Goal: Task Accomplishment & Management: Manage account settings

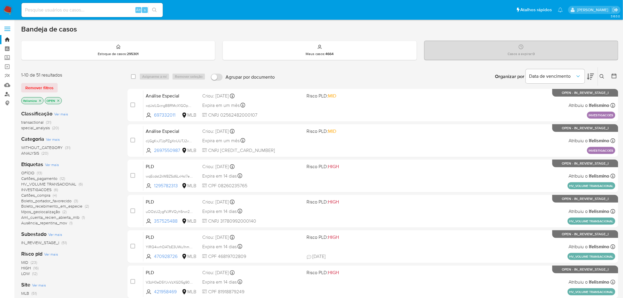
click at [7, 95] on link "Localizador de pessoas" at bounding box center [35, 93] width 70 height 9
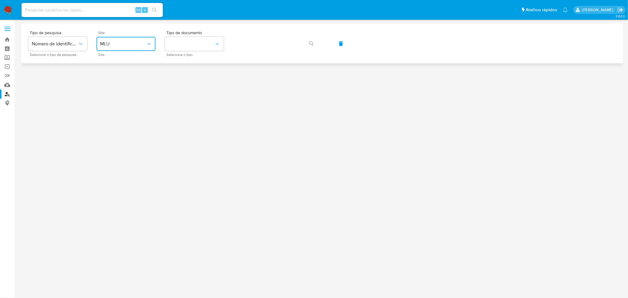
click at [116, 46] on span "MLU" at bounding box center [123, 44] width 46 height 6
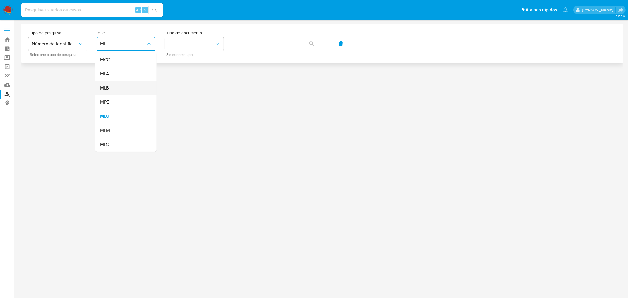
click at [122, 89] on div "MLB" at bounding box center [124, 88] width 48 height 14
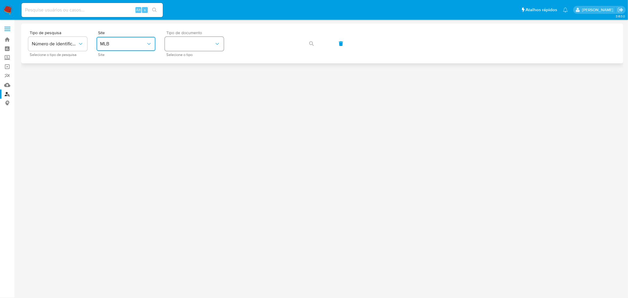
click at [198, 49] on button "identificationType" at bounding box center [194, 44] width 59 height 14
drag, startPoint x: 188, startPoint y: 65, endPoint x: 195, endPoint y: 64, distance: 7.7
click at [188, 65] on div "CNPJ CNPJ" at bounding box center [192, 63] width 48 height 20
click at [308, 46] on button "button" at bounding box center [311, 43] width 20 height 14
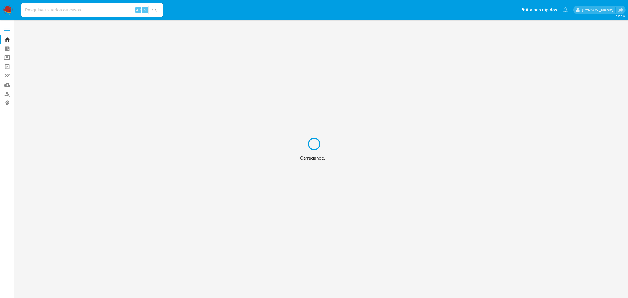
click at [86, 7] on input at bounding box center [91, 10] width 141 height 8
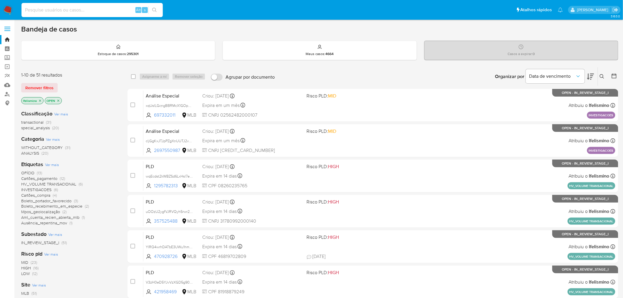
paste input "IH8Tla38mI8p2d7oucuOGayA"
type input "IH8Tla38mI8p2d7oucuOGayA"
click at [152, 11] on icon "search-icon" at bounding box center [154, 10] width 5 height 5
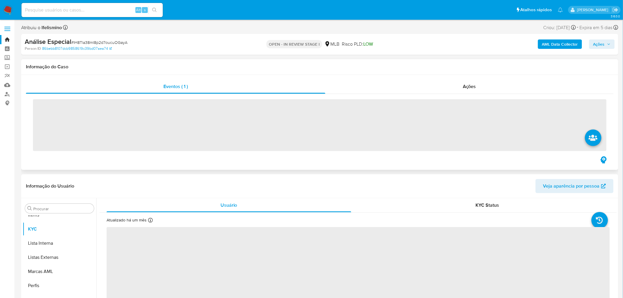
scroll to position [319, 0]
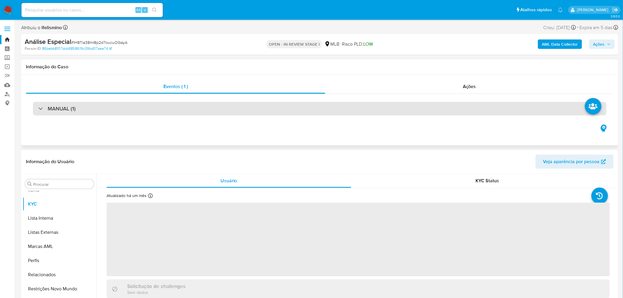
click at [340, 106] on div "MANUAL (1)" at bounding box center [319, 109] width 573 height 14
select select "10"
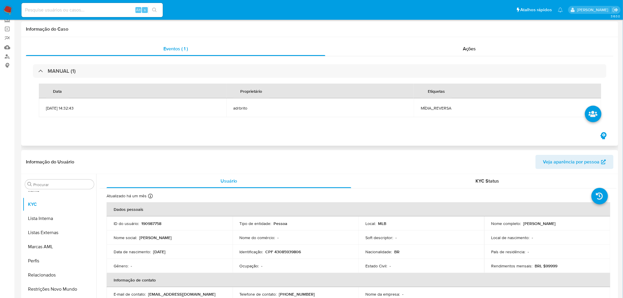
scroll to position [0, 0]
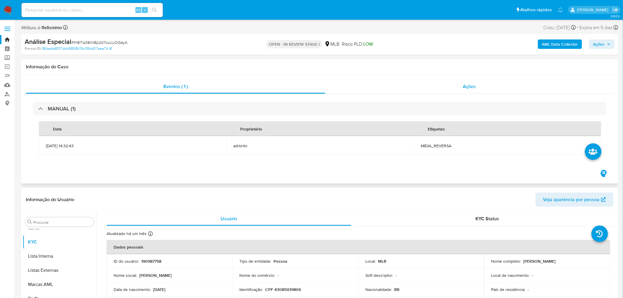
click at [462, 89] on div "Ações" at bounding box center [469, 86] width 288 height 14
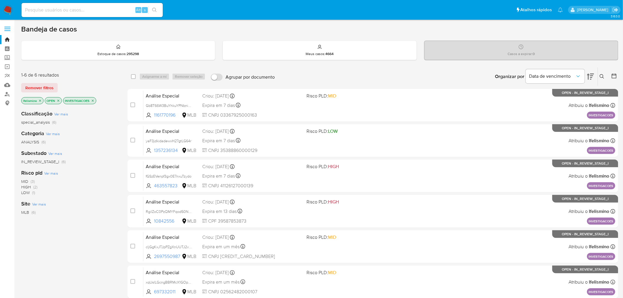
click at [6, 11] on img at bounding box center [8, 10] width 10 height 10
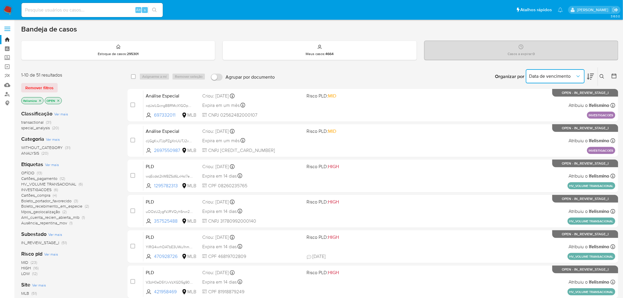
click at [571, 72] on button "Data de vencimento" at bounding box center [555, 76] width 59 height 14
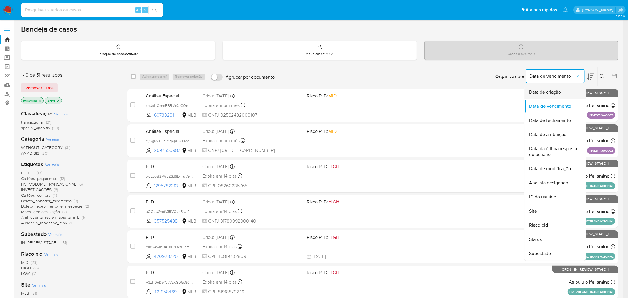
click at [544, 95] on span "Data de criação" at bounding box center [545, 92] width 32 height 6
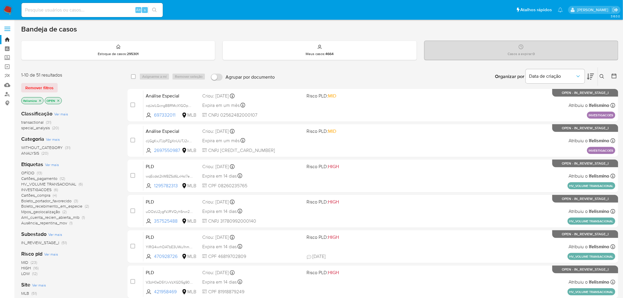
click at [590, 77] on icon at bounding box center [590, 76] width 7 height 7
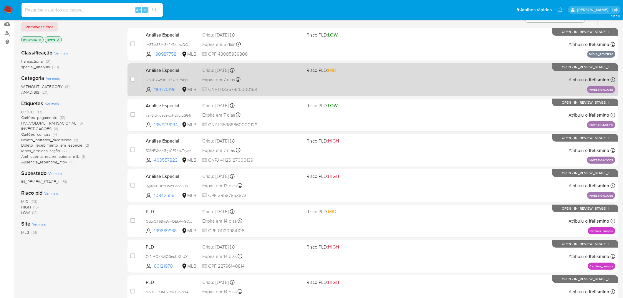
scroll to position [65, 0]
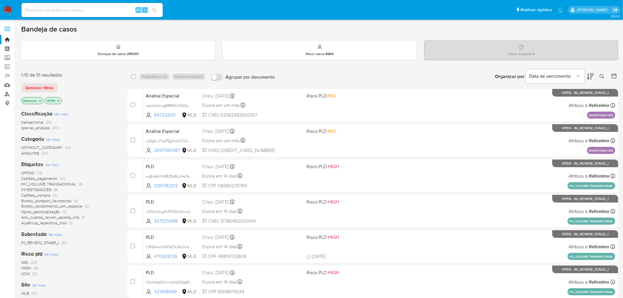
click at [8, 93] on link "Localizador de pessoas" at bounding box center [35, 93] width 70 height 9
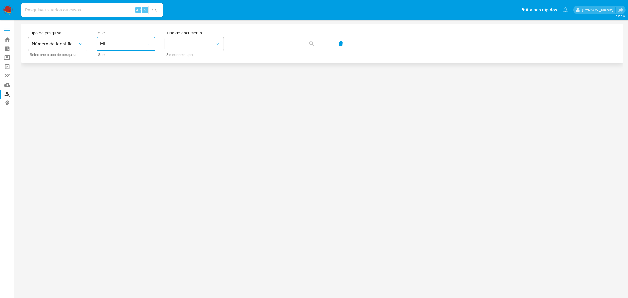
click at [134, 43] on span "MLU" at bounding box center [123, 44] width 46 height 6
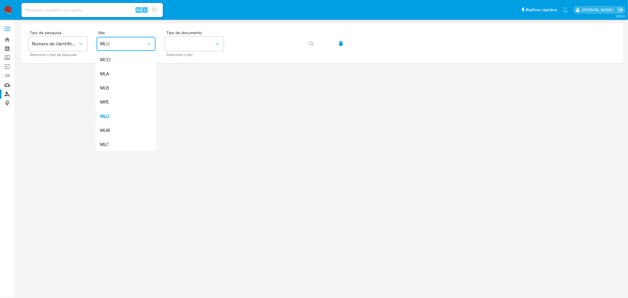
click at [130, 91] on div "MLB" at bounding box center [124, 88] width 48 height 14
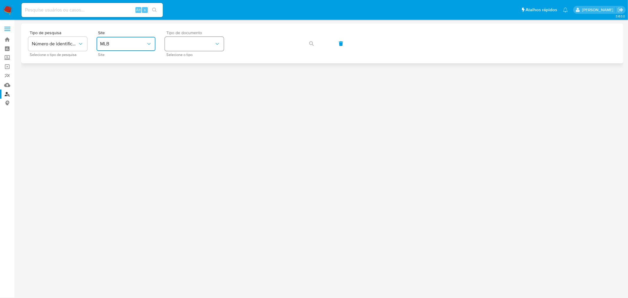
click at [187, 46] on button "identificationType" at bounding box center [194, 44] width 59 height 14
click at [195, 63] on div "CNPJ CNPJ" at bounding box center [192, 63] width 48 height 20
click at [305, 42] on button "button" at bounding box center [311, 43] width 20 height 14
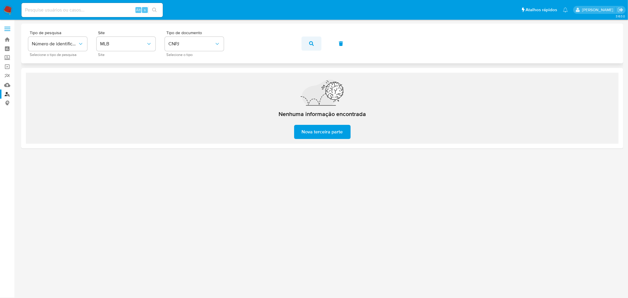
click at [313, 47] on button "button" at bounding box center [311, 43] width 20 height 14
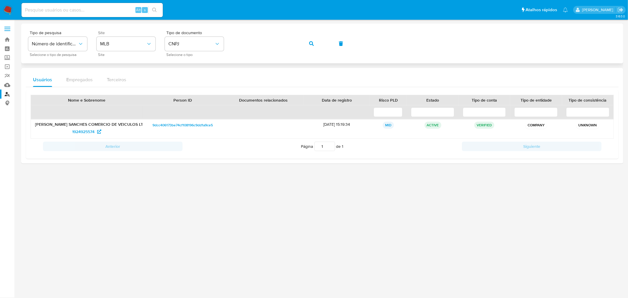
drag, startPoint x: 67, startPoint y: 132, endPoint x: 98, endPoint y: 53, distance: 85.3
click at [95, 130] on div "1924925574" at bounding box center [86, 131] width 103 height 9
click at [193, 45] on span "CNPJ" at bounding box center [191, 44] width 46 height 6
click at [178, 80] on div "CPF CPF" at bounding box center [192, 83] width 48 height 20
click at [316, 43] on button "button" at bounding box center [311, 43] width 20 height 14
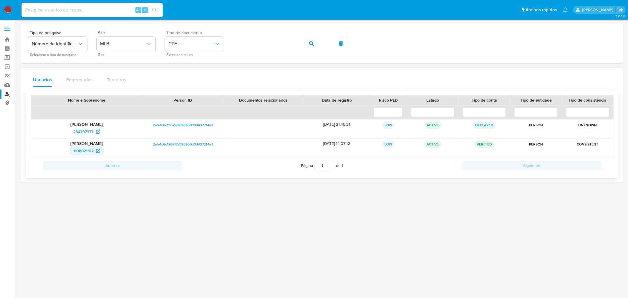
drag, startPoint x: 63, startPoint y: 150, endPoint x: 94, endPoint y: 151, distance: 31.5
click at [94, 151] on div "1108821312" at bounding box center [86, 150] width 103 height 9
click at [216, 46] on icon "identificationType" at bounding box center [217, 44] width 6 height 6
drag, startPoint x: 204, startPoint y: 65, endPoint x: 208, endPoint y: 63, distance: 4.7
click at [204, 64] on div "CNPJ CNPJ" at bounding box center [192, 63] width 48 height 20
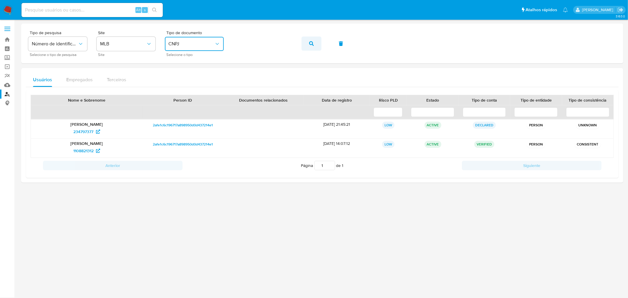
click at [311, 42] on icon "button" at bounding box center [311, 43] width 5 height 5
drag, startPoint x: 67, startPoint y: 155, endPoint x: 93, endPoint y: 152, distance: 26.9
click at [93, 152] on div "322249718" at bounding box center [86, 150] width 103 height 9
click at [170, 44] on span "CNPJ" at bounding box center [191, 44] width 46 height 6
drag, startPoint x: 179, startPoint y: 82, endPoint x: 220, endPoint y: 66, distance: 43.9
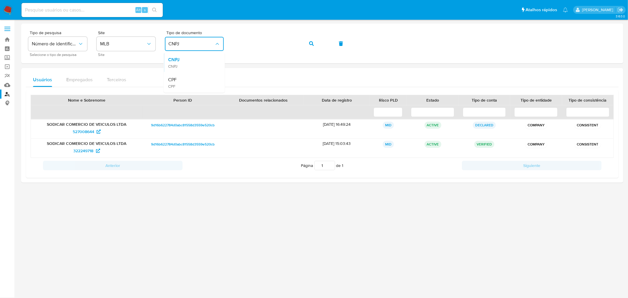
click at [179, 82] on div "CPF CPF" at bounding box center [192, 83] width 48 height 20
click at [312, 43] on icon "button" at bounding box center [311, 43] width 5 height 5
click at [194, 44] on span "CPF" at bounding box center [191, 44] width 46 height 6
click at [187, 72] on ul "CNPJ CNPJ CPF CPF" at bounding box center [194, 73] width 61 height 40
click at [189, 61] on div "CNPJ CNPJ" at bounding box center [192, 63] width 48 height 20
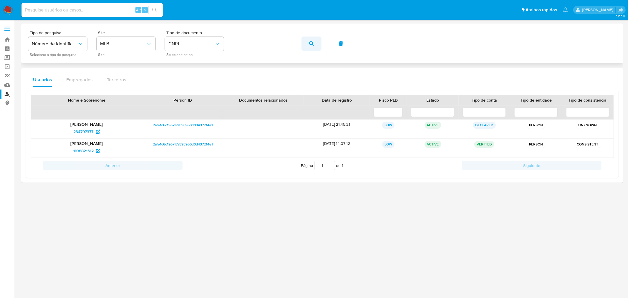
click at [311, 40] on span "button" at bounding box center [311, 43] width 5 height 13
drag, startPoint x: 64, startPoint y: 151, endPoint x: 93, endPoint y: 151, distance: 29.7
click at [93, 151] on div "322249718" at bounding box center [86, 150] width 103 height 9
click at [311, 42] on icon "button" at bounding box center [311, 43] width 5 height 5
drag, startPoint x: 83, startPoint y: 152, endPoint x: 93, endPoint y: 152, distance: 9.4
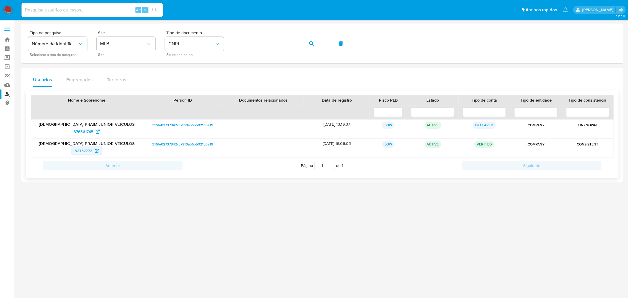
click at [93, 152] on div "32737772" at bounding box center [86, 150] width 103 height 9
drag, startPoint x: 205, startPoint y: 42, endPoint x: 208, endPoint y: 48, distance: 6.8
click at [204, 42] on span "CNPJ" at bounding box center [191, 44] width 46 height 6
drag, startPoint x: 174, startPoint y: 83, endPoint x: 230, endPoint y: 56, distance: 62.5
click at [176, 83] on div "CPF CPF" at bounding box center [172, 83] width 9 height 12
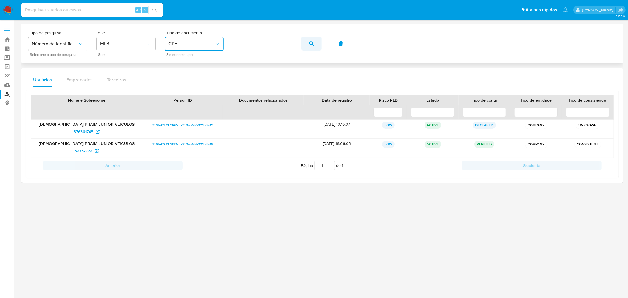
click at [317, 42] on button "button" at bounding box center [311, 43] width 20 height 14
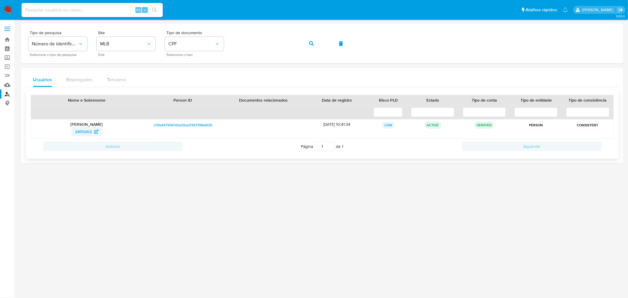
drag, startPoint x: 87, startPoint y: 133, endPoint x: 93, endPoint y: 132, distance: 5.5
click at [93, 132] on div "2455202" at bounding box center [86, 131] width 103 height 9
click at [186, 52] on div "Tipo de documento CPF Selecione o tipo" at bounding box center [194, 44] width 59 height 26
click at [197, 47] on span "CPF" at bounding box center [191, 44] width 46 height 6
drag, startPoint x: 195, startPoint y: 68, endPoint x: 231, endPoint y: 53, distance: 39.2
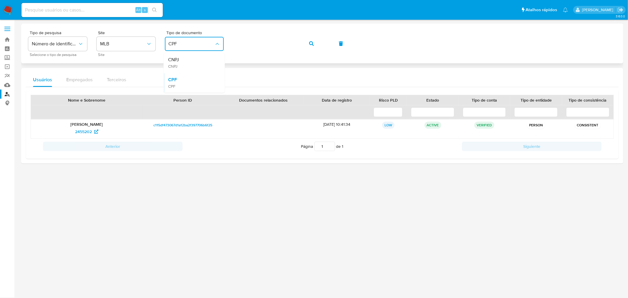
click at [196, 68] on div "CNPJ CNPJ" at bounding box center [192, 63] width 48 height 20
click at [304, 37] on button "button" at bounding box center [311, 43] width 20 height 14
drag, startPoint x: 54, startPoint y: 133, endPoint x: 96, endPoint y: 133, distance: 41.5
click at [96, 133] on div "1072905449" at bounding box center [86, 131] width 103 height 9
click at [186, 39] on button "CNPJ" at bounding box center [194, 44] width 59 height 14
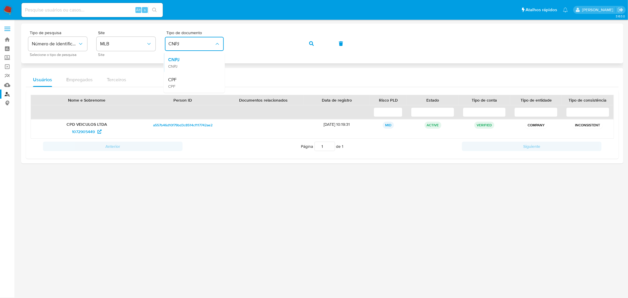
click at [188, 61] on div "CNPJ CNPJ" at bounding box center [192, 63] width 48 height 20
drag, startPoint x: 200, startPoint y: 37, endPoint x: 201, endPoint y: 49, distance: 11.2
click at [201, 40] on button "CNPJ" at bounding box center [194, 44] width 59 height 14
click at [188, 83] on div "CPF CPF" at bounding box center [192, 83] width 48 height 20
click at [312, 43] on icon "button" at bounding box center [311, 43] width 5 height 5
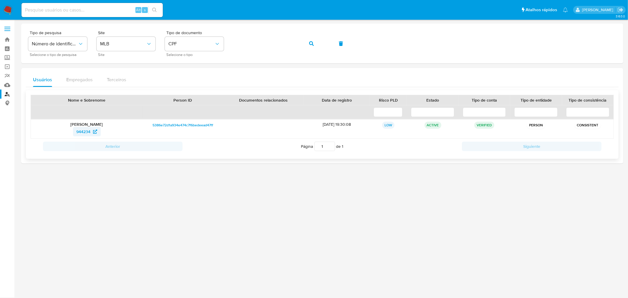
drag, startPoint x: 59, startPoint y: 130, endPoint x: 93, endPoint y: 134, distance: 34.4
click at [93, 134] on div "944234" at bounding box center [86, 131] width 103 height 9
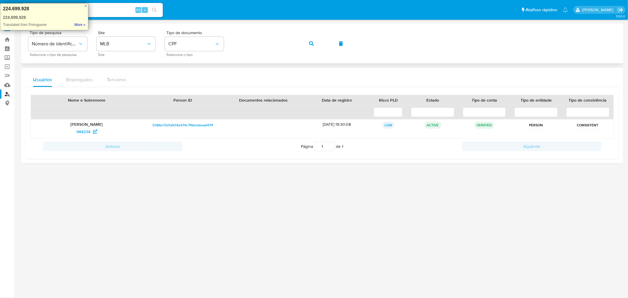
click at [299, 43] on div "Tipo de pesquisa Número de identificação Selecione o tipo de pesquisa Site MLB …" at bounding box center [322, 44] width 588 height 26
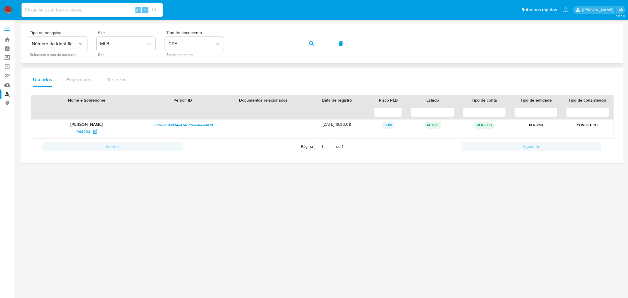
click at [325, 43] on div "Tipo de pesquisa Número de identificação Selecione o tipo de pesquisa Site MLB …" at bounding box center [322, 44] width 588 height 26
click at [310, 42] on icon "button" at bounding box center [311, 43] width 5 height 5
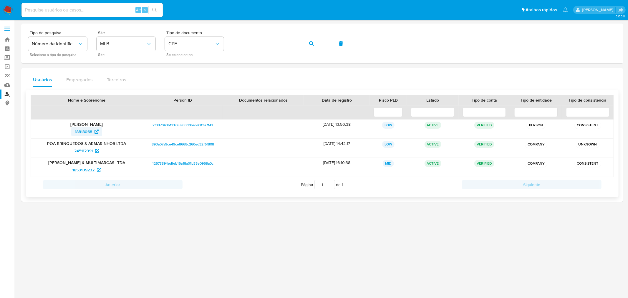
drag, startPoint x: 69, startPoint y: 140, endPoint x: 94, endPoint y: 136, distance: 25.9
click at [94, 136] on div "Clayton Marques de Oliveira 18818068 2f3d7043b113ca5933d0ba59313a7141 25/05/200…" at bounding box center [322, 148] width 583 height 58
click at [66, 132] on div "18818068" at bounding box center [86, 131] width 103 height 9
drag, startPoint x: 80, startPoint y: 133, endPoint x: 93, endPoint y: 134, distance: 12.4
click at [93, 134] on div "18818068" at bounding box center [86, 131] width 103 height 9
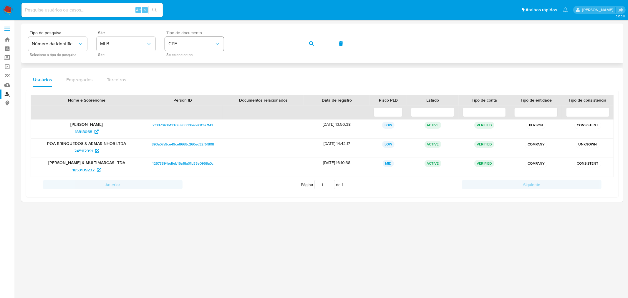
click at [200, 39] on button "CPF" at bounding box center [194, 44] width 59 height 14
drag, startPoint x: 191, startPoint y: 65, endPoint x: 196, endPoint y: 64, distance: 5.7
click at [191, 64] on div "CNPJ CNPJ" at bounding box center [192, 63] width 48 height 20
click at [313, 39] on span "button" at bounding box center [311, 43] width 5 height 13
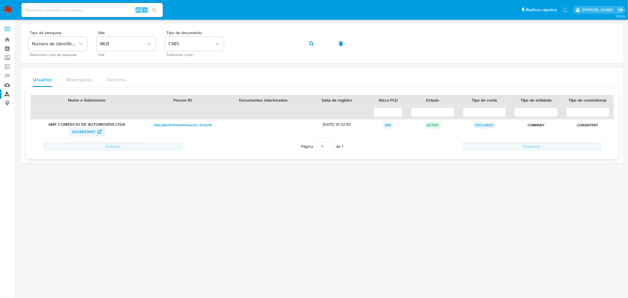
drag, startPoint x: 79, startPoint y: 135, endPoint x: 95, endPoint y: 134, distance: 16.5
click at [95, 134] on div "2004847647" at bounding box center [86, 131] width 103 height 9
click at [307, 45] on button "button" at bounding box center [311, 43] width 20 height 14
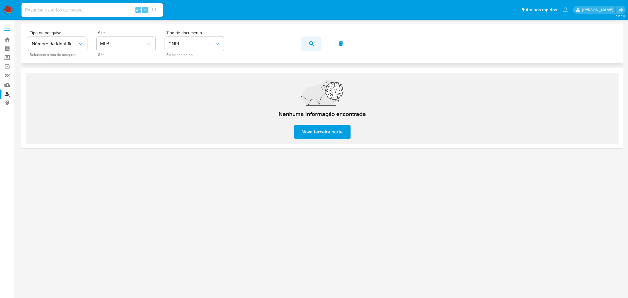
click at [310, 42] on icon "button" at bounding box center [311, 43] width 5 height 5
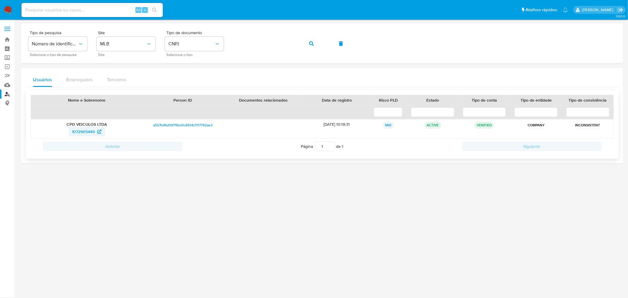
drag, startPoint x: 75, startPoint y: 133, endPoint x: 94, endPoint y: 133, distance: 19.4
click at [94, 133] on div "1072905449" at bounding box center [86, 131] width 103 height 9
click at [205, 40] on button "CNPJ" at bounding box center [194, 44] width 59 height 14
drag, startPoint x: 186, startPoint y: 83, endPoint x: 244, endPoint y: 53, distance: 64.9
click at [186, 83] on div "CPF CPF" at bounding box center [192, 83] width 48 height 20
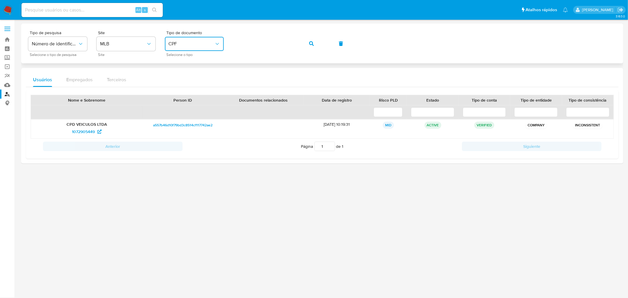
drag, startPoint x: 305, startPoint y: 42, endPoint x: 311, endPoint y: 42, distance: 5.3
click at [310, 42] on button "button" at bounding box center [311, 43] width 20 height 14
drag, startPoint x: 83, startPoint y: 132, endPoint x: 99, endPoint y: 4, distance: 128.2
click at [93, 131] on div "238875351" at bounding box center [86, 131] width 103 height 9
click at [183, 42] on span "CPF" at bounding box center [191, 44] width 46 height 6
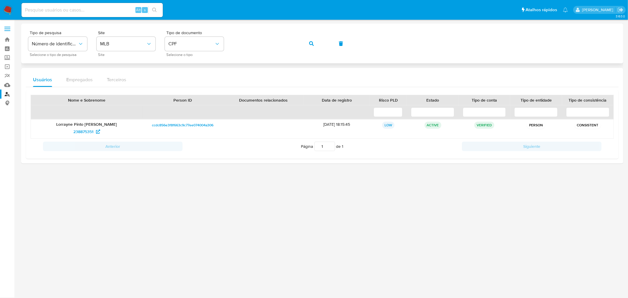
click at [303, 45] on button "button" at bounding box center [311, 43] width 20 height 14
drag, startPoint x: 69, startPoint y: 133, endPoint x: 92, endPoint y: 132, distance: 23.6
click at [92, 132] on div "20769155" at bounding box center [86, 131] width 103 height 9
click at [307, 47] on button "button" at bounding box center [311, 43] width 20 height 14
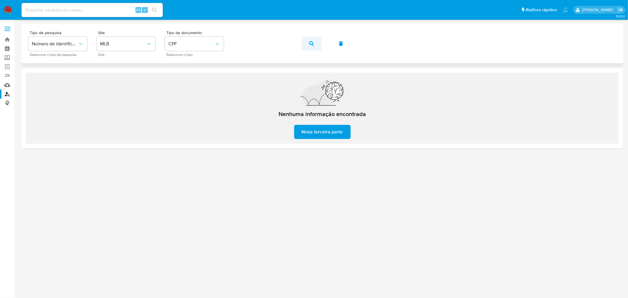
click at [308, 48] on button "button" at bounding box center [311, 43] width 20 height 14
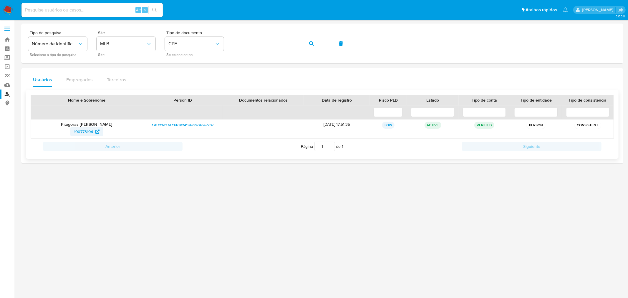
drag, startPoint x: 69, startPoint y: 134, endPoint x: 92, endPoint y: 132, distance: 23.9
click at [92, 132] on div "190773194" at bounding box center [86, 131] width 103 height 9
drag, startPoint x: 8, startPoint y: 31, endPoint x: 6, endPoint y: 60, distance: 29.8
click at [8, 31] on span at bounding box center [7, 30] width 6 height 1
click at [0, 0] on input "checkbox" at bounding box center [0, 0] width 0 height 0
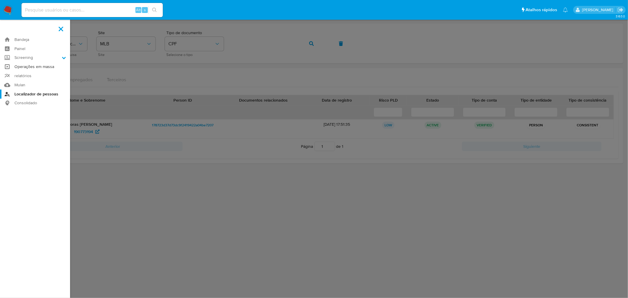
click at [23, 67] on link "Operações em massa" at bounding box center [35, 66] width 70 height 9
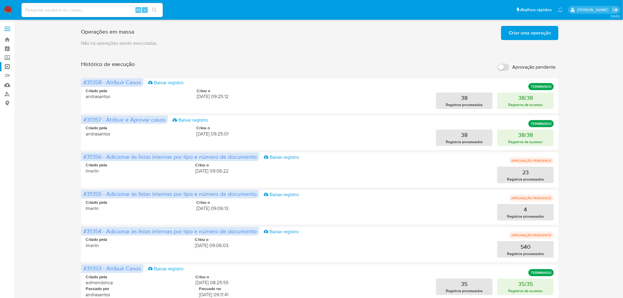
click at [535, 36] on span "Criar uma operação" at bounding box center [530, 32] width 42 height 13
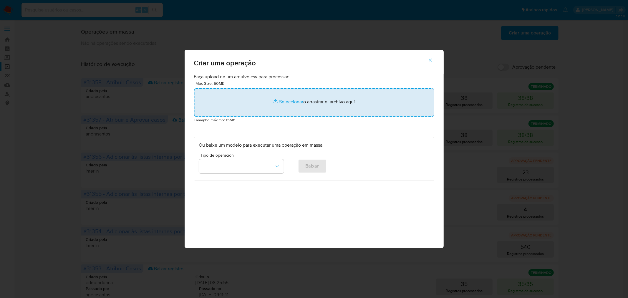
click at [283, 101] on input "file" at bounding box center [314, 102] width 240 height 28
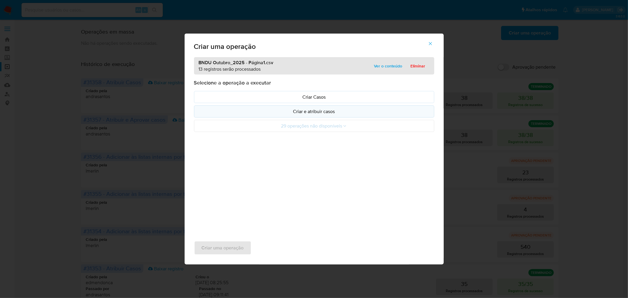
click at [307, 113] on p "Criar e atribuir casos" at bounding box center [314, 111] width 230 height 7
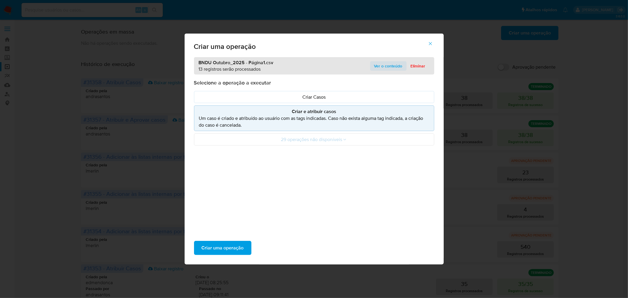
click at [384, 66] on span "Ver o conteúdo" at bounding box center [388, 66] width 28 height 8
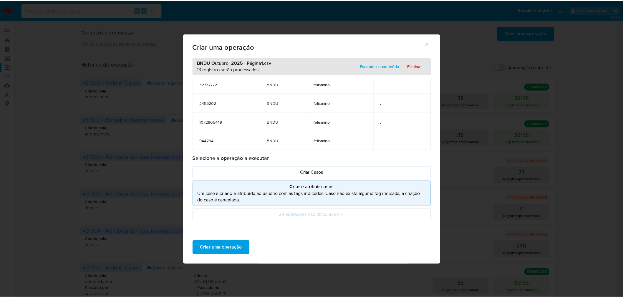
scroll to position [189, 0]
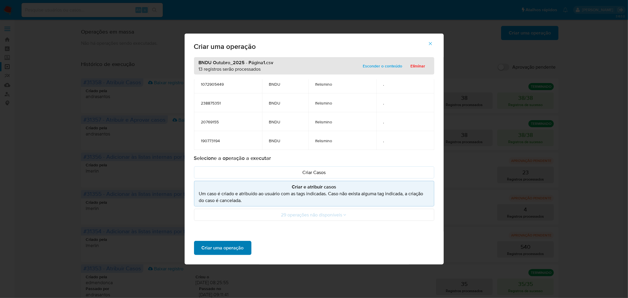
click at [224, 248] on span "Criar uma operação" at bounding box center [223, 247] width 42 height 13
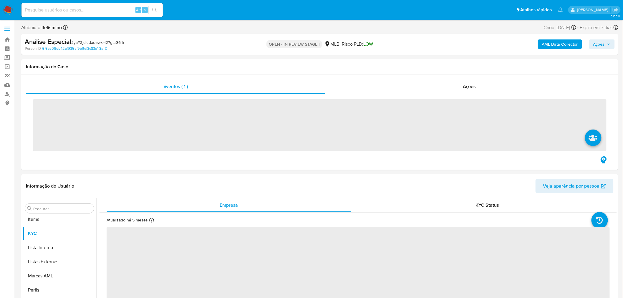
scroll to position [319, 0]
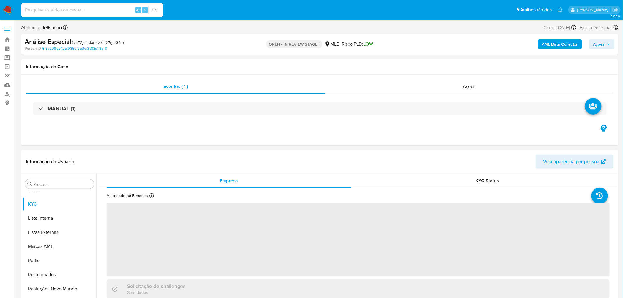
select select "10"
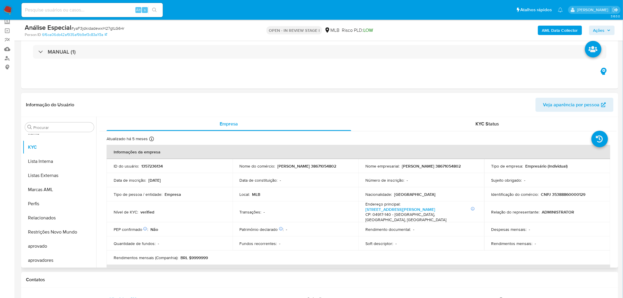
scroll to position [65, 0]
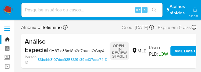
select select "10"
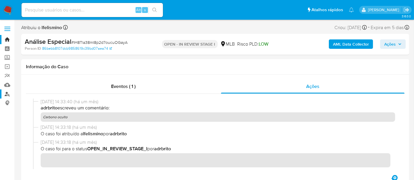
click at [6, 72] on link "Localizador de pessoas" at bounding box center [35, 93] width 70 height 9
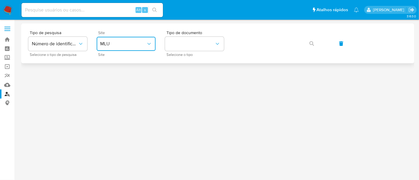
click at [109, 49] on button "MLU" at bounding box center [126, 44] width 59 height 14
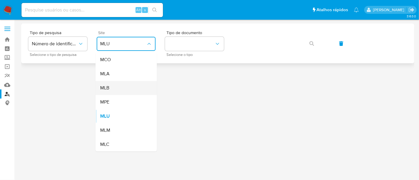
click at [113, 91] on div "MLB" at bounding box center [124, 88] width 48 height 14
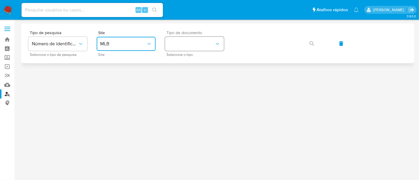
click at [198, 44] on button "identificationType" at bounding box center [194, 44] width 59 height 14
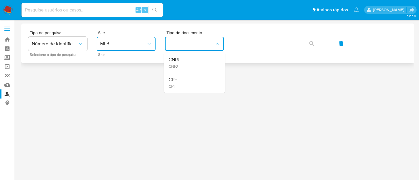
drag, startPoint x: 180, startPoint y: 69, endPoint x: 186, endPoint y: 61, distance: 9.9
click at [180, 68] on div "CNPJ CNPJ" at bounding box center [192, 63] width 48 height 20
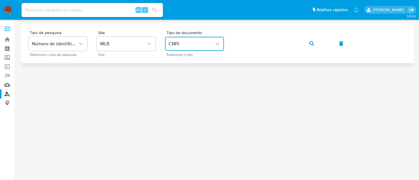
click at [312, 43] on icon "button" at bounding box center [311, 43] width 5 height 5
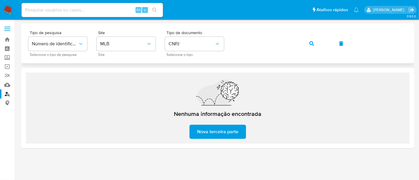
click at [305, 42] on button "button" at bounding box center [311, 43] width 20 height 14
click at [310, 42] on icon "button" at bounding box center [311, 43] width 5 height 5
click at [314, 45] on button "button" at bounding box center [311, 43] width 20 height 14
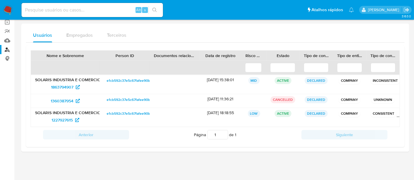
scroll to position [44, 0]
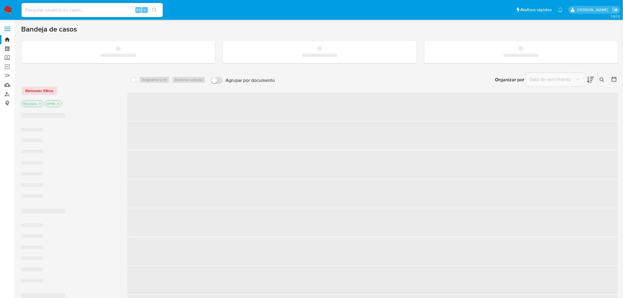
click at [105, 10] on input at bounding box center [91, 10] width 141 height 8
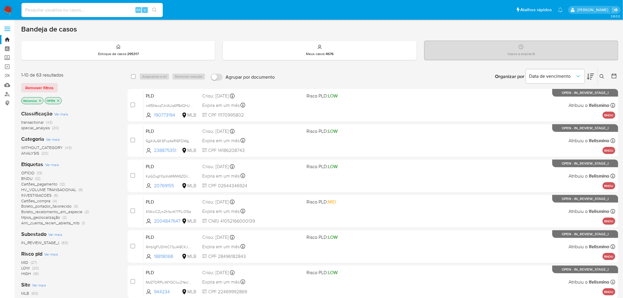
paste input "393789454"
type input "393789454"
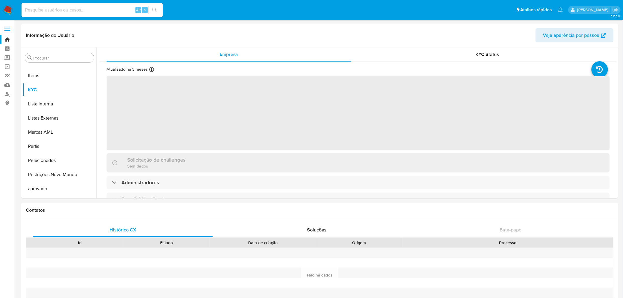
scroll to position [319, 0]
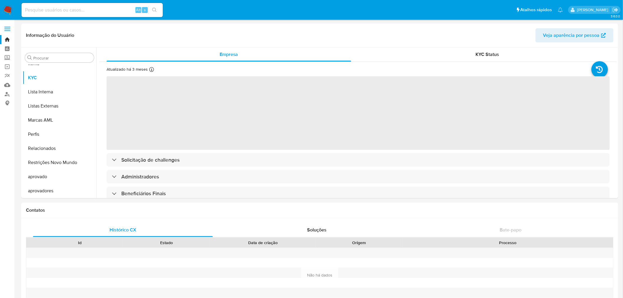
select select "10"
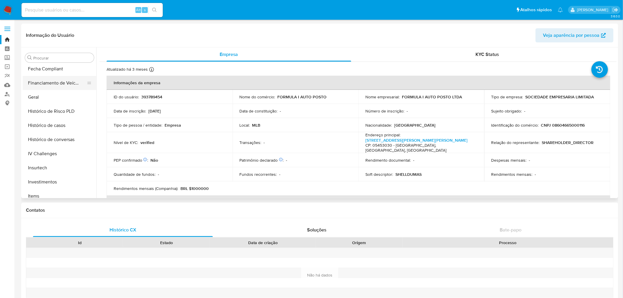
scroll to position [156, 0]
click at [57, 110] on button "Financiamento de Veículos" at bounding box center [57, 114] width 69 height 14
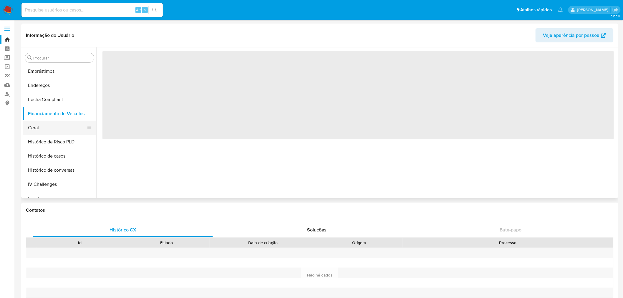
click at [43, 131] on button "Geral" at bounding box center [57, 128] width 69 height 14
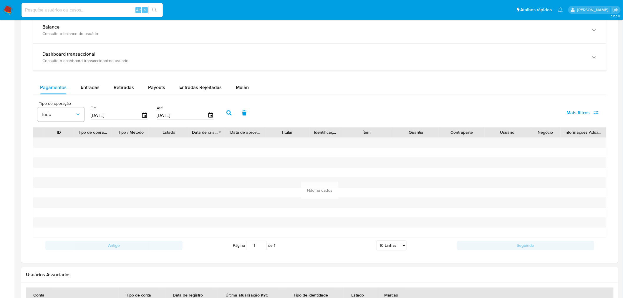
scroll to position [327, 0]
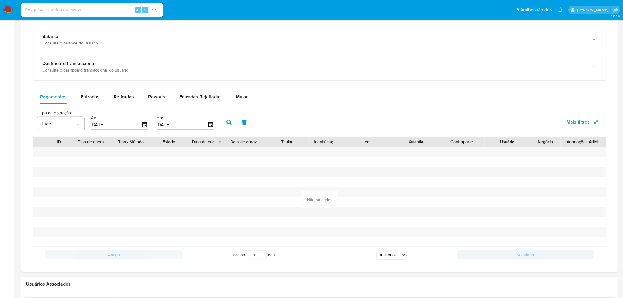
click at [78, 87] on div "Balance Consulte o balance do usuário Dashboard transaccional Consulte o dashbo…" at bounding box center [319, 144] width 573 height 237
click at [76, 93] on button "Entradas" at bounding box center [90, 97] width 33 height 14
select select "10"
click at [121, 98] on span "Retiradas" at bounding box center [124, 96] width 20 height 7
select select "10"
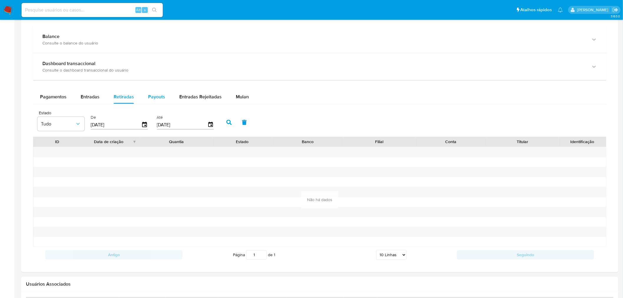
click at [152, 101] on div "Payouts" at bounding box center [156, 97] width 17 height 14
select select "10"
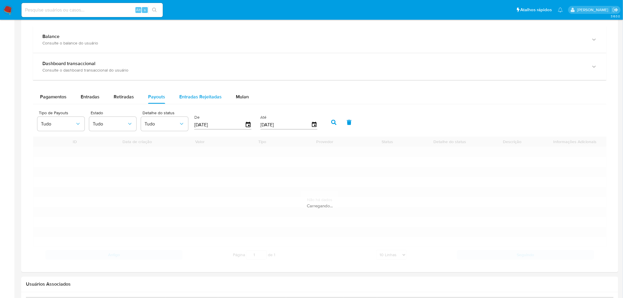
click at [180, 100] on span "Entradas Rejeitadas" at bounding box center [200, 96] width 42 height 7
select select "10"
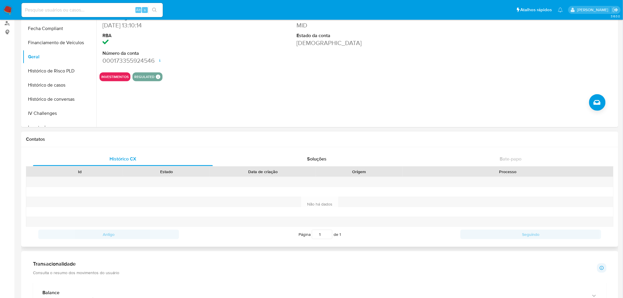
scroll to position [0, 0]
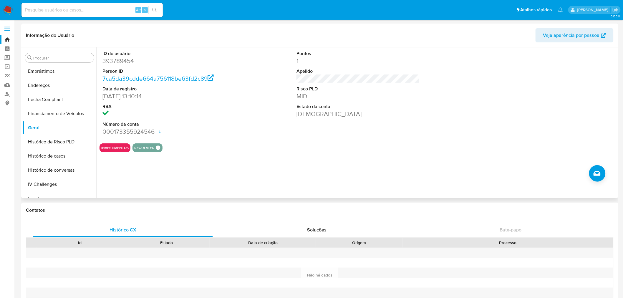
click at [119, 60] on dd "393789454" at bounding box center [163, 61] width 123 height 8
copy dd "393789454"
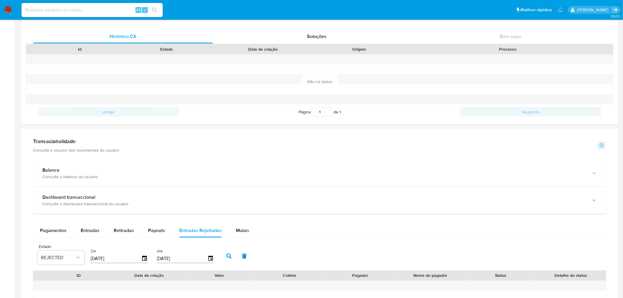
scroll to position [425, 0]
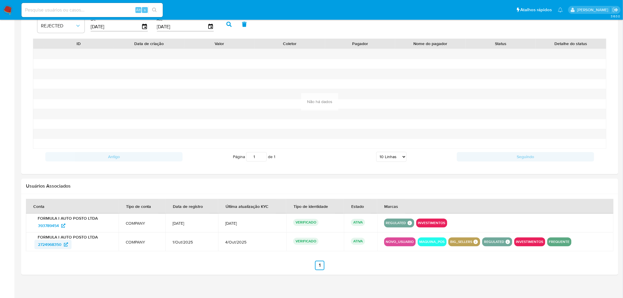
drag, startPoint x: 46, startPoint y: 246, endPoint x: 60, endPoint y: 246, distance: 14.1
click at [60, 246] on td "FORMULA I AUTO POSTO LTDA 2724968350" at bounding box center [72, 242] width 93 height 19
click at [29, 249] on td "FORMULA I AUTO POSTO LTDA 2724968350" at bounding box center [72, 242] width 93 height 19
drag, startPoint x: 52, startPoint y: 245, endPoint x: 61, endPoint y: 245, distance: 9.7
click at [61, 245] on div "FORMULA I AUTO POSTO LTDA 2724968350" at bounding box center [72, 242] width 79 height 15
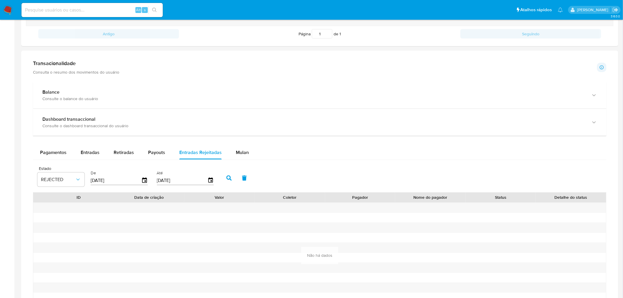
scroll to position [432, 0]
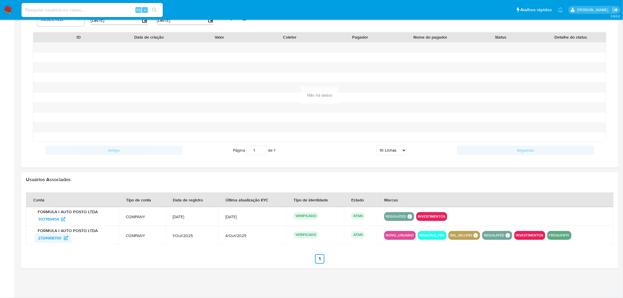
click at [44, 236] on span "2724968350" at bounding box center [50, 237] width 24 height 9
paste input "4iaINFDEp7djHINiQNFHP2Om"
type input "4iaINFDEp7djHINiQNFHP2Om"
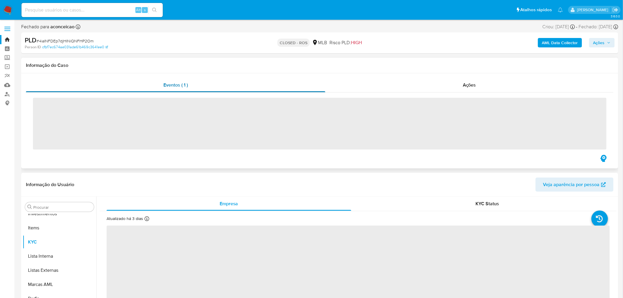
scroll to position [319, 0]
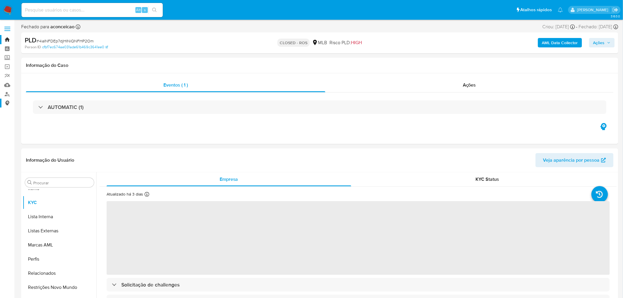
select select "10"
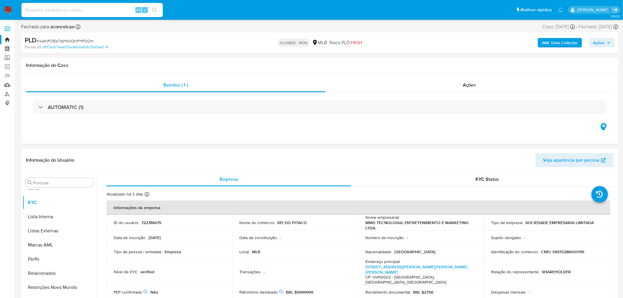
paste input "6GrEmQyiXYdVuc44cIP649L6"
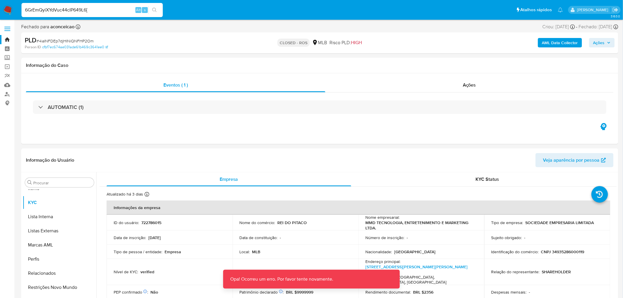
click at [96, 13] on input "6GrEmQyiXYdVuc44cIP649L6[" at bounding box center [91, 10] width 141 height 8
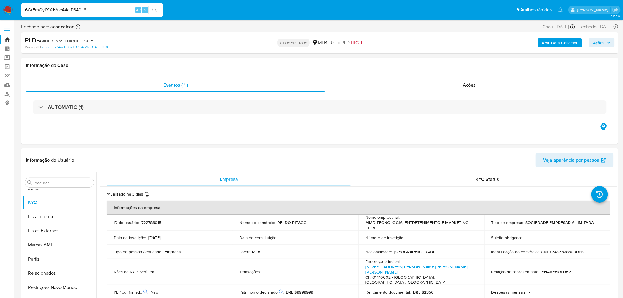
type input "6GrEmQyiXYdVuc44cIP649L6"
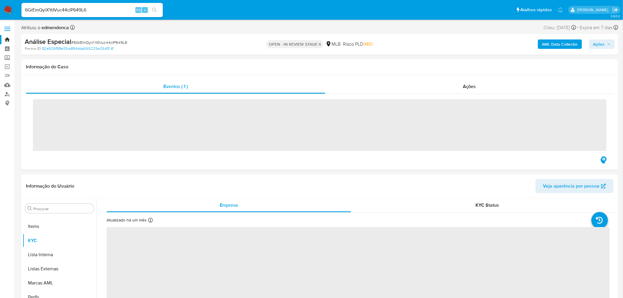
scroll to position [319, 0]
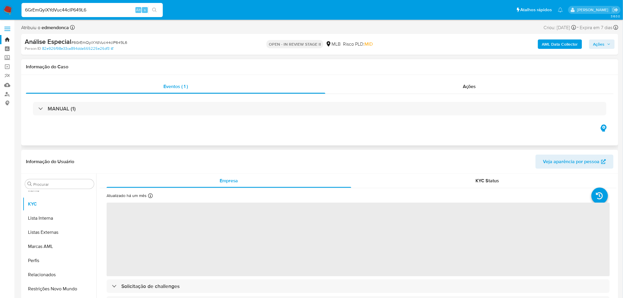
select select "10"
click at [493, 89] on div "Ações" at bounding box center [469, 86] width 288 height 14
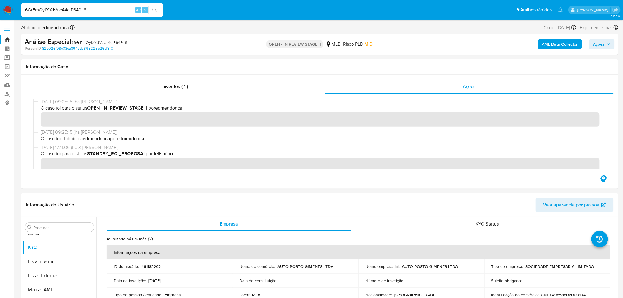
click at [49, 8] on input "6GrEmQyiXYdVuc44cIP649L6" at bounding box center [91, 10] width 141 height 8
paste input "loJJl8I3N7CvdG5M0CRFL3Ln"
type input "loJJl8I3N7CvdG5M0CRFL3Ln"
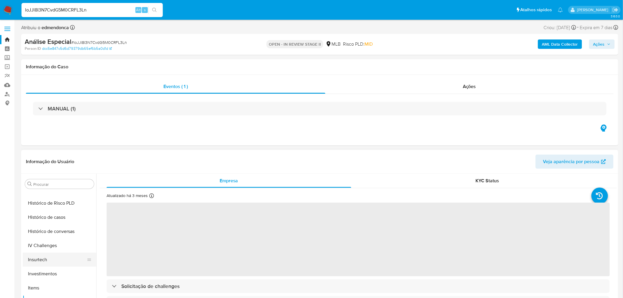
select select "10"
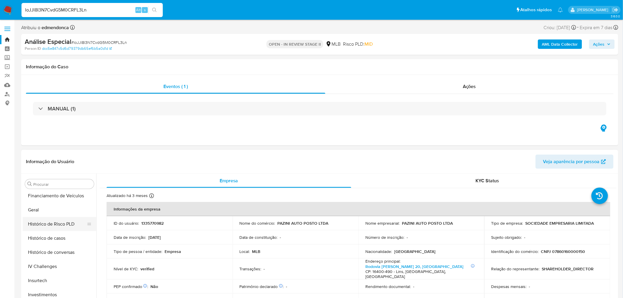
scroll to position [188, 0]
click at [34, 217] on button "Geral" at bounding box center [57, 222] width 69 height 14
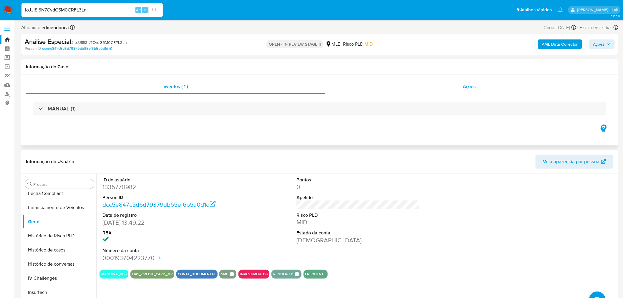
click at [492, 92] on div "Ações" at bounding box center [469, 86] width 288 height 14
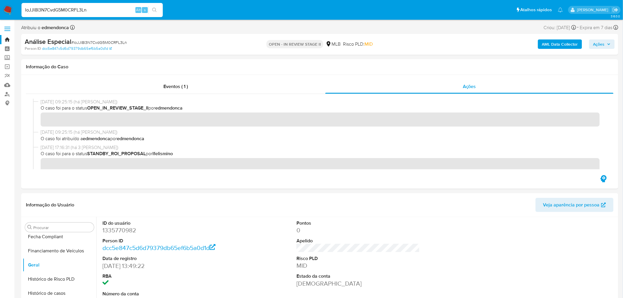
click at [77, 10] on input "loJJl8I3N7CvdG5M0CRFL3Ln" at bounding box center [91, 10] width 141 height 8
paste input "6xTsJdZN3nfAwkmXbqXmG9hR"
type input "6xTsJdZN3nfAwkmXbqXmG9hR"
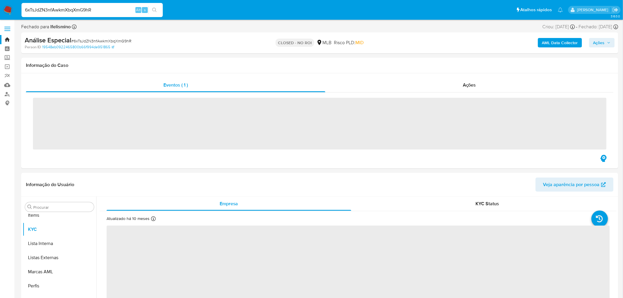
scroll to position [319, 0]
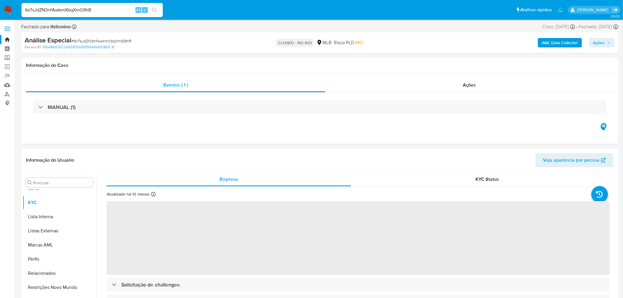
select select "10"
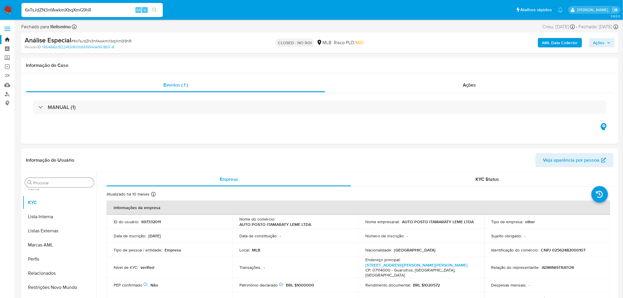
click at [84, 184] on input "Procurar" at bounding box center [62, 182] width 58 height 5
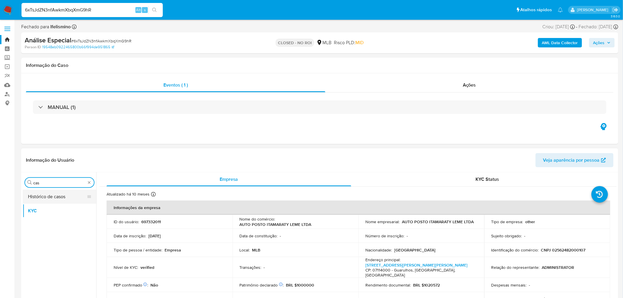
type input "cas"
click at [74, 195] on button "Histórico de casos" at bounding box center [57, 197] width 69 height 14
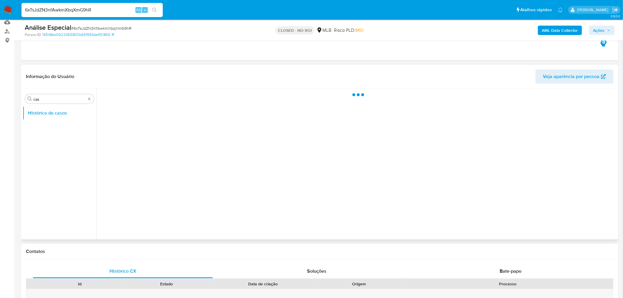
scroll to position [65, 0]
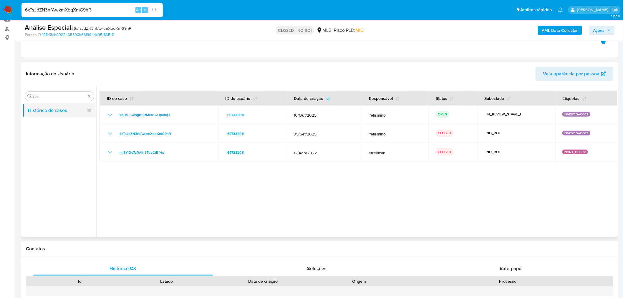
drag, startPoint x: 153, startPoint y: 119, endPoint x: 23, endPoint y: 115, distance: 130.5
click at [119, 116] on div "xqUslLGcngBBRMcX1GOpobq3" at bounding box center [159, 114] width 104 height 7
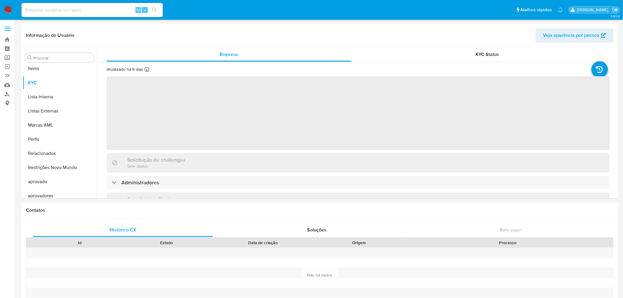
scroll to position [319, 0]
select select "10"
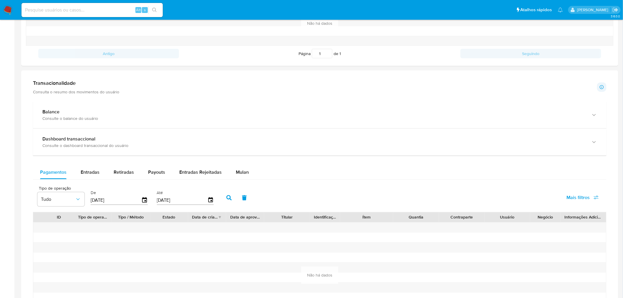
scroll to position [327, 0]
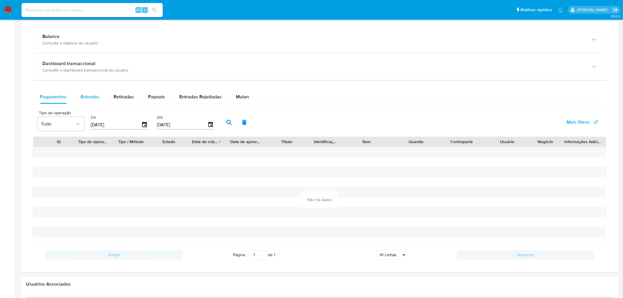
click at [97, 100] on span "Entradas" at bounding box center [90, 96] width 19 height 7
select select "10"
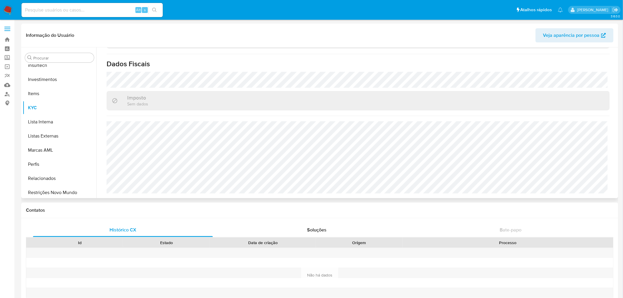
scroll to position [221, 0]
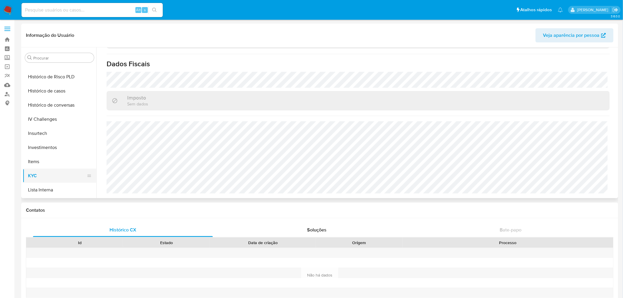
click at [44, 178] on button "KYC" at bounding box center [57, 176] width 69 height 14
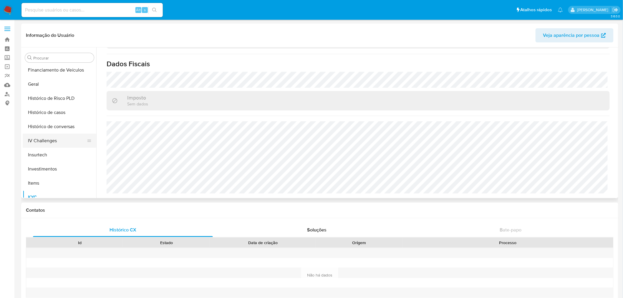
scroll to position [188, 0]
drag, startPoint x: 54, startPoint y: 94, endPoint x: 48, endPoint y: 93, distance: 5.7
click at [54, 93] on button "Geral" at bounding box center [57, 95] width 69 height 14
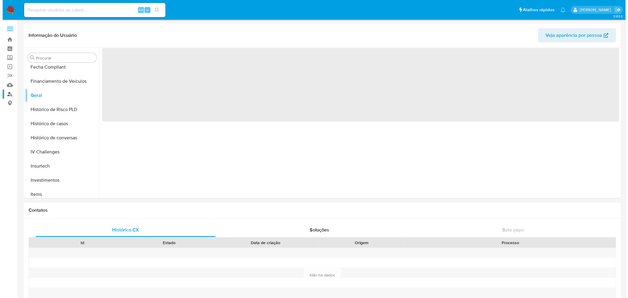
scroll to position [0, 0]
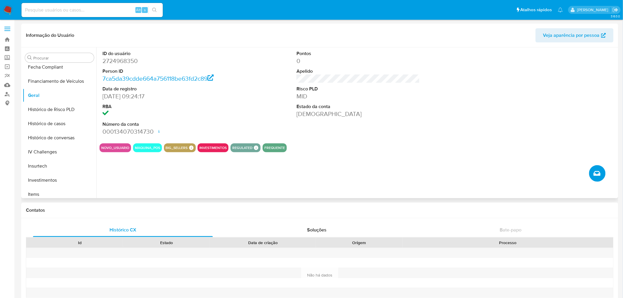
click at [598, 176] on icon "Criar caso manual" at bounding box center [596, 173] width 7 height 7
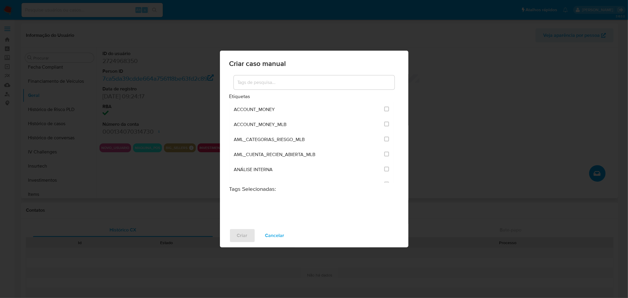
click at [251, 82] on input at bounding box center [314, 83] width 161 height 8
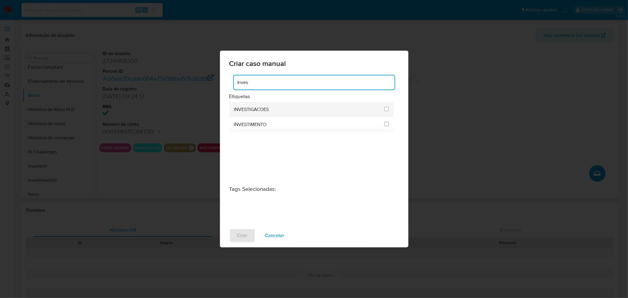
type input "inves"
click at [243, 113] on div "INVESTIGACOES" at bounding box center [307, 109] width 147 height 15
click at [385, 110] on input "2067" at bounding box center [386, 109] width 5 height 5
checkbox input "true"
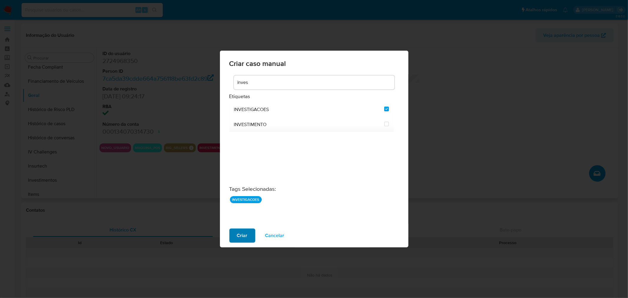
click at [248, 238] on button "Criar" at bounding box center [242, 235] width 26 height 14
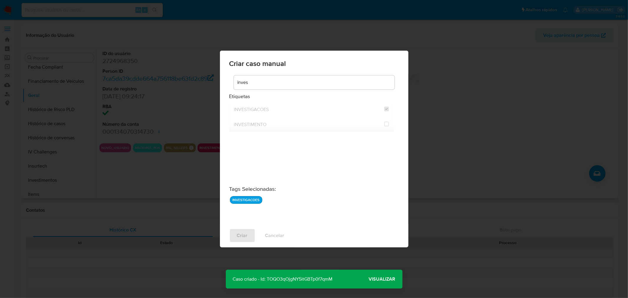
click at [383, 279] on span "Visualizar" at bounding box center [382, 279] width 26 height 0
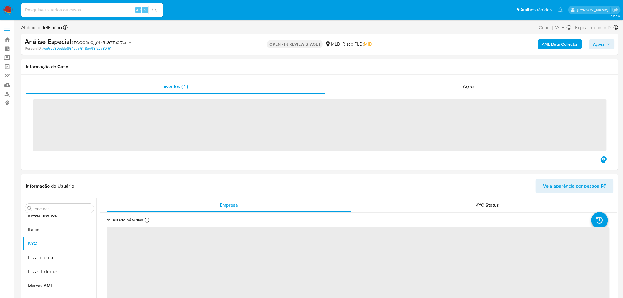
scroll to position [319, 0]
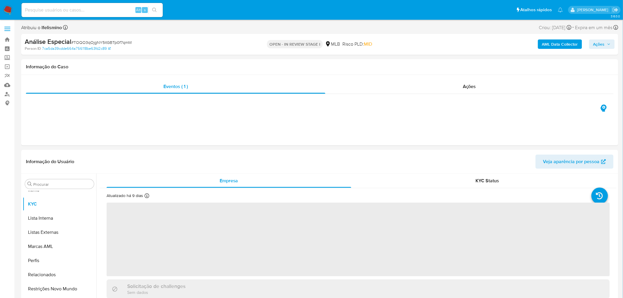
select select "10"
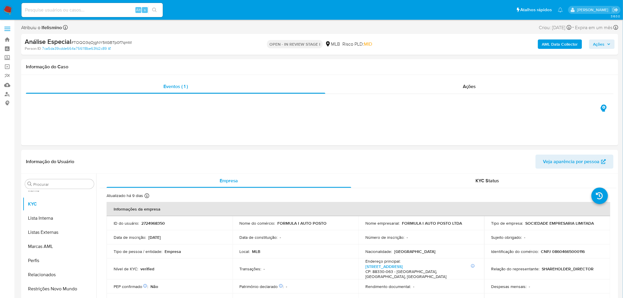
click at [118, 44] on span "# TOQO3qOjgNY5itGBTp0f7qmM" at bounding box center [101, 42] width 60 height 6
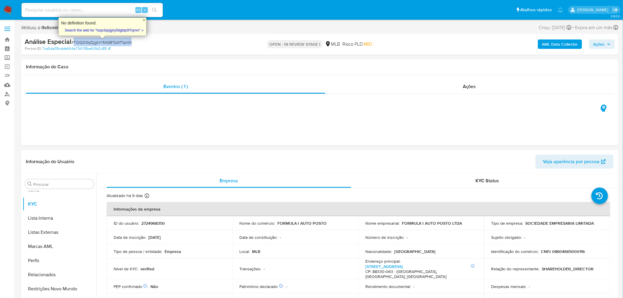
copy span "TOQO3qOjgNY5itGBTp0f7qmM"
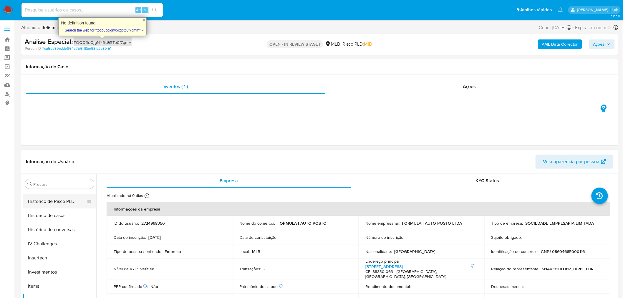
scroll to position [188, 0]
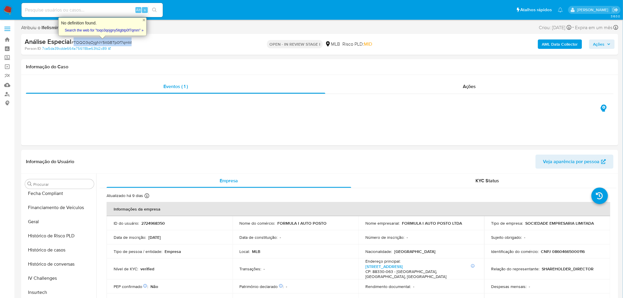
drag, startPoint x: 52, startPoint y: 221, endPoint x: 6, endPoint y: 220, distance: 46.2
click at [52, 221] on button "Geral" at bounding box center [60, 222] width 74 height 14
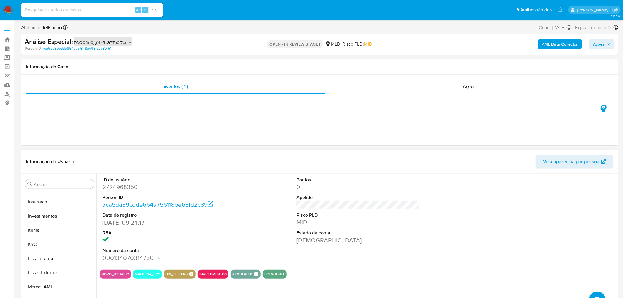
scroll to position [286, 0]
click at [69, 6] on input at bounding box center [91, 10] width 141 height 8
paste input "IH8Tla38mI8p2d7oucuOGayA"
type input "IH8Tla38mI8p2d7oucuOGayA"
click at [155, 12] on icon "search-icon" at bounding box center [154, 10] width 5 height 5
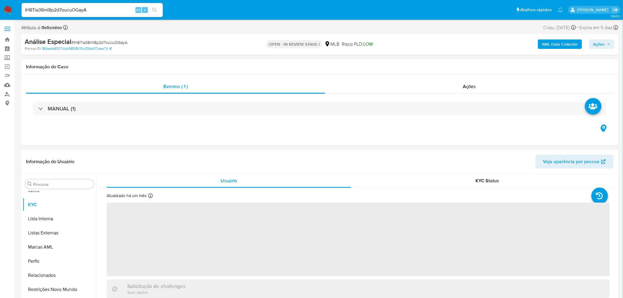
scroll to position [319, 0]
select select "10"
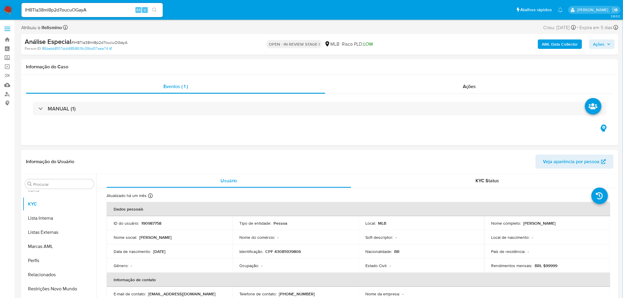
click at [77, 9] on input "IH8Tla38mI8p2d7oucuOGayA" at bounding box center [91, 10] width 141 height 8
paste input "3959444161"
type input "3959444161"
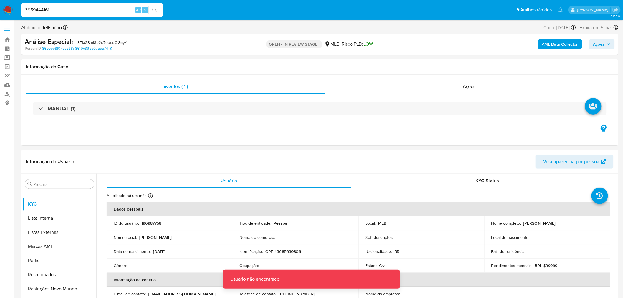
drag, startPoint x: 75, startPoint y: 15, endPoint x: 79, endPoint y: 11, distance: 6.0
click at [75, 15] on div "3959444161 Alt s" at bounding box center [91, 10] width 141 height 14
click at [80, 10] on input "3959444161" at bounding box center [91, 10] width 141 height 8
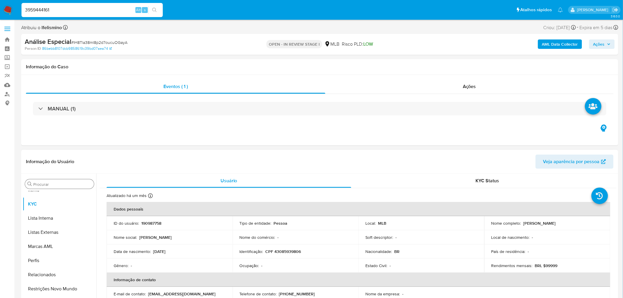
click at [51, 181] on div "Procurar" at bounding box center [59, 183] width 69 height 9
click at [53, 185] on input "Procurar" at bounding box center [62, 184] width 58 height 5
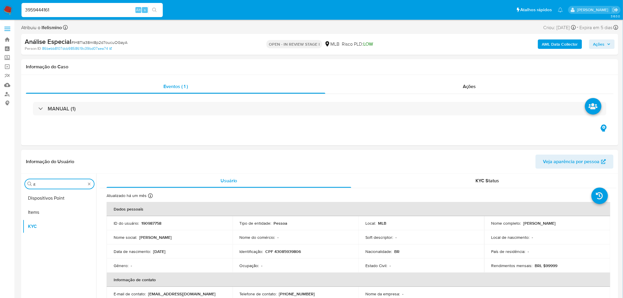
scroll to position [0, 0]
type input "item"
click at [39, 9] on input "3959444161" at bounding box center [91, 10] width 141 height 8
click at [157, 9] on button "search-icon" at bounding box center [154, 10] width 12 height 8
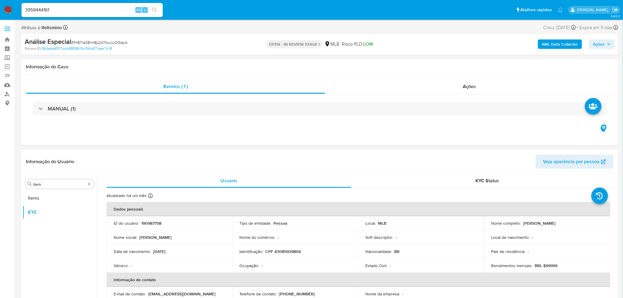
drag, startPoint x: 58, startPoint y: 11, endPoint x: -1, endPoint y: 14, distance: 58.6
paste input "243107292"
type input "243107292"
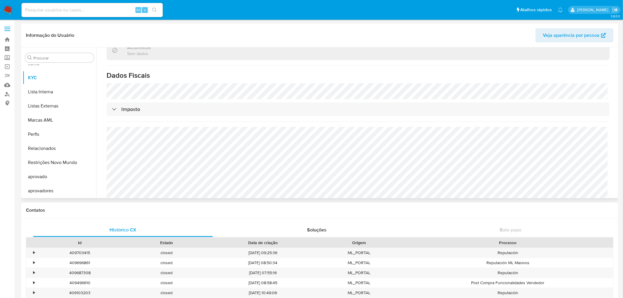
scroll to position [208, 0]
select select "10"
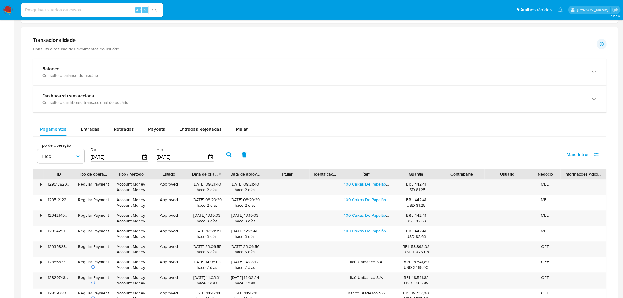
scroll to position [294, 0]
click at [247, 129] on button "Mulan" at bounding box center [242, 129] width 27 height 14
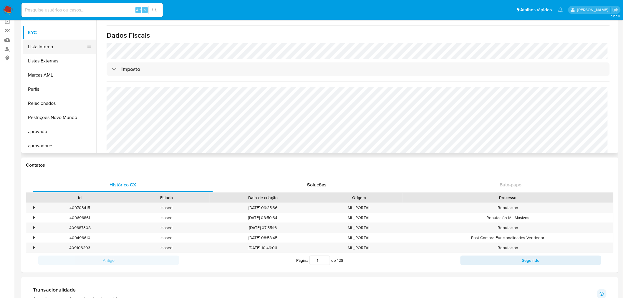
scroll to position [0, 0]
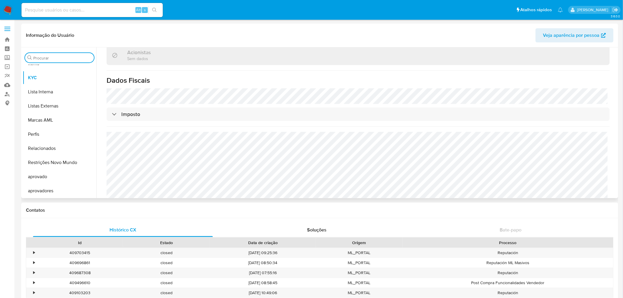
click at [77, 55] on input "Procurar" at bounding box center [62, 57] width 58 height 5
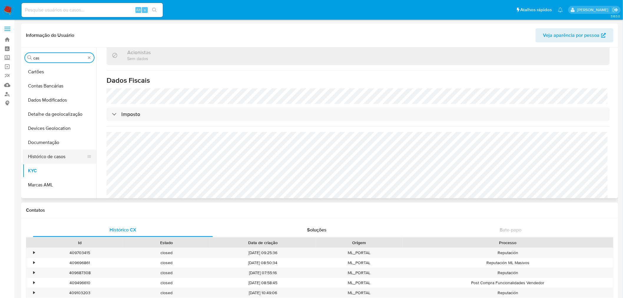
type input "cas"
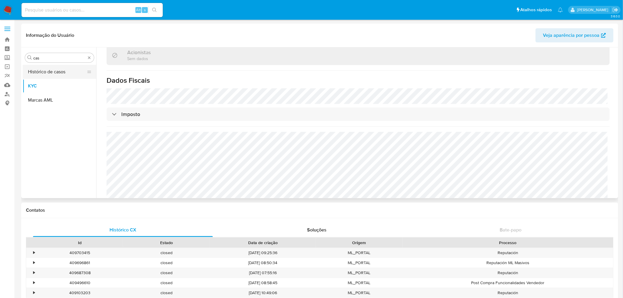
click at [74, 71] on button "Histórico de casos" at bounding box center [57, 72] width 69 height 14
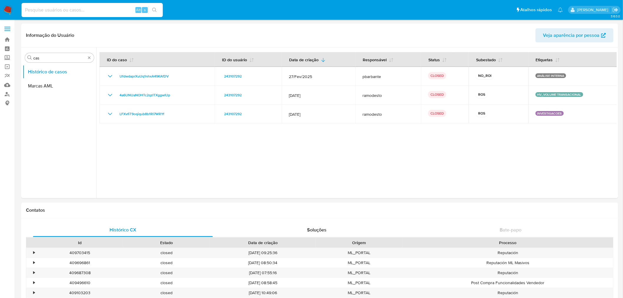
click at [87, 8] on input at bounding box center [91, 10] width 141 height 8
paste input "509994772"
type input "509994772"
click at [158, 12] on button "search-icon" at bounding box center [154, 10] width 12 height 8
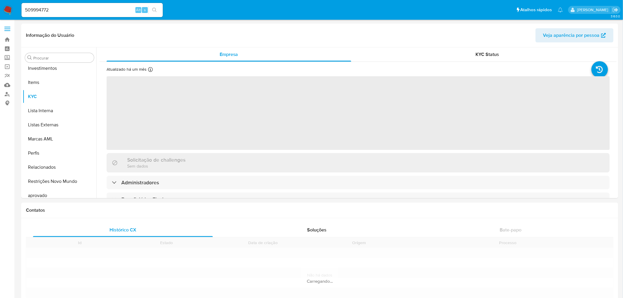
scroll to position [319, 0]
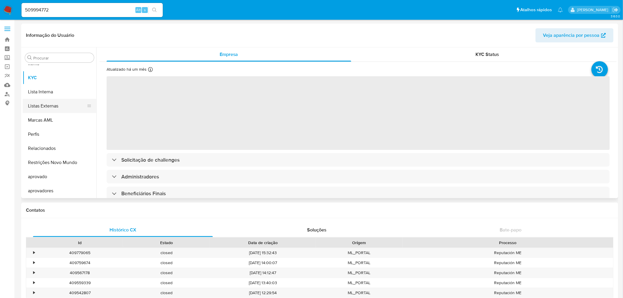
select select "10"
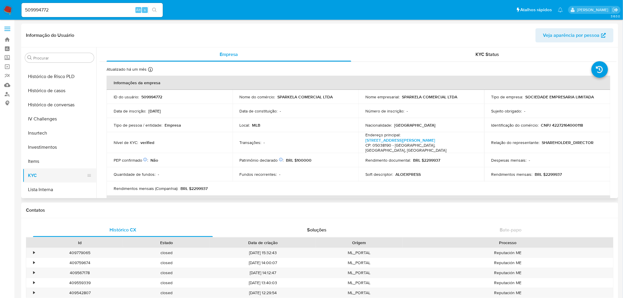
scroll to position [156, 0]
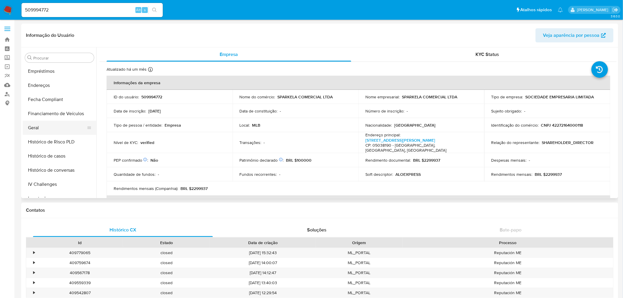
drag, startPoint x: 70, startPoint y: 116, endPoint x: 60, endPoint y: 123, distance: 12.2
click at [68, 117] on button "Financiamento de Veículos" at bounding box center [60, 114] width 74 height 14
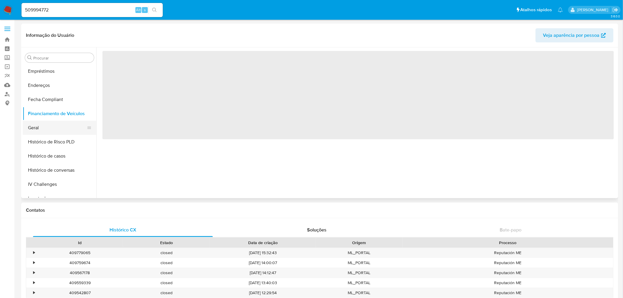
click at [60, 123] on button "Geral" at bounding box center [57, 128] width 69 height 14
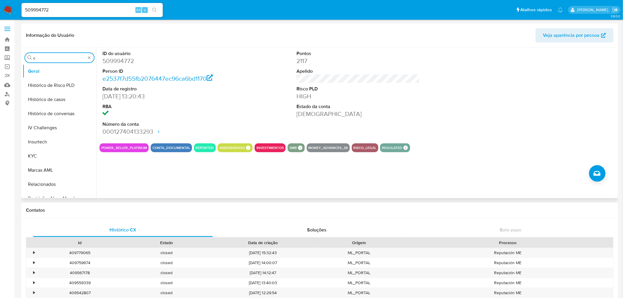
click at [74, 57] on input "c" at bounding box center [59, 57] width 52 height 5
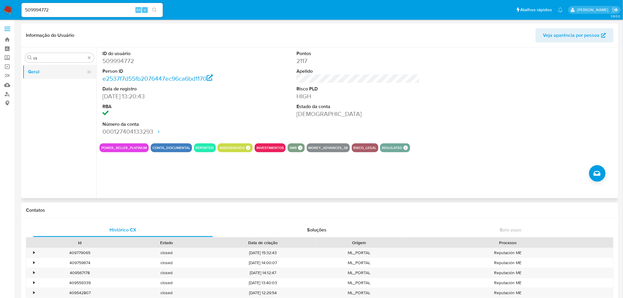
click at [63, 69] on button "Geral" at bounding box center [57, 72] width 69 height 14
drag, startPoint x: 55, startPoint y: 60, endPoint x: -26, endPoint y: 52, distance: 81.7
click at [61, 58] on input "casc" at bounding box center [59, 57] width 52 height 5
type input "cas"
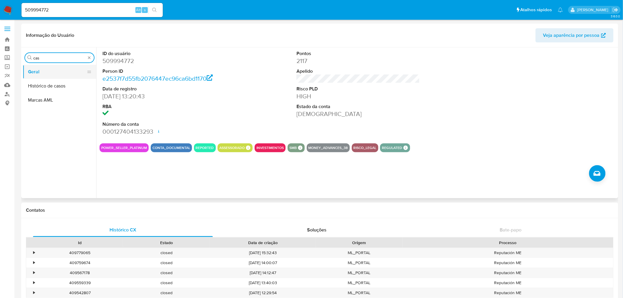
click at [57, 78] on button "Geral" at bounding box center [57, 72] width 69 height 14
click at [55, 83] on button "Histórico de casos" at bounding box center [57, 86] width 69 height 14
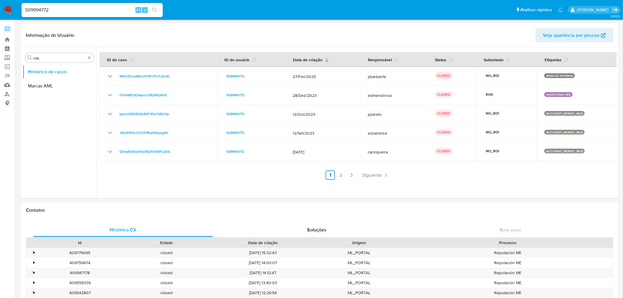
drag, startPoint x: 69, startPoint y: 12, endPoint x: -30, endPoint y: 12, distance: 99.5
paste input "727763901"
type input "727763901"
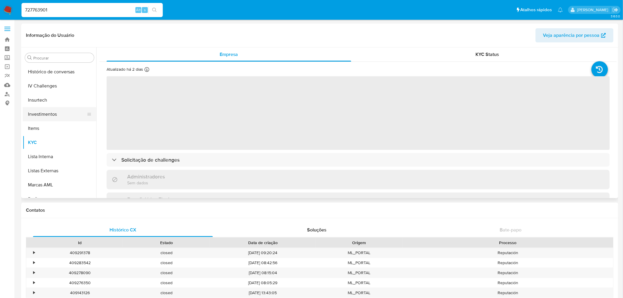
select select "10"
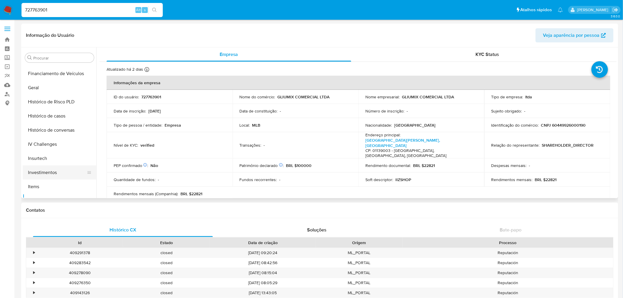
scroll to position [188, 0]
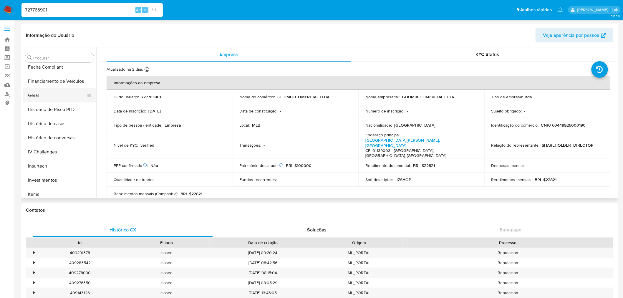
click at [55, 94] on button "Geral" at bounding box center [57, 95] width 69 height 14
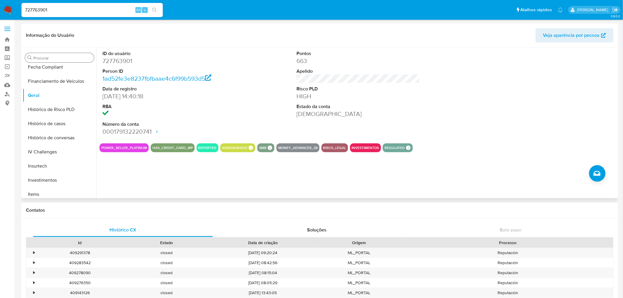
click at [58, 57] on input "Procurar" at bounding box center [62, 57] width 58 height 5
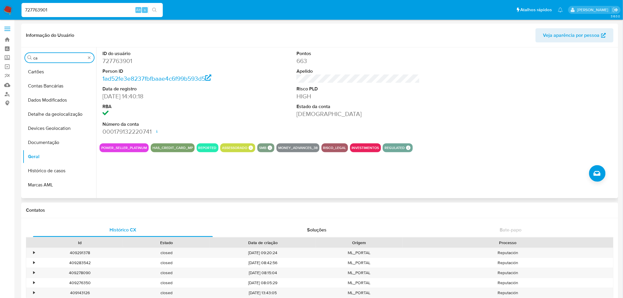
scroll to position [0, 0]
type input "cas"
drag, startPoint x: 54, startPoint y: 64, endPoint x: 44, endPoint y: 80, distance: 19.4
click at [54, 64] on div "Procurar cas Geral Histórico de casos Marcas AML" at bounding box center [60, 123] width 74 height 150
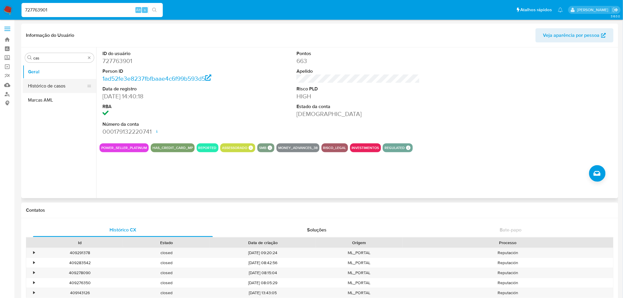
click at [43, 86] on button "Histórico de casos" at bounding box center [57, 86] width 69 height 14
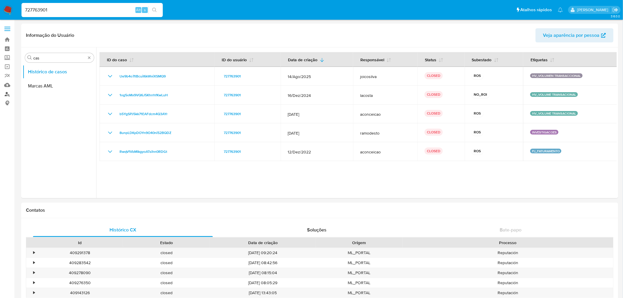
click at [12, 95] on link "Localizador de pessoas" at bounding box center [35, 93] width 70 height 9
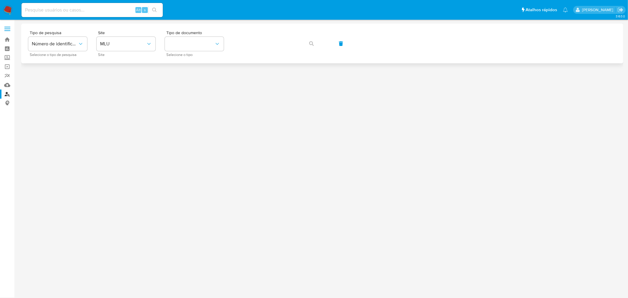
drag, startPoint x: 112, startPoint y: 35, endPoint x: 118, endPoint y: 60, distance: 25.1
click at [113, 35] on div "Site MLU Site" at bounding box center [126, 44] width 59 height 26
click at [145, 47] on span "MLU" at bounding box center [123, 44] width 46 height 6
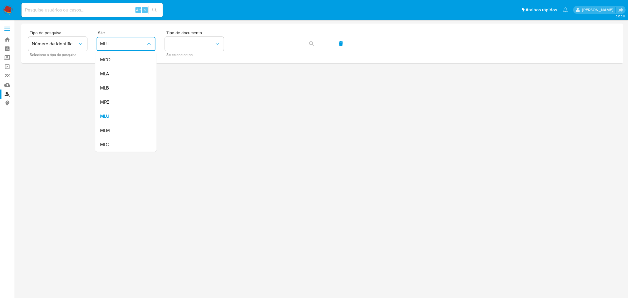
click at [131, 85] on div "MLB" at bounding box center [124, 88] width 48 height 14
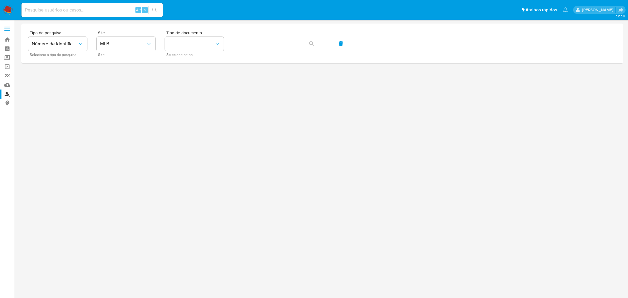
click at [12, 28] on label at bounding box center [7, 29] width 15 height 12
click at [0, 0] on input "checkbox" at bounding box center [0, 0] width 0 height 0
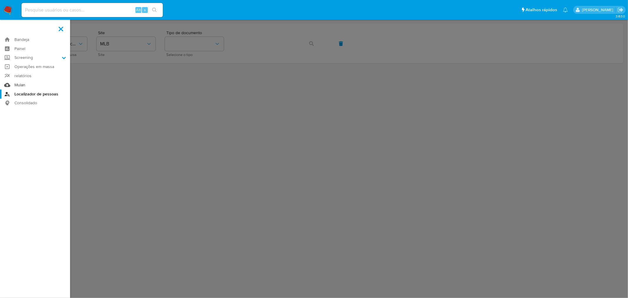
click at [22, 85] on link "Mulan" at bounding box center [35, 84] width 70 height 9
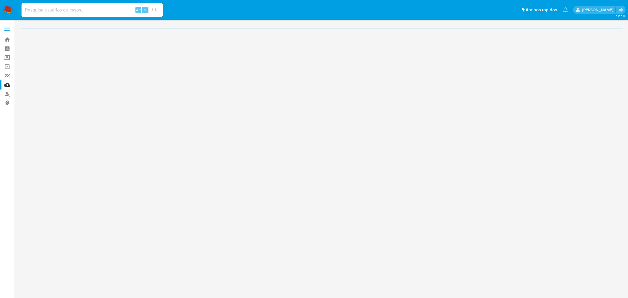
click at [6, 10] on img at bounding box center [8, 10] width 10 height 10
click at [7, 27] on span at bounding box center [7, 26] width 6 height 1
click at [0, 0] on input "checkbox" at bounding box center [0, 0] width 0 height 0
click at [4, 30] on div "Carregando..." at bounding box center [314, 149] width 628 height 298
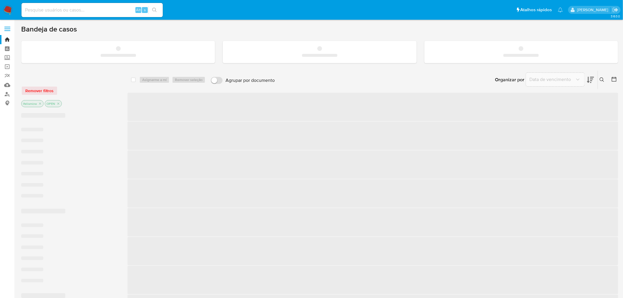
click at [7, 28] on label at bounding box center [7, 29] width 15 height 12
click at [0, 0] on input "checkbox" at bounding box center [0, 0] width 0 height 0
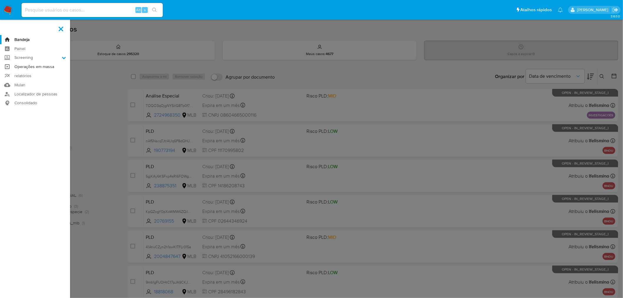
click at [26, 69] on link "Operações em massa" at bounding box center [35, 66] width 70 height 9
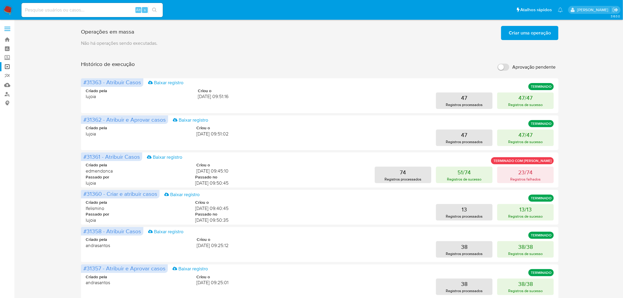
click at [521, 36] on span "Criar uma operação" at bounding box center [530, 32] width 42 height 13
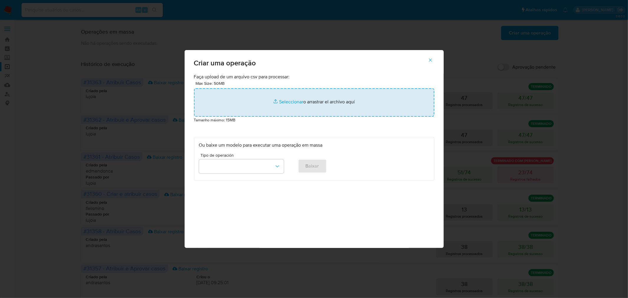
click at [325, 98] on input "file" at bounding box center [314, 102] width 240 height 28
click at [301, 104] on input "file" at bounding box center [314, 102] width 240 height 28
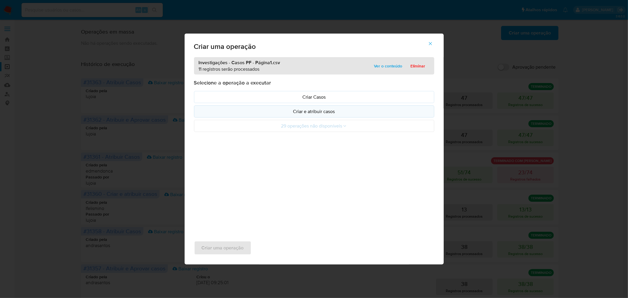
click at [314, 113] on p "Criar e atribuir casos" at bounding box center [314, 111] width 230 height 7
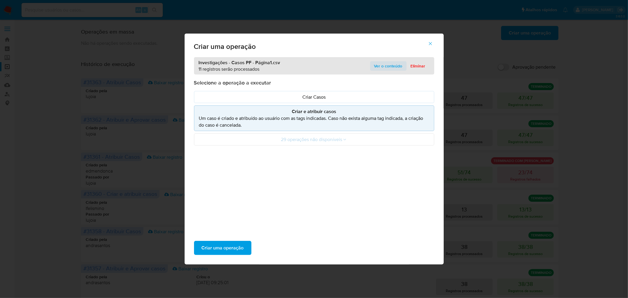
click at [385, 65] on span "Ver o conteúdo" at bounding box center [388, 66] width 28 height 8
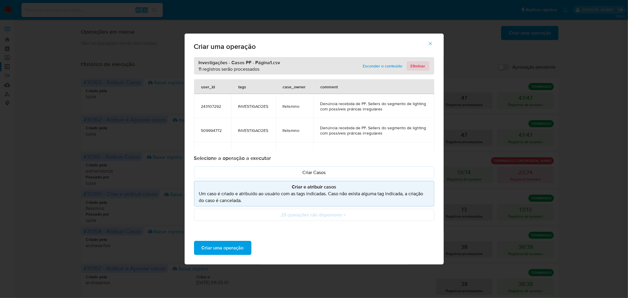
click at [416, 67] on span "Eliminar" at bounding box center [418, 66] width 15 height 8
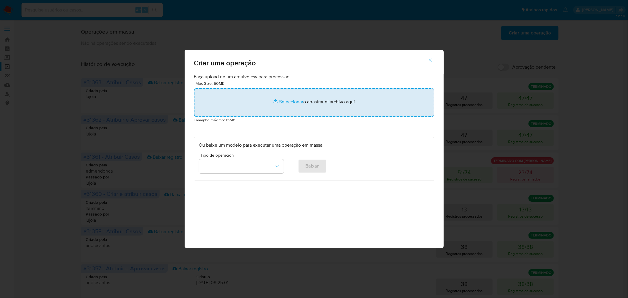
click at [295, 98] on input "file" at bounding box center [314, 102] width 240 height 28
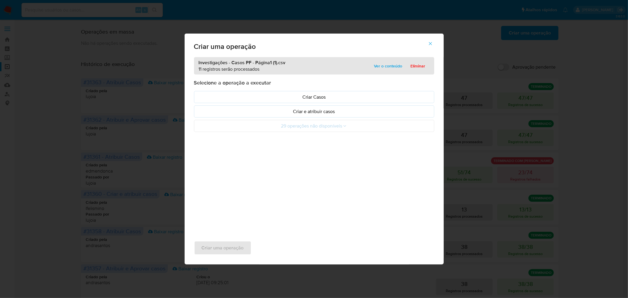
click at [286, 111] on p "Criar e atribuir casos" at bounding box center [314, 111] width 230 height 7
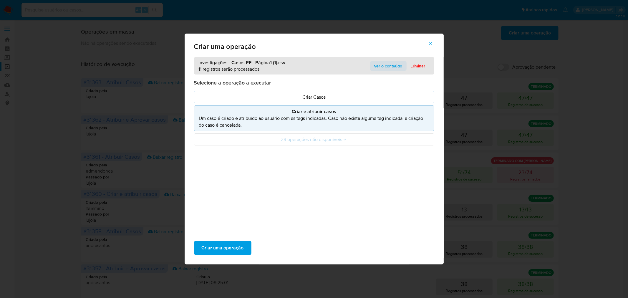
click at [394, 68] on span "Ver o conteúdo" at bounding box center [388, 66] width 28 height 8
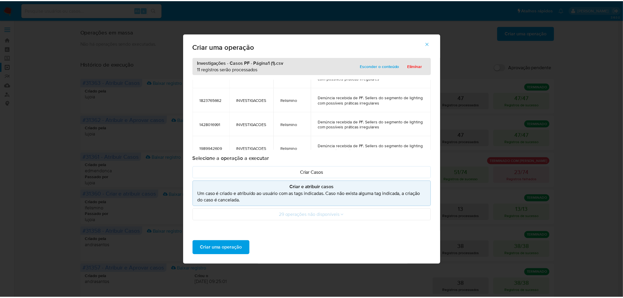
scroll to position [210, 0]
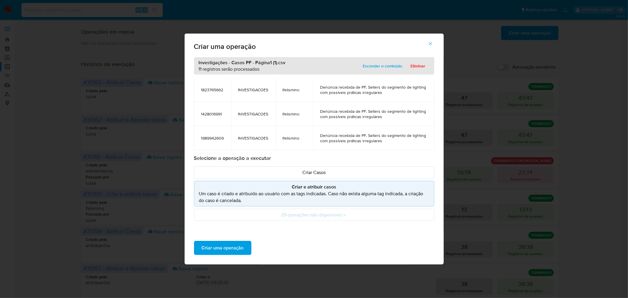
click at [251, 245] on div "Criar uma operação" at bounding box center [314, 247] width 259 height 33
click at [239, 249] on span "Criar uma operação" at bounding box center [223, 247] width 42 height 13
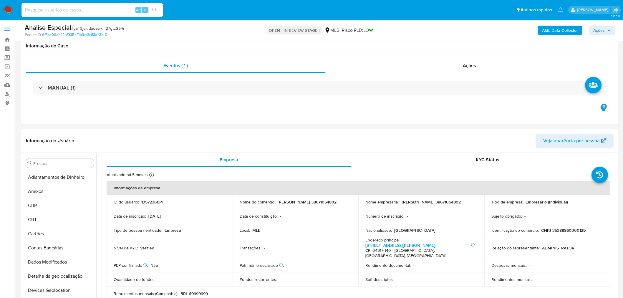
select select "10"
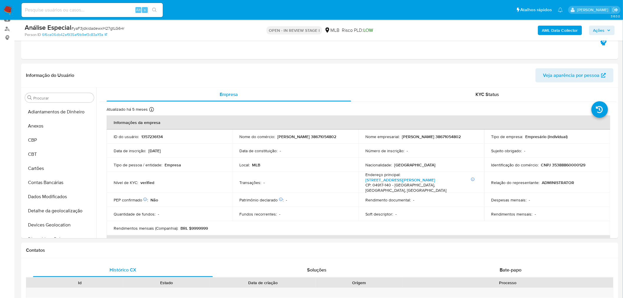
scroll to position [319, 0]
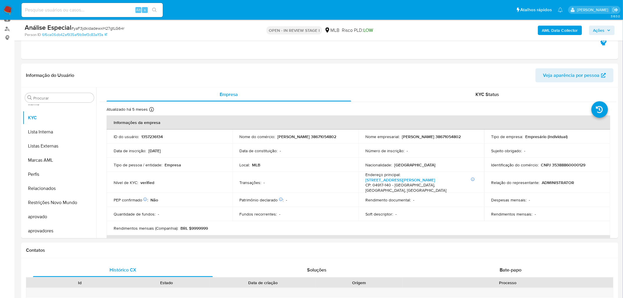
click at [115, 9] on input at bounding box center [91, 10] width 141 height 8
paste input "TOQO3qOjgNY5itGBTp0f7qmM"
type input "TOQO3qOjgNY5itGBTp0f7qmM"
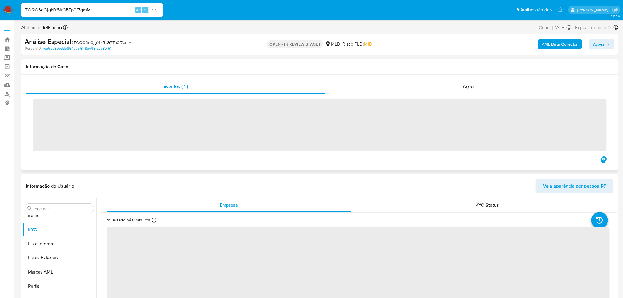
scroll to position [319, 0]
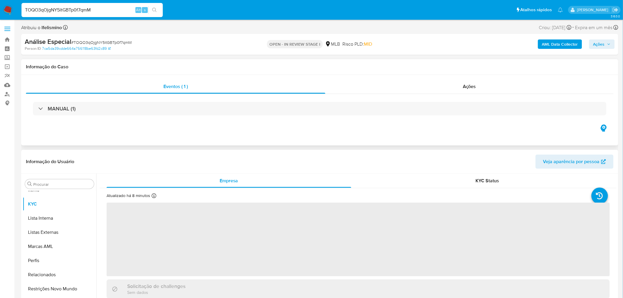
select select "10"
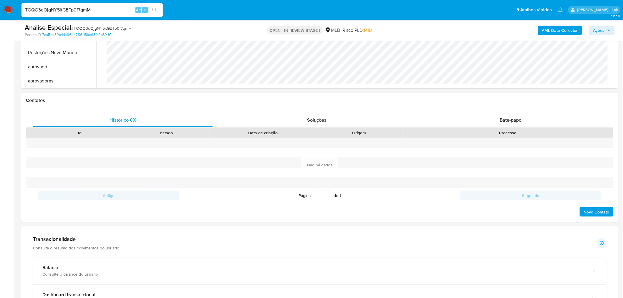
scroll to position [294, 0]
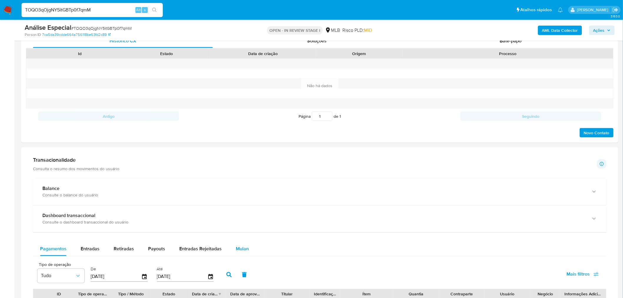
click at [241, 252] on span "Mulan" at bounding box center [242, 248] width 13 height 7
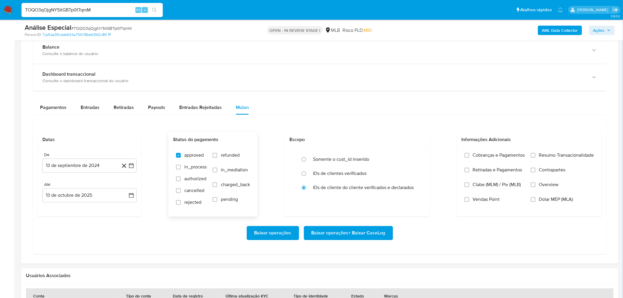
scroll to position [458, 0]
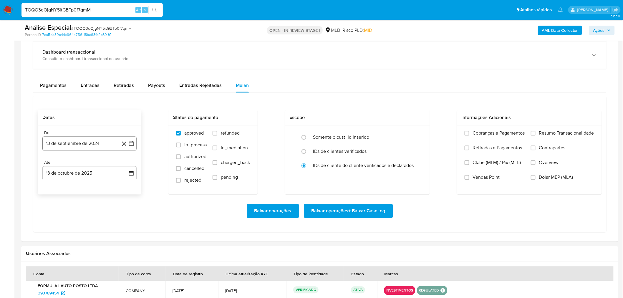
click at [98, 142] on button "13 de septiembre de 2024" at bounding box center [89, 144] width 94 height 14
click at [103, 165] on span "septiembre 2024" at bounding box center [87, 165] width 36 height 6
click at [125, 167] on icon "Año siguiente" at bounding box center [124, 164] width 7 height 7
click at [89, 222] on span "ago" at bounding box center [88, 219] width 7 height 5
click at [102, 185] on button "1" at bounding box center [101, 186] width 9 height 9
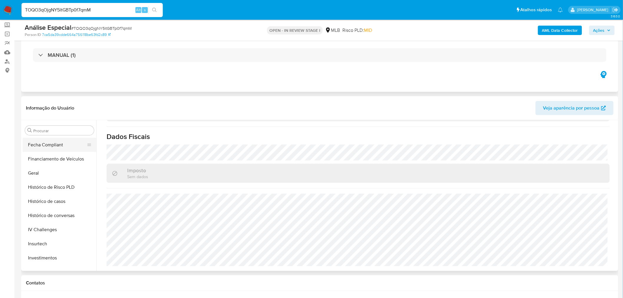
scroll to position [155, 0]
click at [48, 170] on button "Fecha Compliant" at bounding box center [57, 173] width 69 height 14
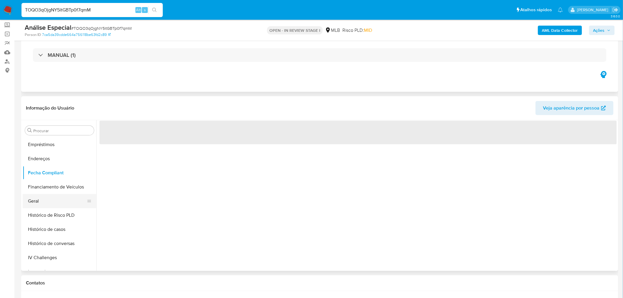
scroll to position [0, 0]
click at [37, 196] on button "Geral" at bounding box center [57, 201] width 69 height 14
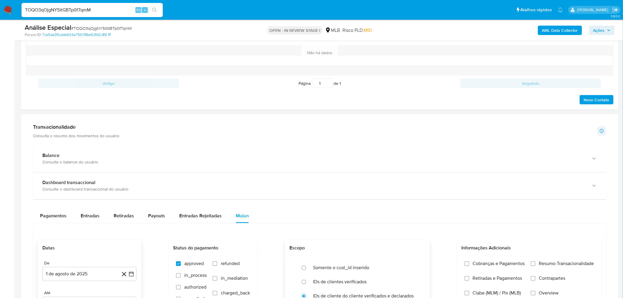
scroll to position [392, 0]
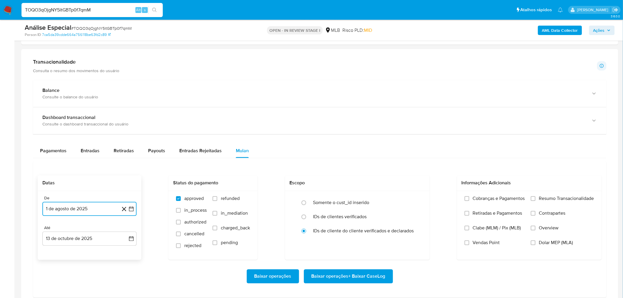
click at [98, 213] on button "1 de agosto de 2025" at bounding box center [89, 209] width 94 height 14
click at [123, 120] on icon "Mes siguiente" at bounding box center [125, 119] width 7 height 7
click at [127, 119] on icon "Mes siguiente" at bounding box center [125, 119] width 7 height 7
click at [74, 140] on button "1" at bounding box center [77, 141] width 9 height 9
click at [360, 276] on span "Baixar operações + Baixar CaseLog" at bounding box center [348, 276] width 74 height 13
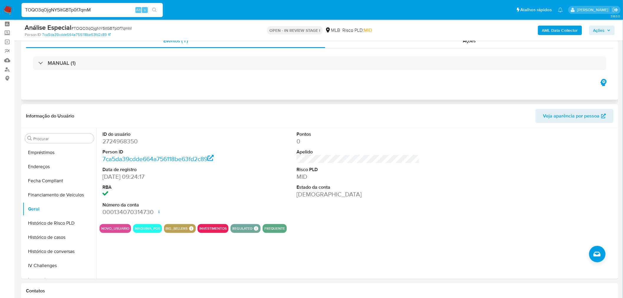
scroll to position [0, 0]
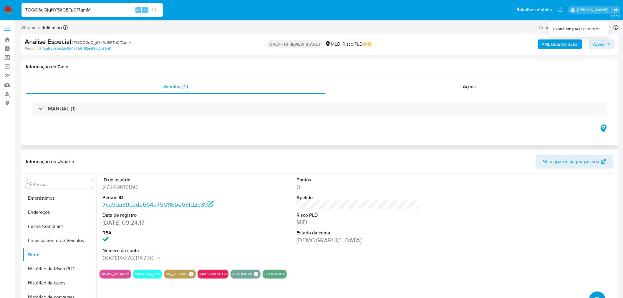
click at [615, 29] on icon at bounding box center [615, 27] width 5 height 5
click at [60, 11] on input "TOQO3qOjgNY5itGBTp0f7qmM" at bounding box center [91, 10] width 141 height 8
paste input "IH8Tla38mI8p2d7oucuOGayA"
type input "IH8Tla38mI8p2d7oucuOGayA"
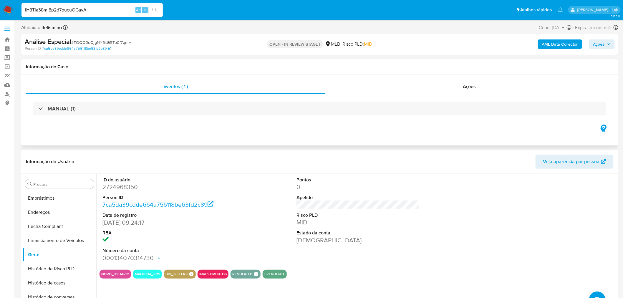
click at [152, 10] on icon "search-icon" at bounding box center [154, 10] width 5 height 5
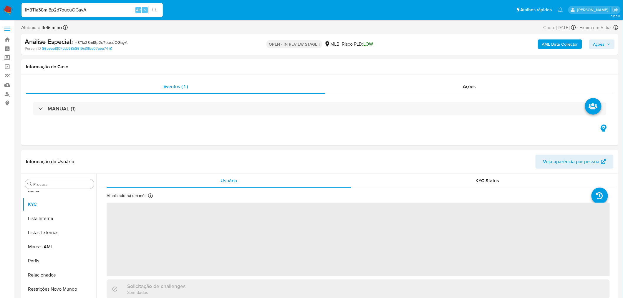
scroll to position [319, 0]
select select "10"
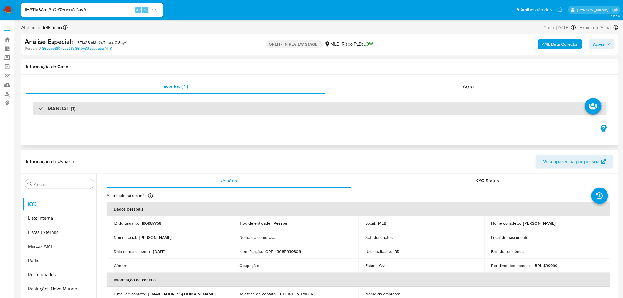
click at [351, 109] on div "MANUAL (1)" at bounding box center [319, 109] width 573 height 14
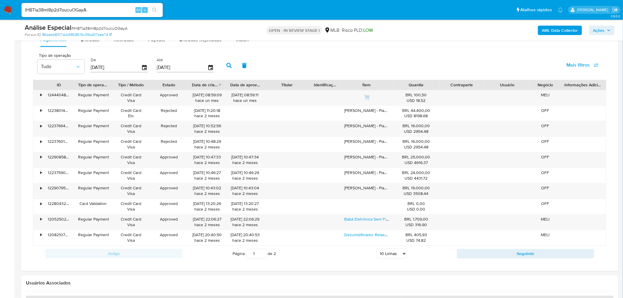
scroll to position [409, 0]
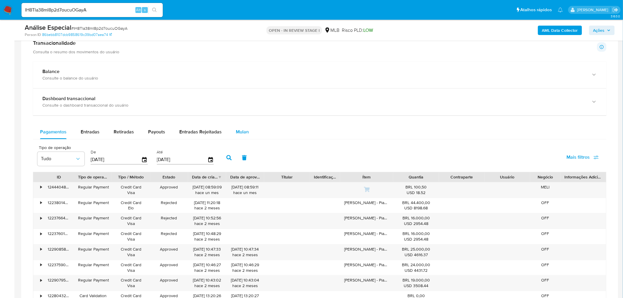
drag, startPoint x: 225, startPoint y: 130, endPoint x: 237, endPoint y: 131, distance: 11.6
click at [226, 129] on button "Entradas Rejeitadas" at bounding box center [200, 132] width 57 height 14
select select "10"
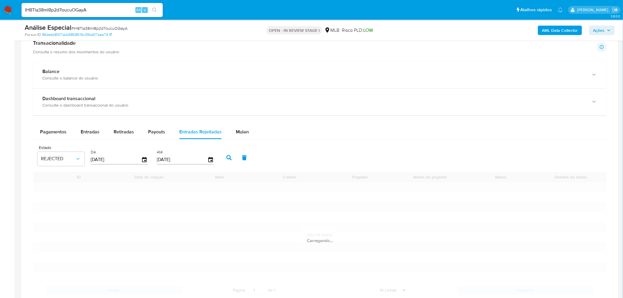
click at [242, 132] on span "Mulan" at bounding box center [242, 132] width 13 height 7
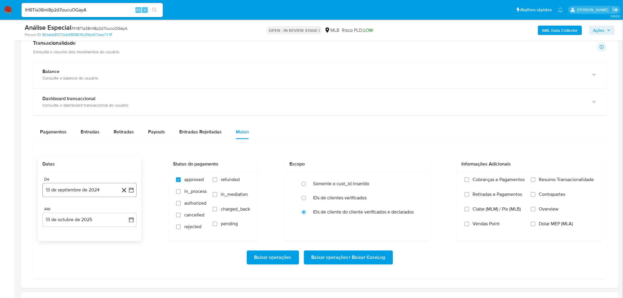
click at [92, 190] on button "13 de septiembre de 2024" at bounding box center [89, 190] width 94 height 14
click at [56, 89] on icon "Mes anterior" at bounding box center [52, 88] width 7 height 7
click at [92, 193] on button "13 de septiembre de 2024" at bounding box center [89, 190] width 94 height 14
drag, startPoint x: 53, startPoint y: 190, endPoint x: 56, endPoint y: 191, distance: 3.1
click at [54, 191] on button "13 de septiembre de 2024" at bounding box center [89, 190] width 94 height 14
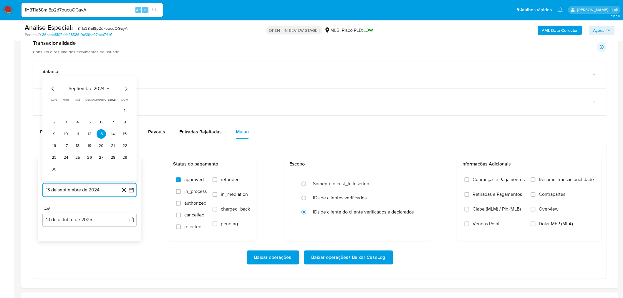
click at [52, 90] on icon "Mes anterior" at bounding box center [52, 88] width 7 height 7
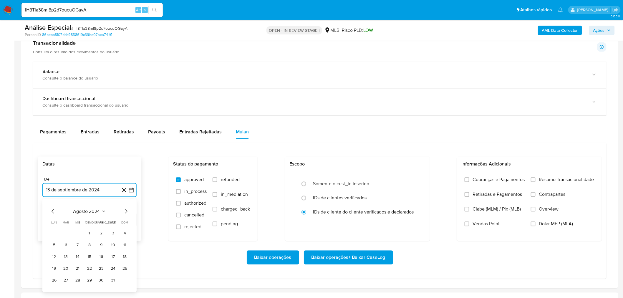
drag, startPoint x: 89, startPoint y: 231, endPoint x: 113, endPoint y: 230, distance: 23.9
click at [89, 231] on button "1" at bounding box center [89, 232] width 9 height 9
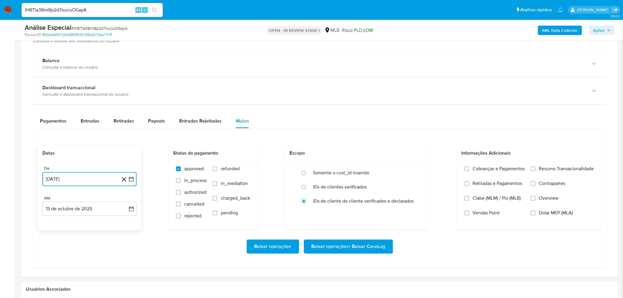
scroll to position [425, 0]
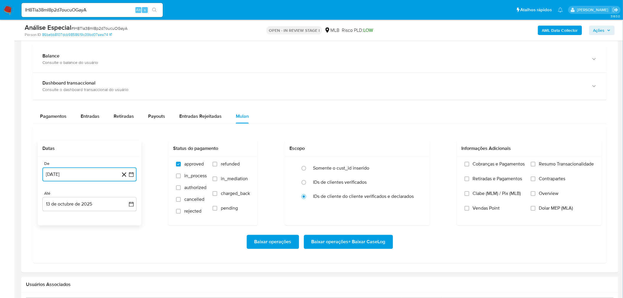
drag, startPoint x: 106, startPoint y: 178, endPoint x: 109, endPoint y: 175, distance: 4.6
click at [106, 178] on button "1 de agosto de 2024" at bounding box center [89, 174] width 94 height 14
click at [127, 199] on icon "Mes siguiente" at bounding box center [125, 195] width 7 height 7
click at [127, 221] on button "1" at bounding box center [124, 217] width 9 height 9
click at [346, 245] on span "Baixar operações + Baixar CaseLog" at bounding box center [348, 241] width 74 height 13
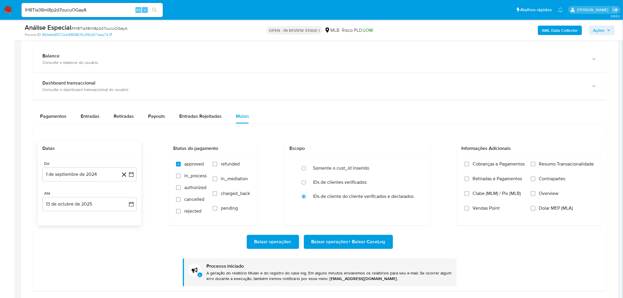
click at [65, 6] on input "IH8Tla38mI8p2d7oucuOGayA" at bounding box center [91, 10] width 141 height 8
paste input "6xTsJdZN3nfAwkmXbqXmG9hR"
type input "6xTsJdZN3nfAwkmXbqXmG9hR"
click at [155, 11] on icon "search-icon" at bounding box center [154, 10] width 4 height 4
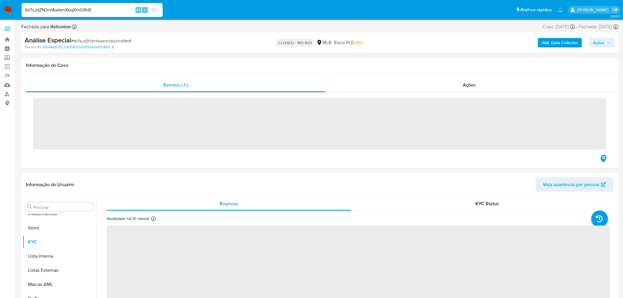
scroll to position [319, 0]
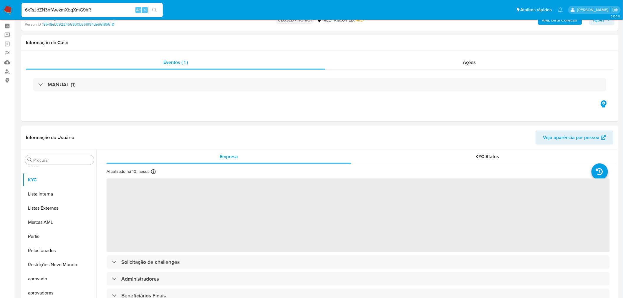
select select "10"
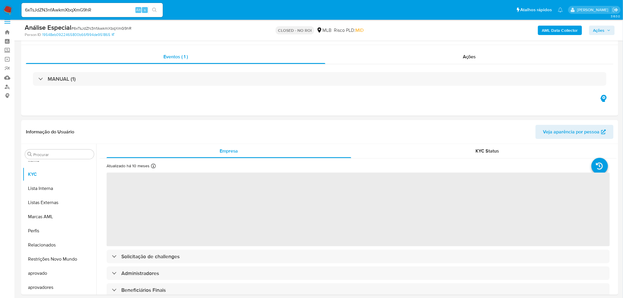
scroll to position [0, 0]
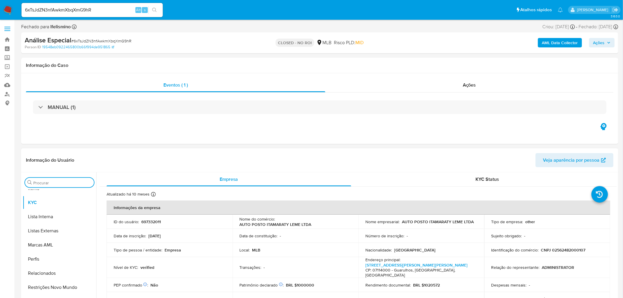
click at [64, 181] on input "Procurar" at bounding box center [62, 182] width 58 height 5
type input "cas"
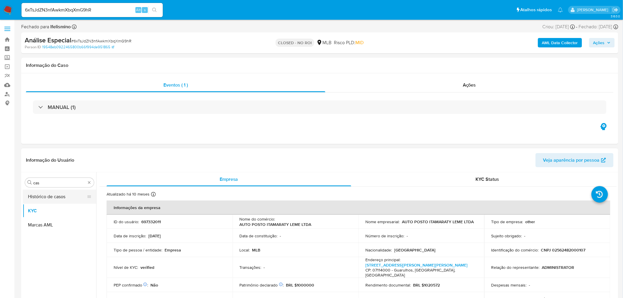
click at [54, 198] on button "Histórico de casos" at bounding box center [57, 197] width 69 height 14
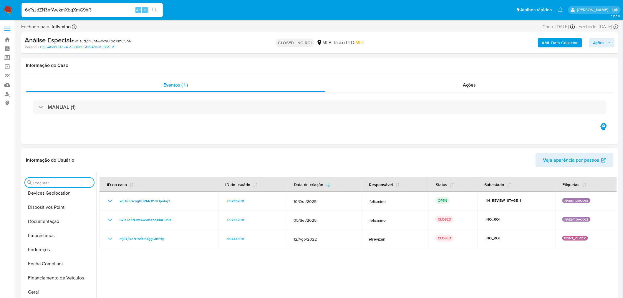
scroll to position [196, 0]
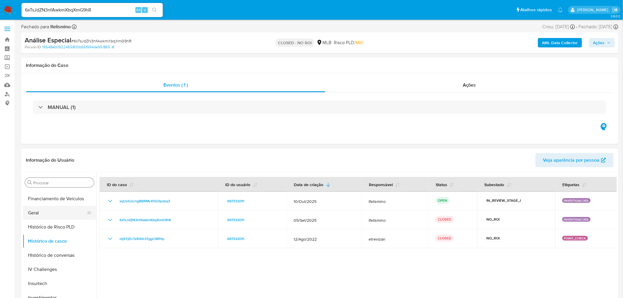
click at [58, 215] on button "Geral" at bounding box center [57, 213] width 69 height 14
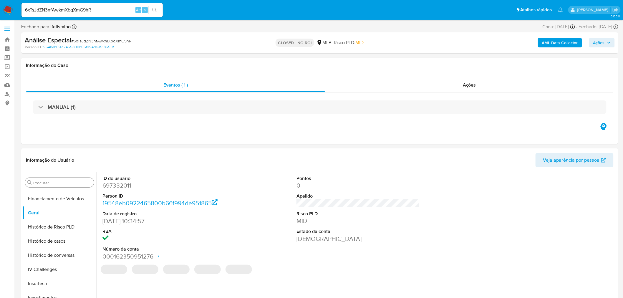
click at [124, 186] on dd "697332011" at bounding box center [163, 185] width 123 height 8
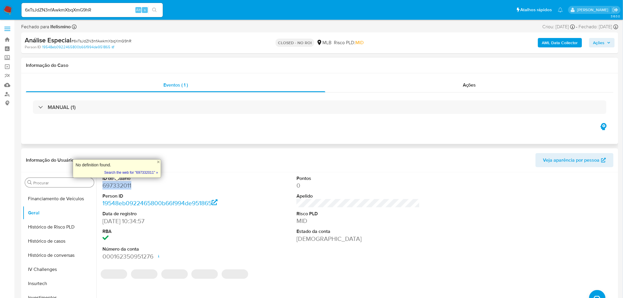
copy dd "697332011"
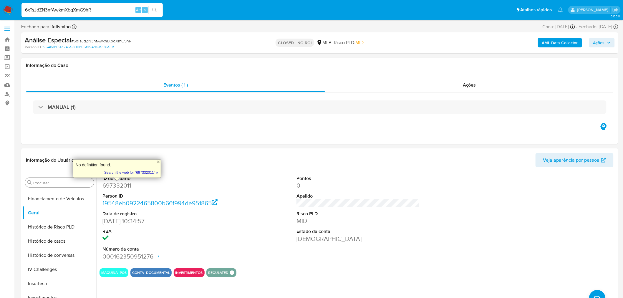
click at [53, 11] on input "6xTsJdZN3nfAwkmXbqXmG9hR" at bounding box center [91, 10] width 141 height 8
paste input "1161770196"
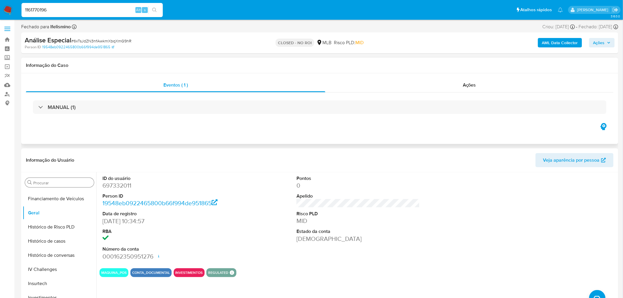
type input "1161770196"
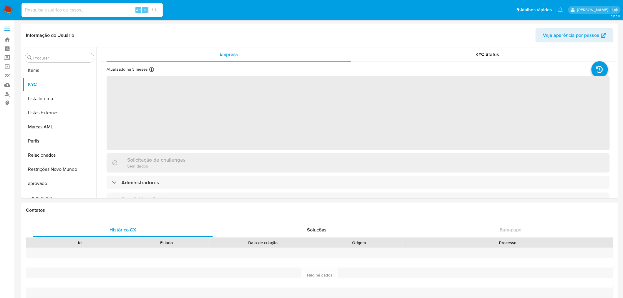
scroll to position [319, 0]
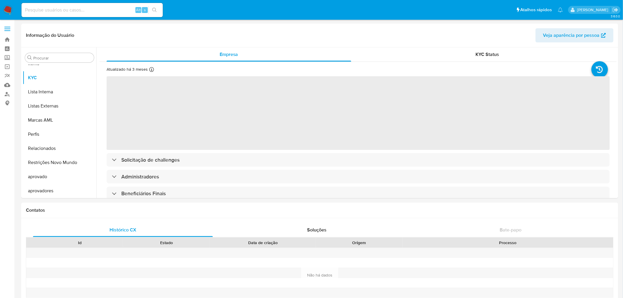
select select "10"
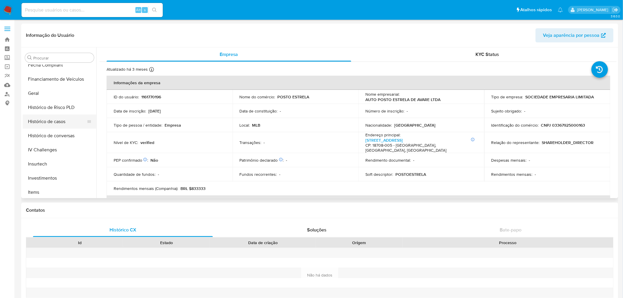
scroll to position [188, 0]
click at [48, 55] on input "Procurar" at bounding box center [62, 57] width 58 height 5
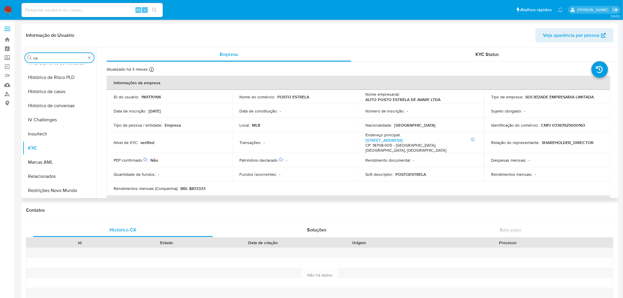
scroll to position [0, 0]
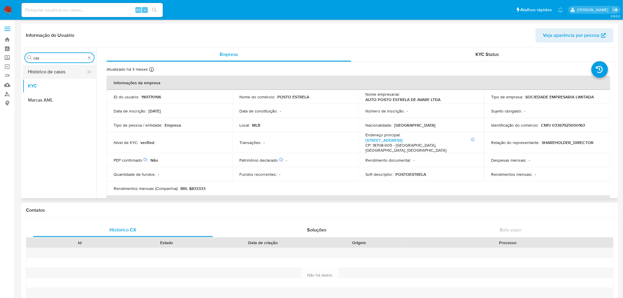
type input "cas"
click at [54, 71] on button "Histórico de casos" at bounding box center [57, 72] width 69 height 14
click at [54, 82] on button "KYC" at bounding box center [57, 86] width 69 height 14
click at [55, 73] on button "Histórico de casos" at bounding box center [57, 72] width 69 height 14
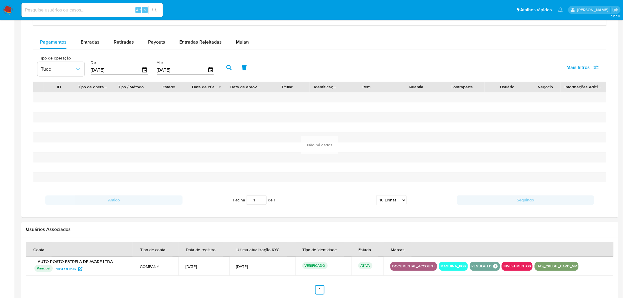
scroll to position [392, 0]
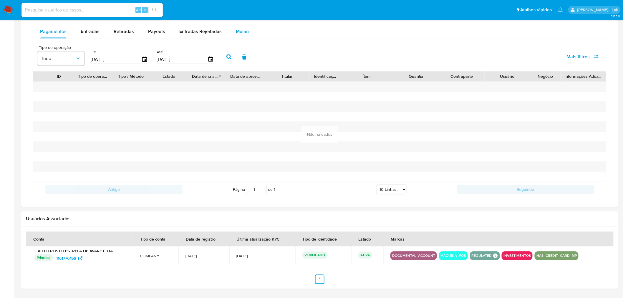
click at [237, 34] on span "Mulan" at bounding box center [242, 31] width 13 height 7
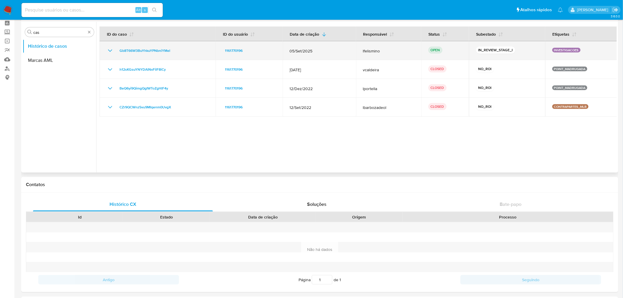
scroll to position [0, 0]
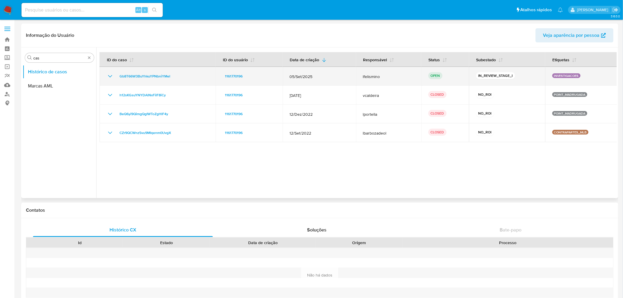
drag, startPoint x: 117, startPoint y: 77, endPoint x: 186, endPoint y: 81, distance: 69.9
click at [186, 81] on td "Gb8T66W3BuYhkuYPNbniYMeI" at bounding box center [157, 76] width 116 height 19
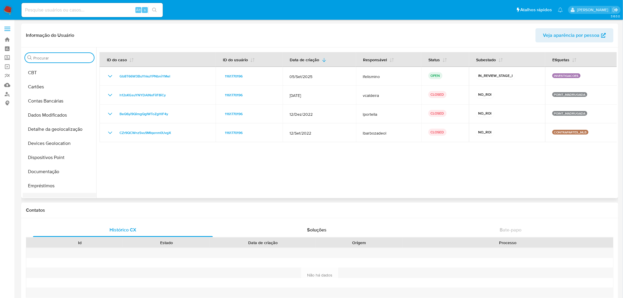
scroll to position [98, 0]
click at [29, 183] on button "Geral" at bounding box center [57, 186] width 69 height 14
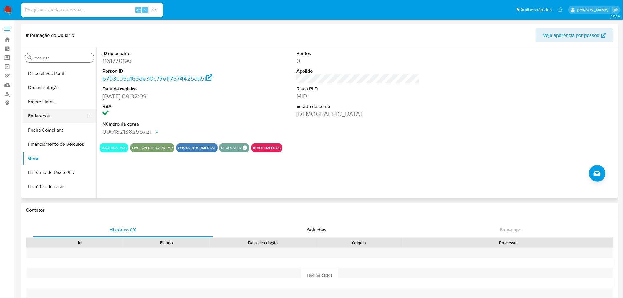
scroll to position [163, 0]
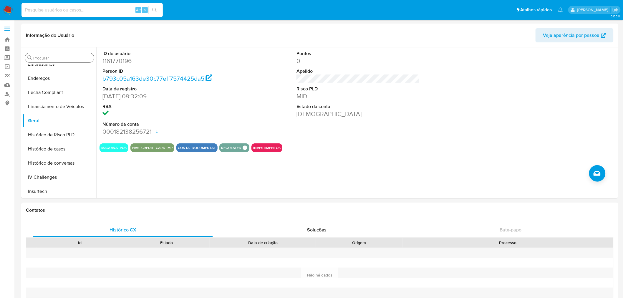
paste input "697332011"
type input "697332011"
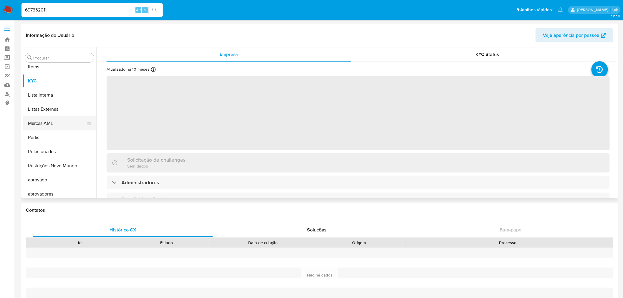
scroll to position [319, 0]
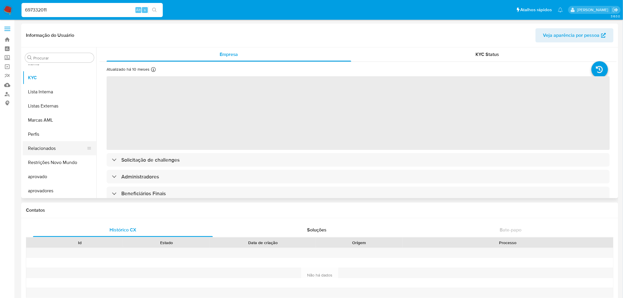
select select "10"
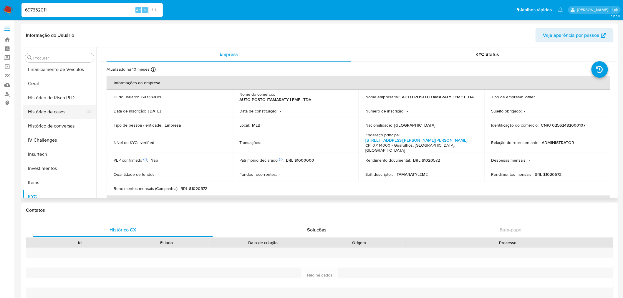
scroll to position [189, 0]
click at [45, 98] on button "Geral" at bounding box center [57, 95] width 69 height 14
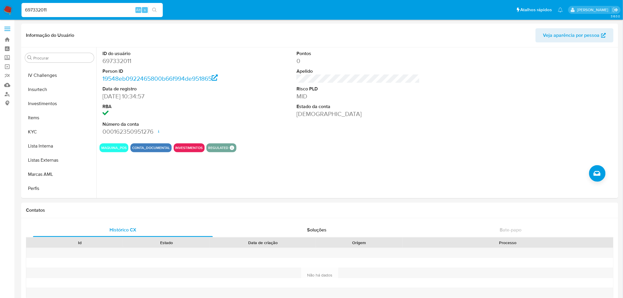
scroll to position [287, 0]
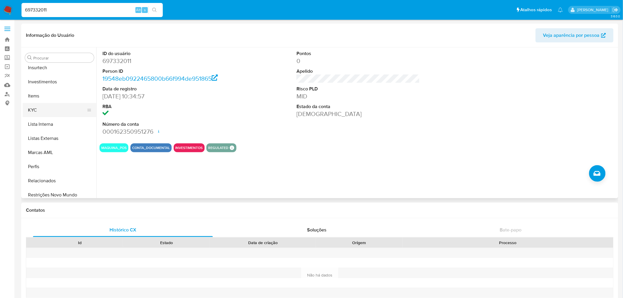
click at [47, 112] on button "KYC" at bounding box center [57, 110] width 69 height 14
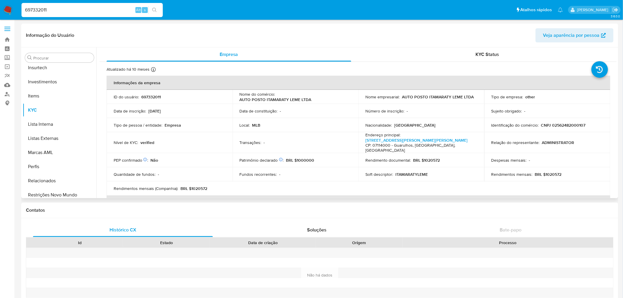
click at [557, 125] on p "CNPJ 02562482000107" at bounding box center [563, 124] width 44 height 5
copy p "02562482000107"
click at [99, 11] on input "697332011" at bounding box center [91, 10] width 141 height 8
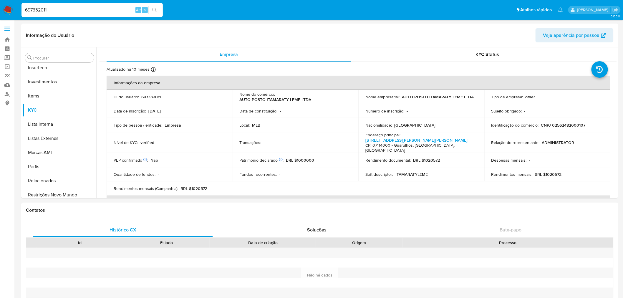
paste input "yaF3jdkidadewxH27gtLG64r"
type input "yaF3jdkidadewxH27gtLG64r"
click at [157, 11] on icon "search-icon" at bounding box center [154, 10] width 5 height 5
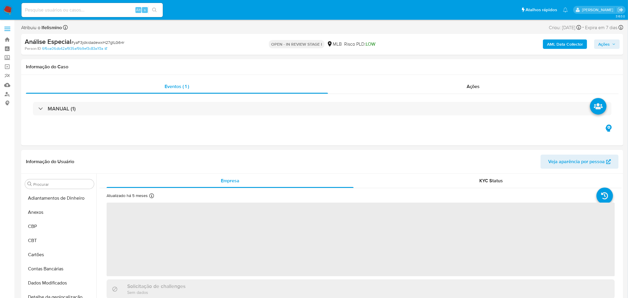
select select "10"
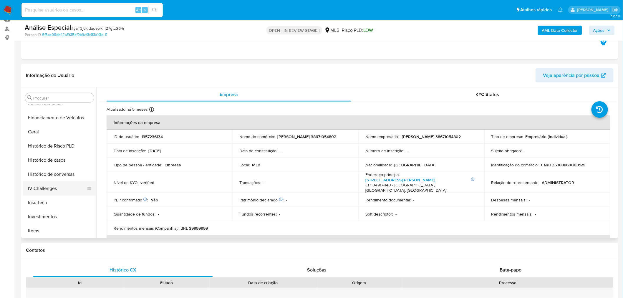
scroll to position [188, 0]
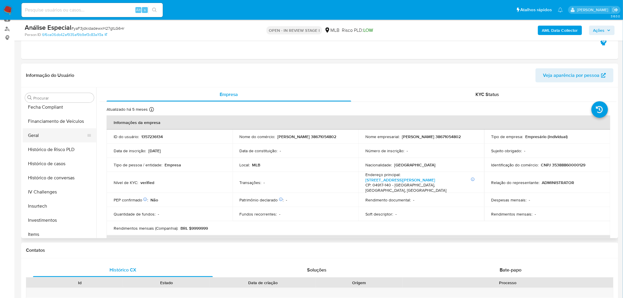
click at [56, 131] on button "Geral" at bounding box center [57, 135] width 69 height 14
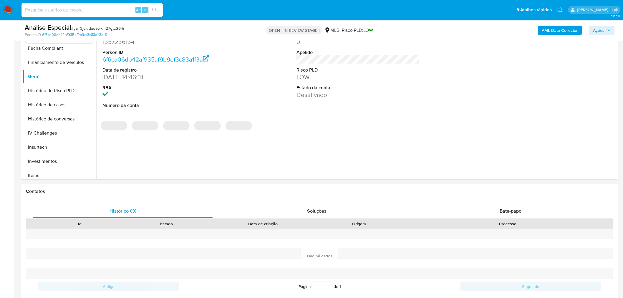
scroll to position [131, 0]
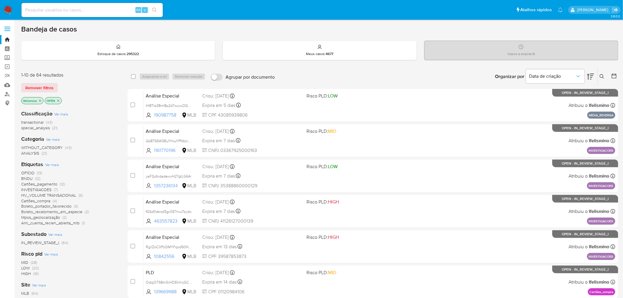
click at [8, 29] on span at bounding box center [7, 29] width 6 height 1
click at [0, 0] on input "checkbox" at bounding box center [0, 0] width 0 height 0
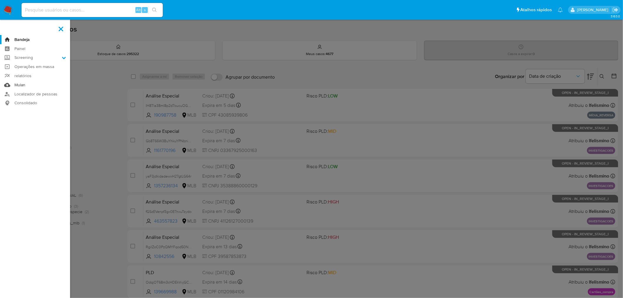
click at [7, 84] on link "Mulan" at bounding box center [35, 84] width 70 height 9
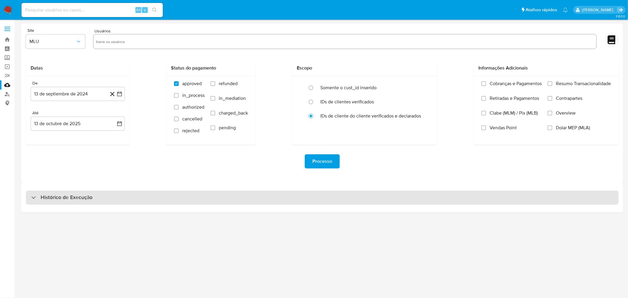
click at [137, 199] on div "Histórico de Execução" at bounding box center [322, 197] width 593 height 14
select select "10"
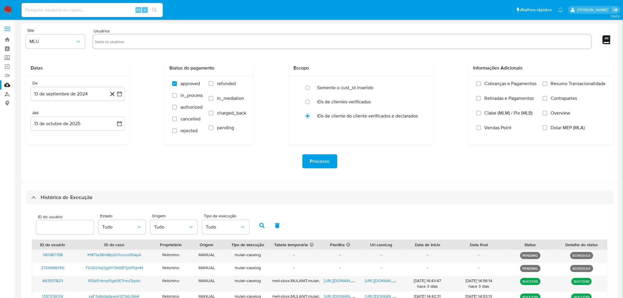
scroll to position [157, 0]
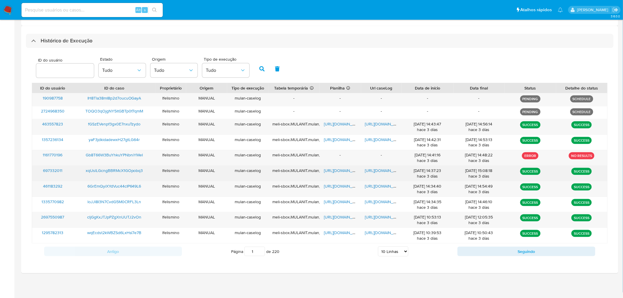
click at [371, 169] on span "https://docs.google.com/document/d/1N5O_m_jfowmFM4W9l5Ydgb8201BSEZvervXFkssZ-4E…" at bounding box center [385, 170] width 41 height 6
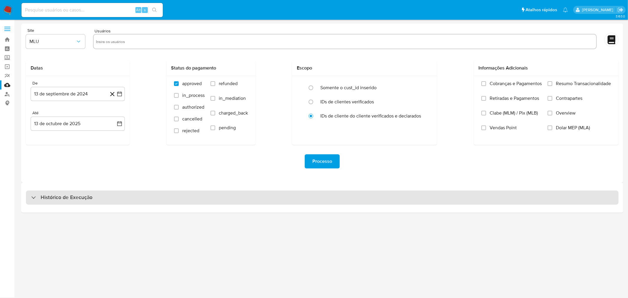
click at [277, 198] on div "Histórico de Execução" at bounding box center [322, 197] width 593 height 14
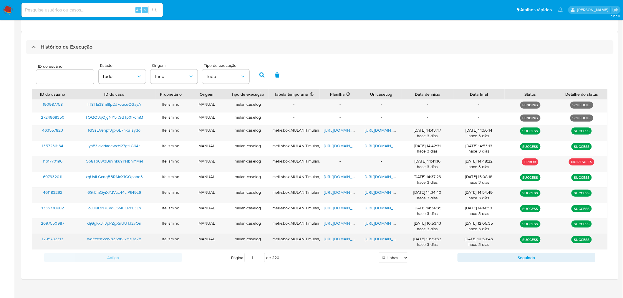
scroll to position [157, 0]
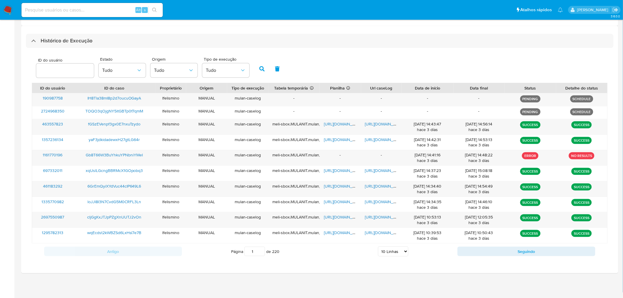
click at [390, 252] on select "5 Linhas 10 Linhas 20 Linhas 25 Linhas 50 Linhas 100 Linhas" at bounding box center [393, 251] width 30 height 10
select select "50"
click at [378, 247] on select "5 Linhas 10 Linhas 20 Linhas 25 Linhas 50 Linhas 100 Linhas" at bounding box center [393, 251] width 30 height 10
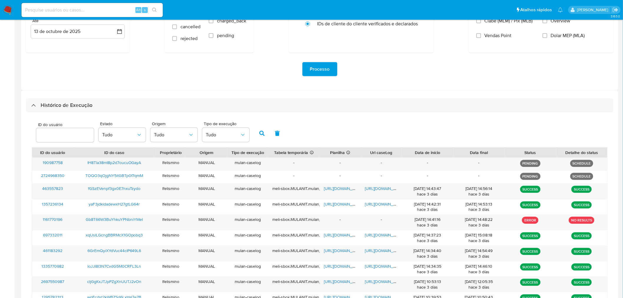
scroll to position [91, 0]
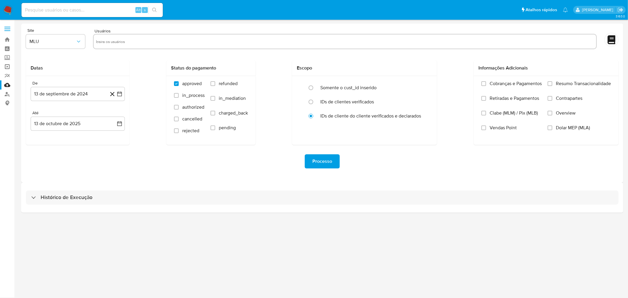
click at [5, 67] on link "Operações em massa" at bounding box center [35, 66] width 70 height 9
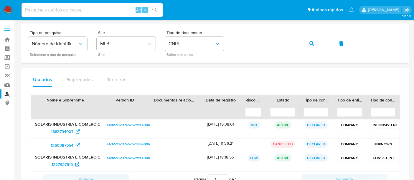
scroll to position [44, 0]
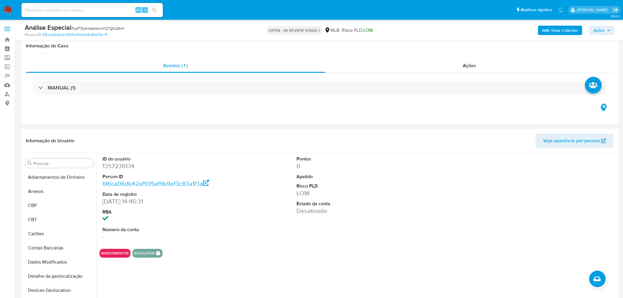
select select "10"
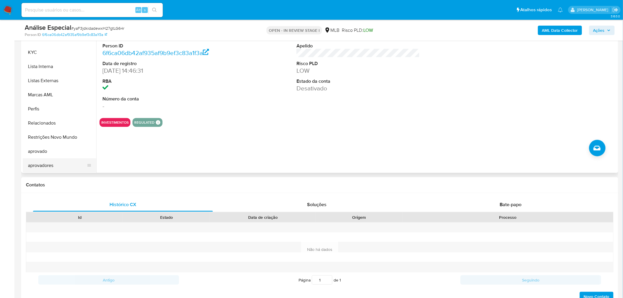
scroll to position [319, 0]
click at [67, 164] on button "aprovadores" at bounding box center [57, 165] width 69 height 14
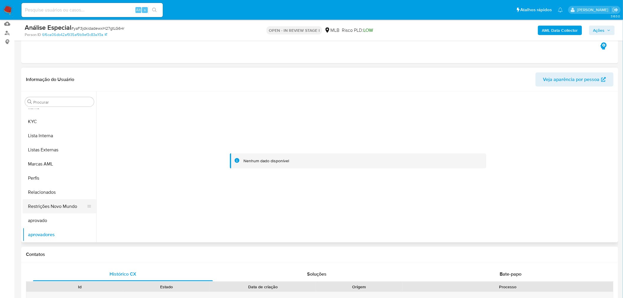
click at [65, 206] on button "Restrições Novo Mundo" at bounding box center [57, 206] width 69 height 14
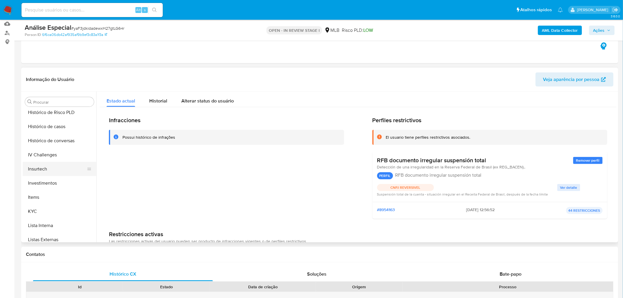
scroll to position [189, 0]
click at [60, 139] on button "Geral" at bounding box center [57, 139] width 69 height 14
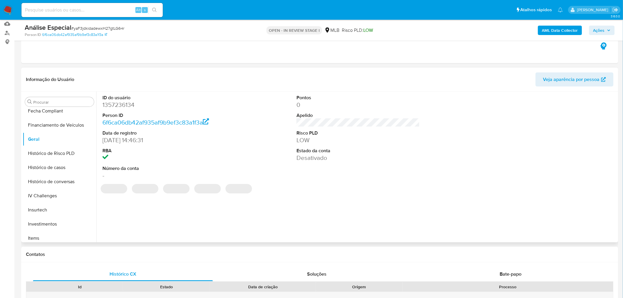
click at [117, 102] on dd "1357236134" at bounding box center [163, 105] width 123 height 8
copy dd "1357236134"
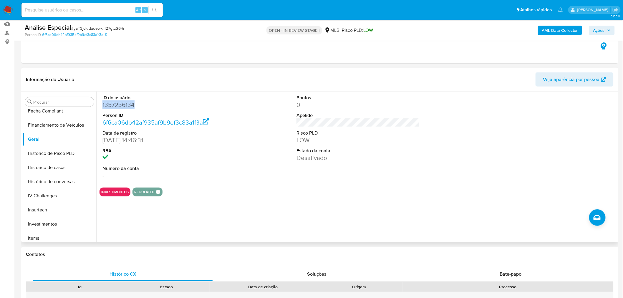
copy dd "1357236134"
click at [64, 102] on input "Procurar" at bounding box center [62, 101] width 58 height 5
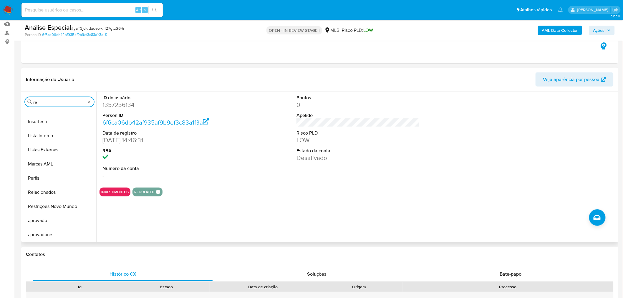
scroll to position [0, 0]
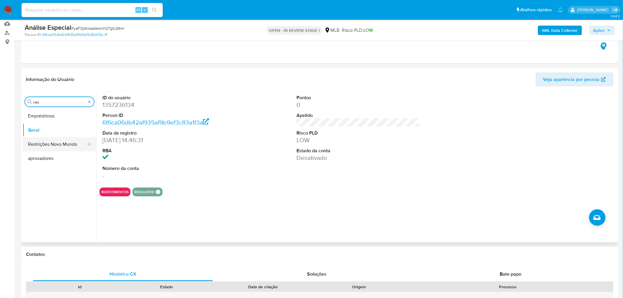
type input "res"
click at [44, 150] on button "Restrições Novo Mundo" at bounding box center [57, 144] width 69 height 14
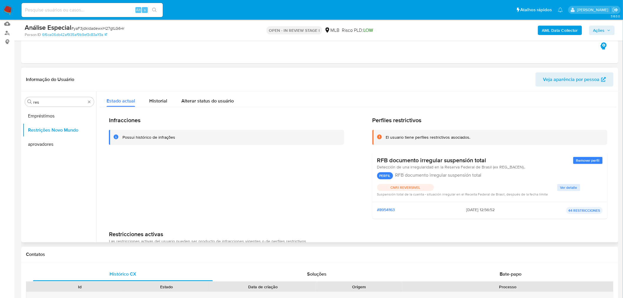
drag, startPoint x: 491, startPoint y: 155, endPoint x: 372, endPoint y: 157, distance: 118.9
click at [372, 157] on div "RFB documento irregular suspensión total Remover perfil Detección de una irregu…" at bounding box center [489, 177] width 235 height 50
click at [93, 101] on div "Procurar res" at bounding box center [59, 101] width 69 height 9
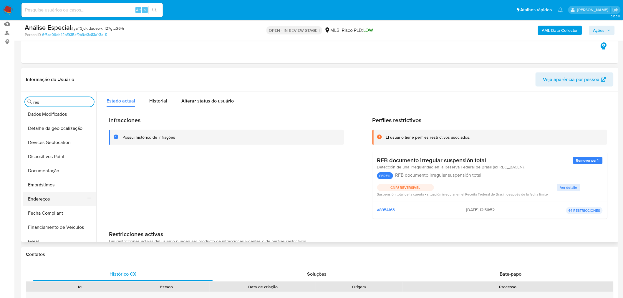
scroll to position [98, 0]
click at [36, 227] on button "Geral" at bounding box center [57, 230] width 69 height 14
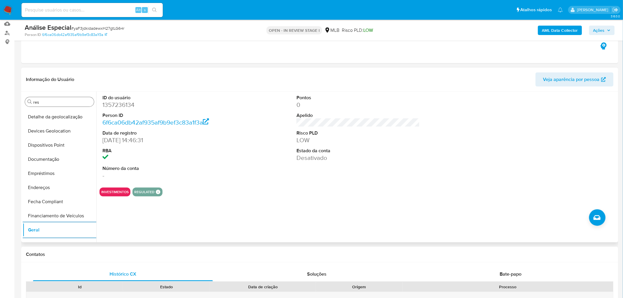
scroll to position [229, 0]
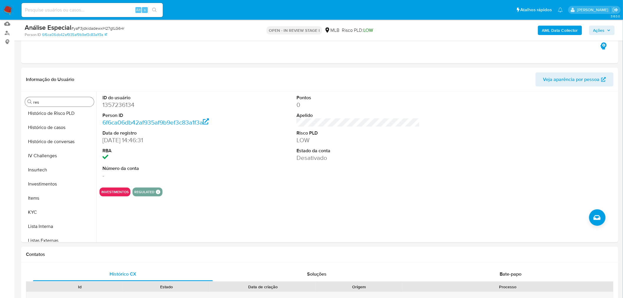
click at [39, 214] on button "KYC" at bounding box center [60, 212] width 74 height 14
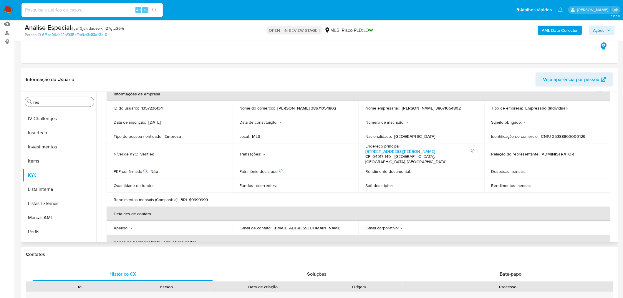
scroll to position [319, 0]
click at [52, 204] on button "Restrições Novo Mundo" at bounding box center [60, 206] width 74 height 14
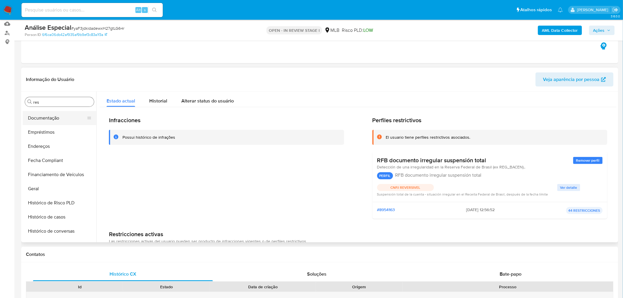
scroll to position [123, 0]
click at [69, 137] on button "Documentação" at bounding box center [57, 134] width 69 height 14
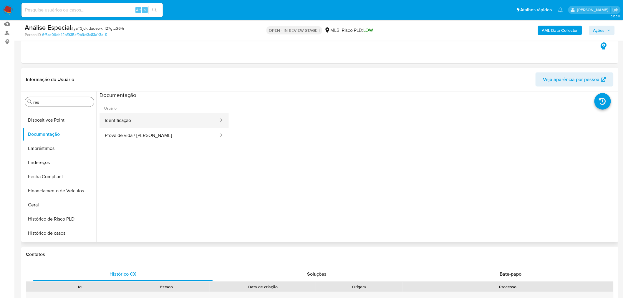
click at [143, 116] on button "Identificação" at bounding box center [159, 120] width 120 height 15
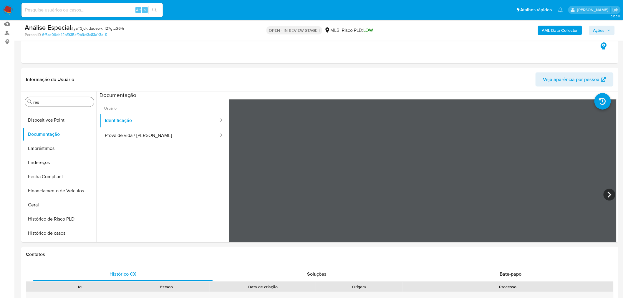
drag, startPoint x: 119, startPoint y: 137, endPoint x: 3, endPoint y: 130, distance: 116.5
click at [120, 136] on button "Prova de vida / Selfie" at bounding box center [159, 135] width 120 height 15
click at [63, 121] on button "Dispositivos Point" at bounding box center [57, 120] width 69 height 14
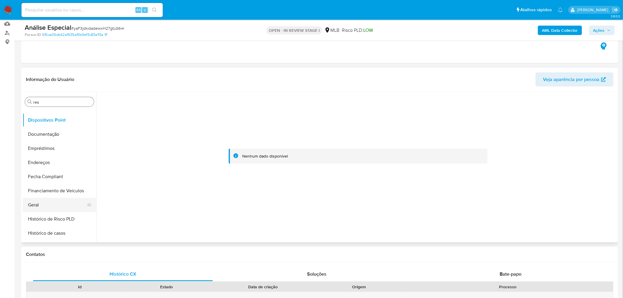
click at [52, 208] on button "Geral" at bounding box center [57, 205] width 69 height 14
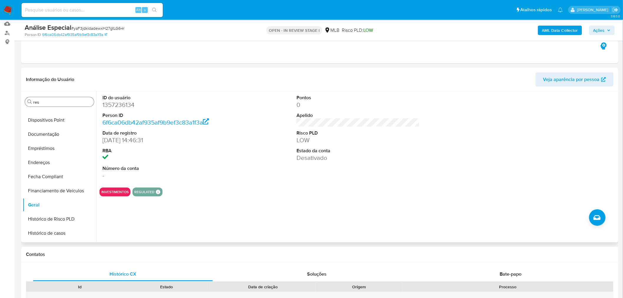
click at [116, 105] on dd "1357236134" at bounding box center [163, 105] width 123 height 8
copy dd "1357236134"
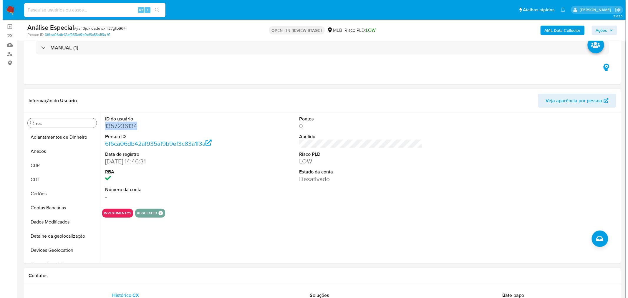
scroll to position [29, 0]
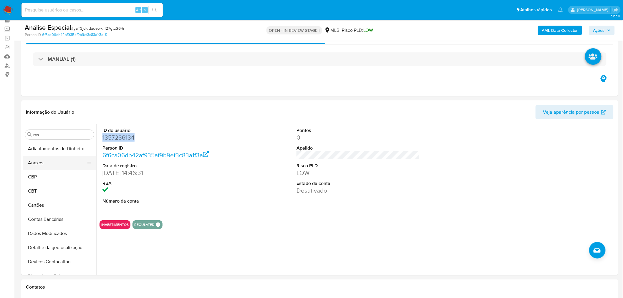
click at [54, 165] on button "Anexos" at bounding box center [57, 163] width 69 height 14
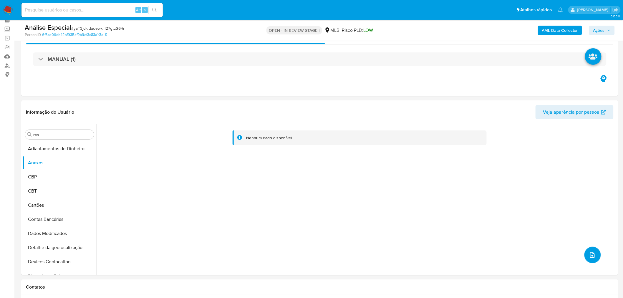
click at [593, 255] on icon "upload-file" at bounding box center [592, 254] width 7 height 7
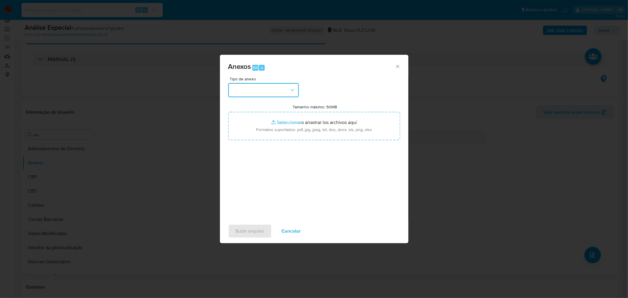
click at [252, 91] on button "button" at bounding box center [263, 90] width 71 height 14
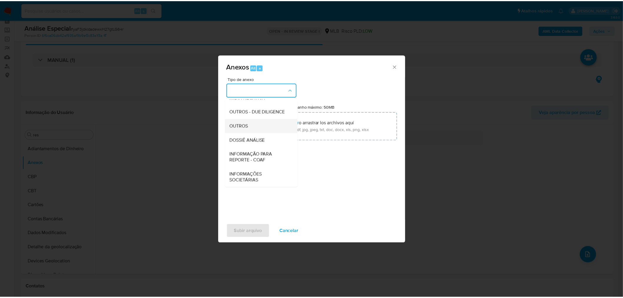
scroll to position [90, 0]
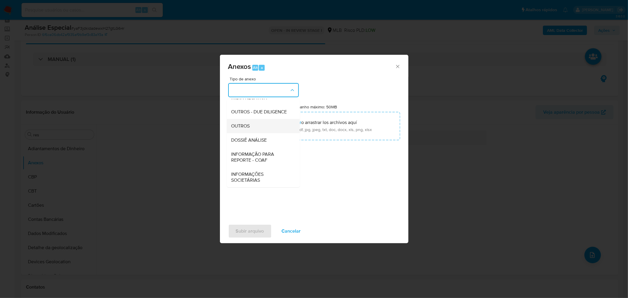
click at [255, 127] on div "OUTROS" at bounding box center [261, 126] width 60 height 14
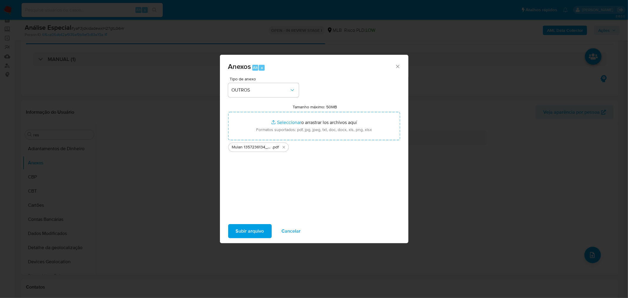
drag, startPoint x: 257, startPoint y: 234, endPoint x: 40, endPoint y: 225, distance: 217.7
click at [257, 234] on span "Subir arquivo" at bounding box center [250, 231] width 28 height 13
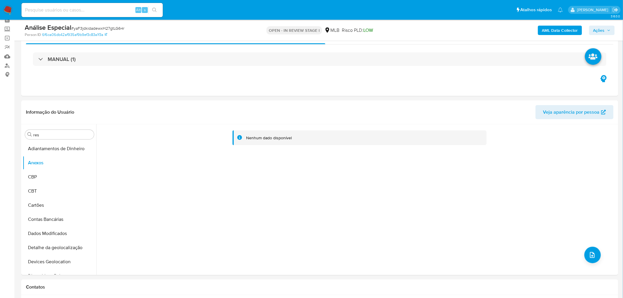
click at [552, 30] on b "AML Data Collector" at bounding box center [560, 30] width 36 height 9
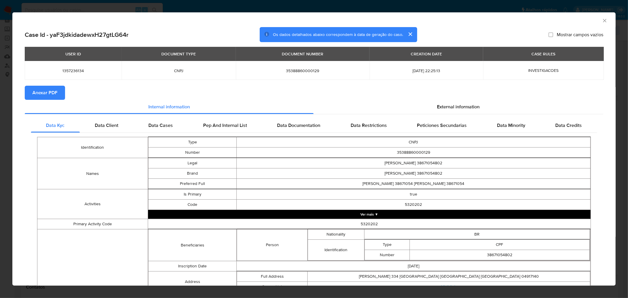
click at [46, 90] on span "Anexar PDF" at bounding box center [44, 92] width 25 height 13
click at [114, 4] on div "AML Data Collector Case Id - yaF3jdkidadewxH27gtLG64r Os dados detalhados abaix…" at bounding box center [314, 149] width 628 height 298
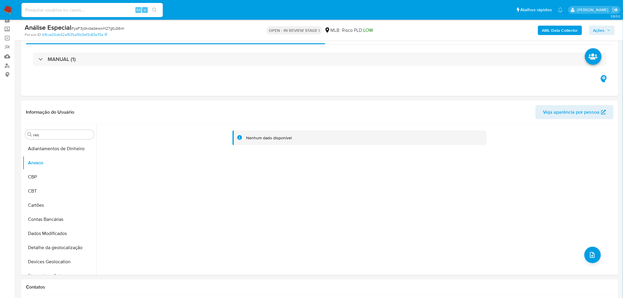
paste input "IH8Tla38mI8p2d7oucuOGayA"
type input "IH8Tla38mI8p2d7oucuOGayA"
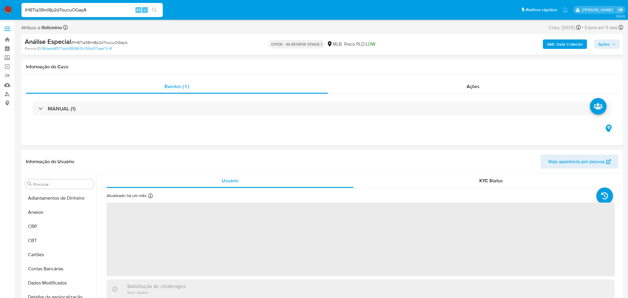
select select "10"
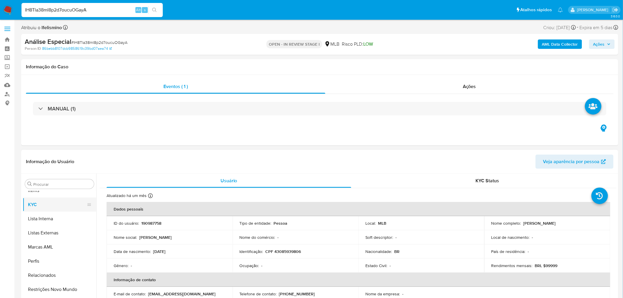
scroll to position [319, 0]
click at [79, 186] on input "Procurar" at bounding box center [62, 184] width 58 height 5
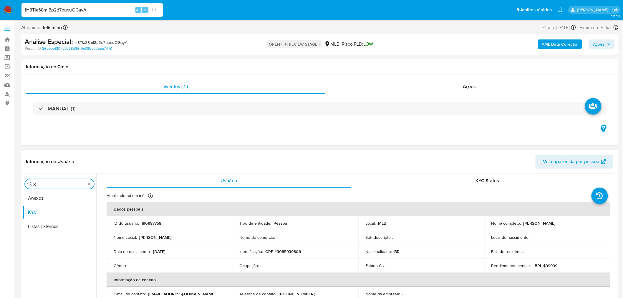
scroll to position [0, 0]
click at [36, 184] on div "Procurar X" at bounding box center [59, 183] width 69 height 9
drag, startPoint x: 39, startPoint y: 183, endPoint x: 6, endPoint y: 183, distance: 33.3
type input "CAS"
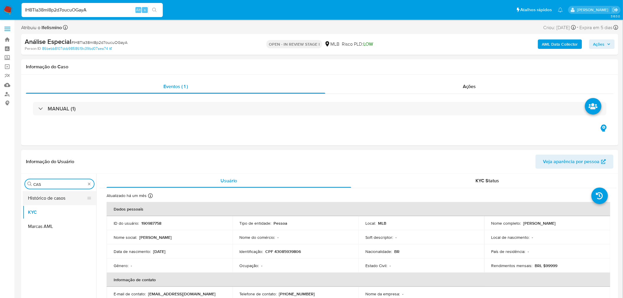
click at [36, 193] on button "Histórico de casos" at bounding box center [57, 198] width 69 height 14
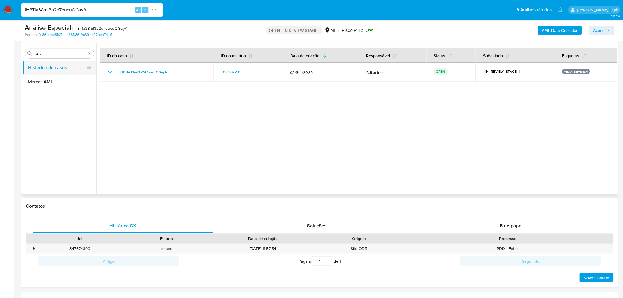
scroll to position [98, 0]
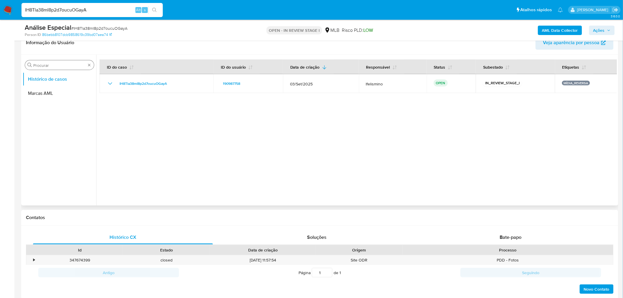
drag, startPoint x: 88, startPoint y: 63, endPoint x: 85, endPoint y: 68, distance: 5.8
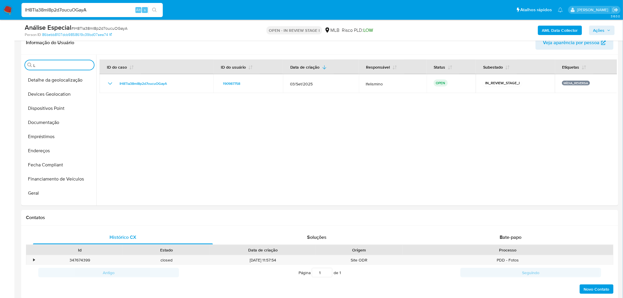
scroll to position [0, 0]
type input "LIS"
click at [69, 90] on button "Lista Interna" at bounding box center [60, 93] width 74 height 14
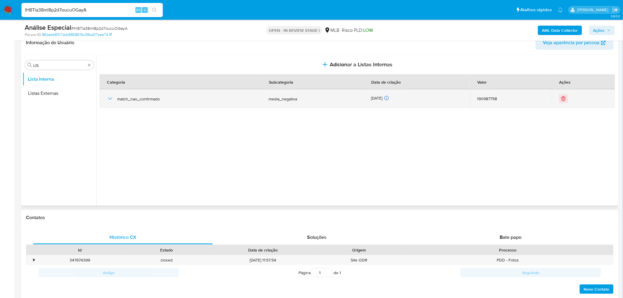
click at [112, 102] on div "match_nao_confirmado" at bounding box center [181, 98] width 148 height 19
click at [111, 99] on icon "button" at bounding box center [110, 98] width 7 height 7
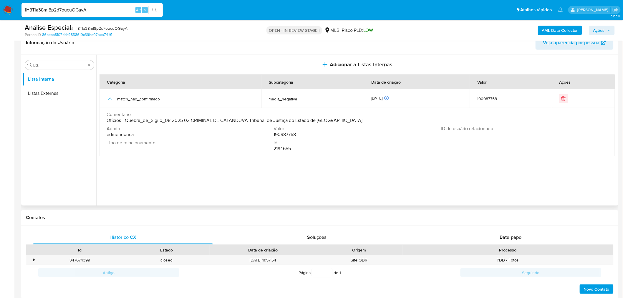
click at [174, 120] on span "Ofícios - Quebra_de_Sigilo_08-2025 02 CRIMINAL DE CATANDUVA Tribunal de Justiça…" at bounding box center [235, 120] width 256 height 6
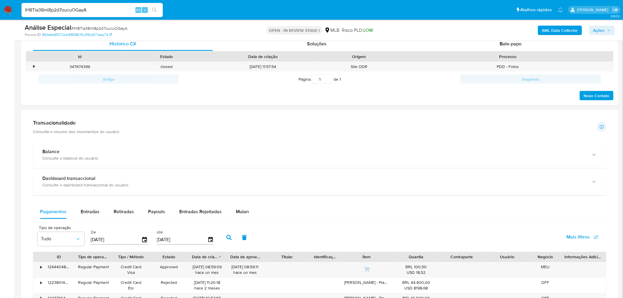
scroll to position [425, 0]
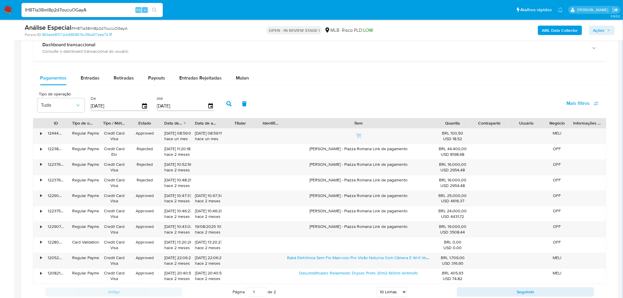
drag, startPoint x: 428, startPoint y: 122, endPoint x: 492, endPoint y: 127, distance: 64.3
click at [492, 127] on div "ID Tipo de operação Tipo / Método Estado Data de criação Data de aprovação Titu…" at bounding box center [319, 123] width 573 height 10
click at [99, 79] on button "Entradas" at bounding box center [90, 78] width 33 height 14
select select "10"
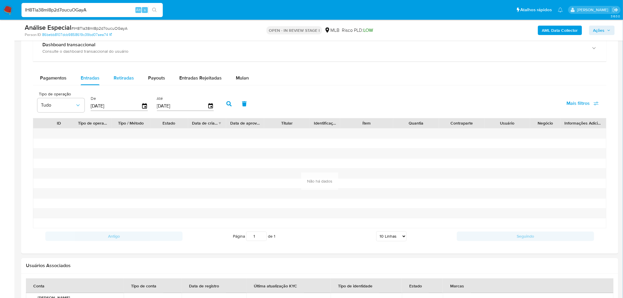
click at [126, 73] on div "Retiradas" at bounding box center [124, 78] width 20 height 14
select select "10"
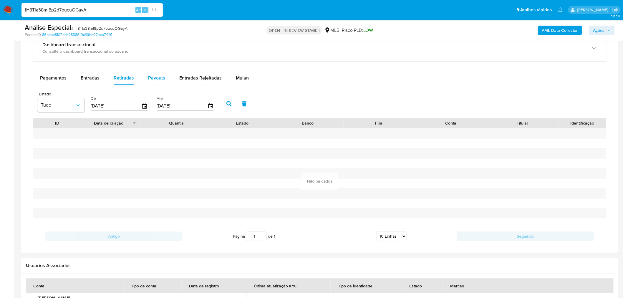
click at [149, 77] on span "Payouts" at bounding box center [156, 78] width 17 height 7
select select "10"
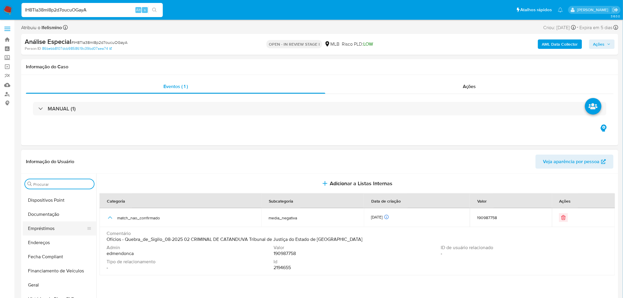
scroll to position [130, 0]
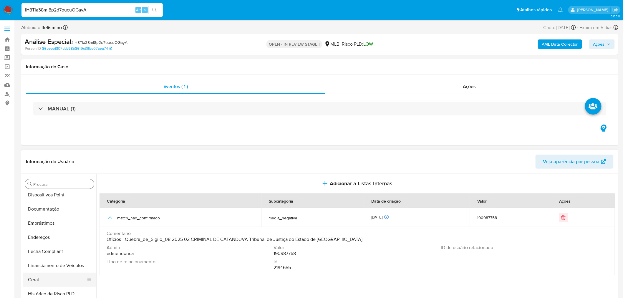
click at [54, 284] on button "Geral" at bounding box center [57, 280] width 69 height 14
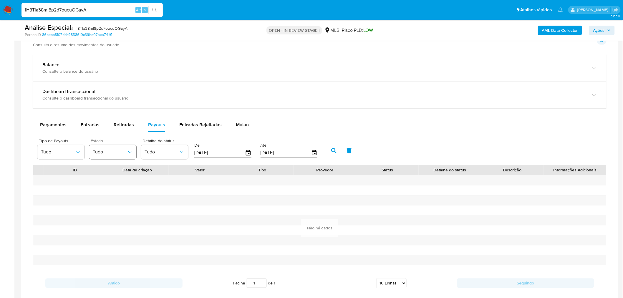
scroll to position [425, 0]
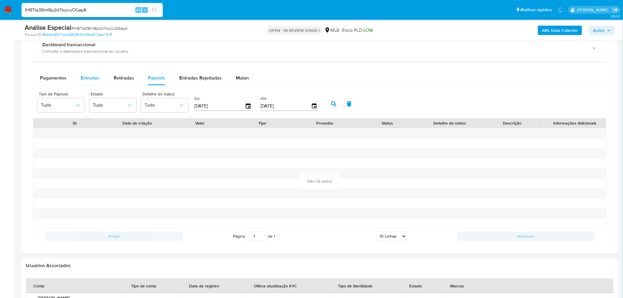
click at [92, 72] on div "Entradas" at bounding box center [90, 78] width 19 height 14
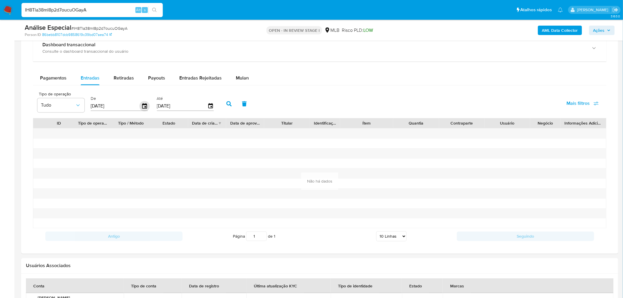
click at [143, 104] on icon "button" at bounding box center [145, 106] width 10 height 10
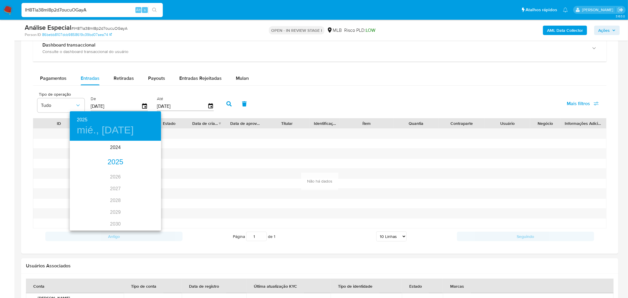
click at [117, 166] on div "2025" at bounding box center [115, 162] width 91 height 12
click at [147, 202] on div "sep." at bounding box center [146, 197] width 30 height 22
click at [81, 169] on p "1" at bounding box center [80, 172] width 2 height 6
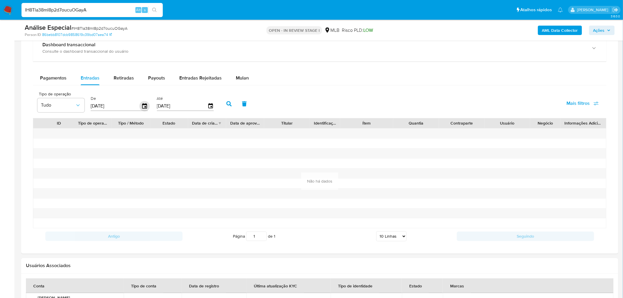
click at [142, 104] on icon "button" at bounding box center [144, 105] width 5 height 5
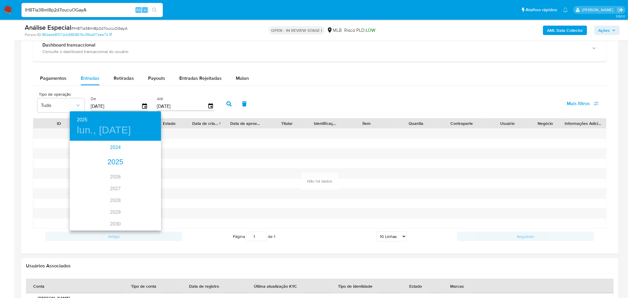
click at [114, 150] on div "2024" at bounding box center [115, 148] width 91 height 12
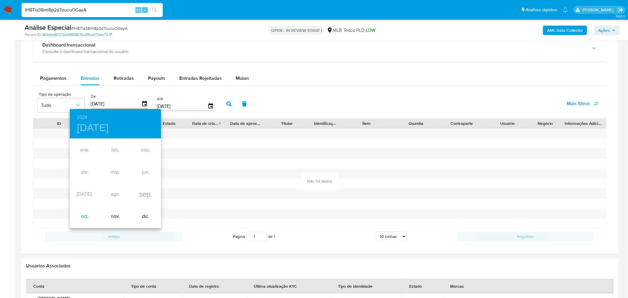
click at [87, 216] on div "oct." at bounding box center [85, 216] width 30 height 22
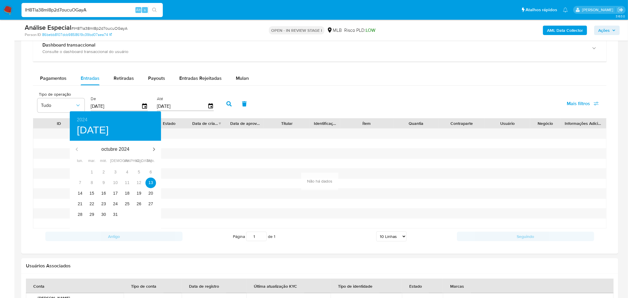
type input "13/10/2024"
click at [150, 182] on p "13" at bounding box center [150, 183] width 5 height 6
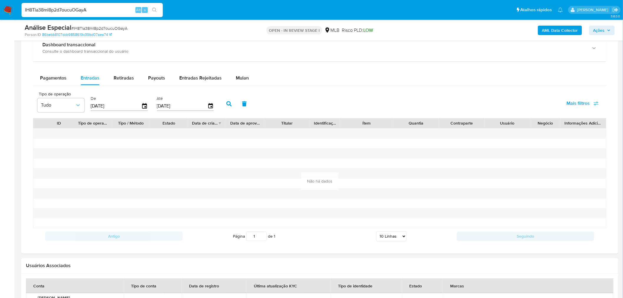
click at [226, 107] on icon "button" at bounding box center [228, 103] width 5 height 5
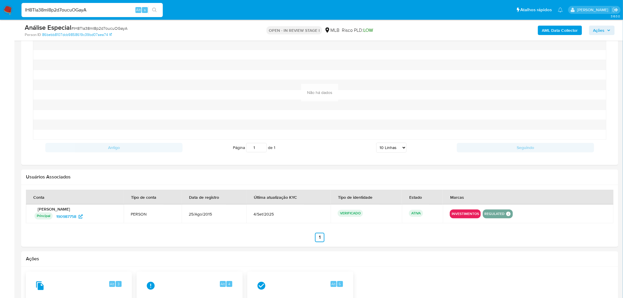
scroll to position [458, 0]
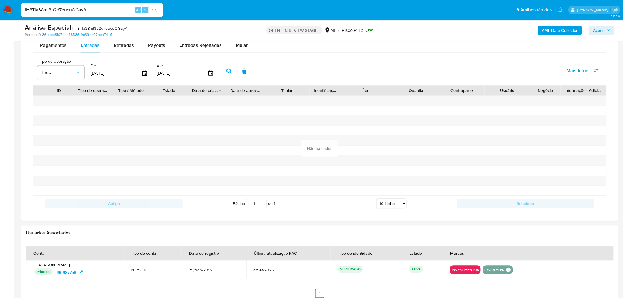
drag, startPoint x: 596, startPoint y: 69, endPoint x: 590, endPoint y: 75, distance: 8.3
click at [595, 69] on icon "button" at bounding box center [595, 70] width 5 height 5
click at [540, 128] on span "Id de pagamento" at bounding box center [539, 128] width 35 height 6
click at [519, 128] on input "Id de pagamento" at bounding box center [516, 127] width 5 height 5
checkbox input "true"
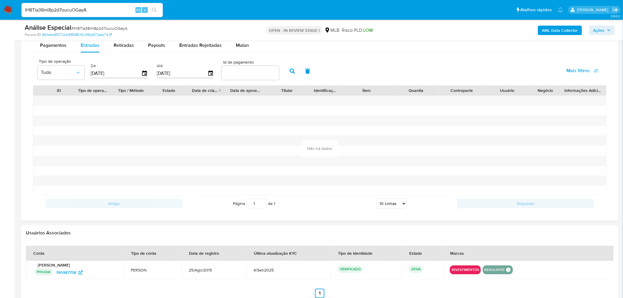
drag, startPoint x: 248, startPoint y: 73, endPoint x: 234, endPoint y: 72, distance: 14.4
click at [234, 72] on input "number" at bounding box center [250, 73] width 58 height 8
paste input "91792438490"
type input "91792438490"
click at [285, 72] on button "button" at bounding box center [292, 71] width 15 height 14
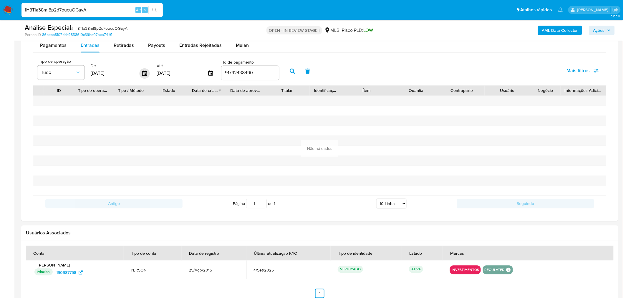
click at [142, 74] on icon "button" at bounding box center [145, 74] width 10 height 10
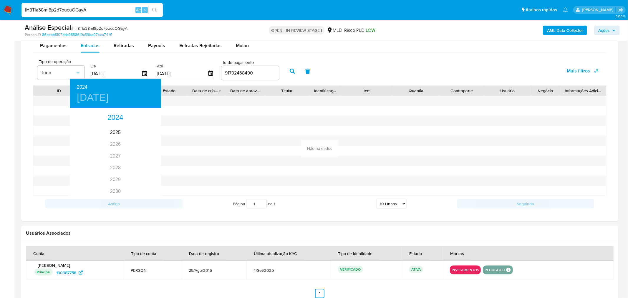
click at [142, 74] on div at bounding box center [314, 149] width 628 height 298
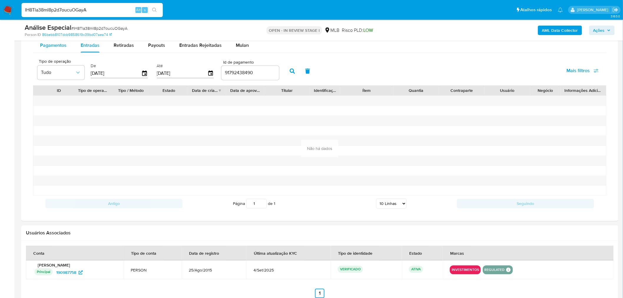
click at [65, 43] on span "Pagamentos" at bounding box center [53, 45] width 26 height 7
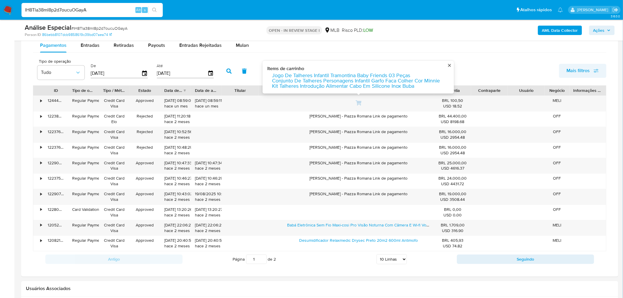
click at [581, 77] on span "Mais filtros" at bounding box center [578, 71] width 23 height 14
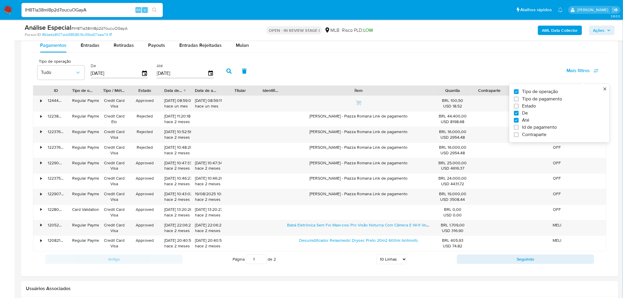
click at [537, 128] on span "Id de pagamento" at bounding box center [539, 128] width 35 height 6
click at [519, 128] on input "Id de pagamento" at bounding box center [516, 127] width 5 height 5
checkbox input "true"
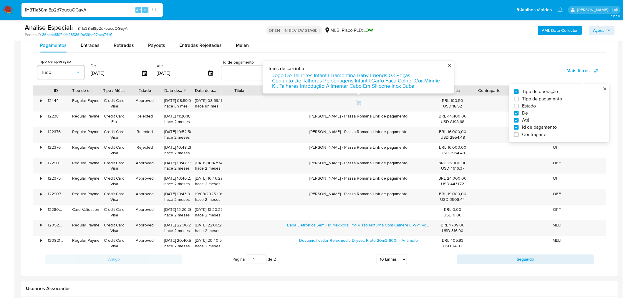
click at [229, 74] on input "number" at bounding box center [250, 73] width 58 height 8
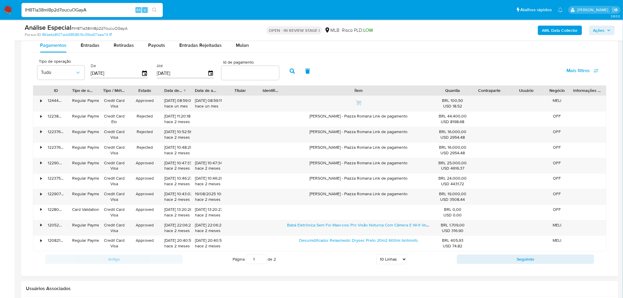
click at [248, 74] on input "number" at bounding box center [250, 73] width 58 height 8
drag, startPoint x: 248, startPoint y: 74, endPoint x: 238, endPoint y: 73, distance: 10.6
click at [238, 73] on input "number" at bounding box center [250, 73] width 58 height 8
paste input "91792438490"
type input "91792438490"
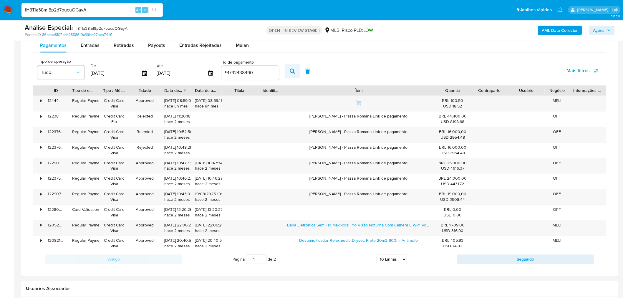
click at [290, 70] on icon "button" at bounding box center [292, 71] width 5 height 5
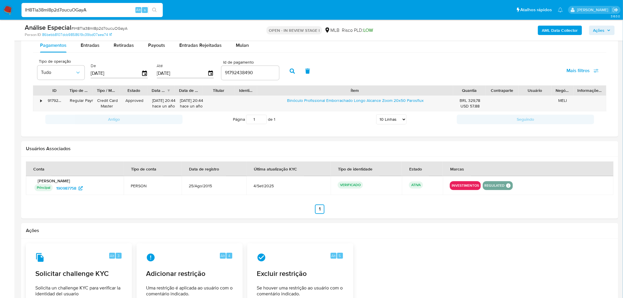
drag, startPoint x: 480, startPoint y: 90, endPoint x: 467, endPoint y: 92, distance: 12.8
click at [468, 91] on div "ID Tipo de operação Tipo / Método Estado Data de criação Data de aprovação Titu…" at bounding box center [319, 91] width 573 height 10
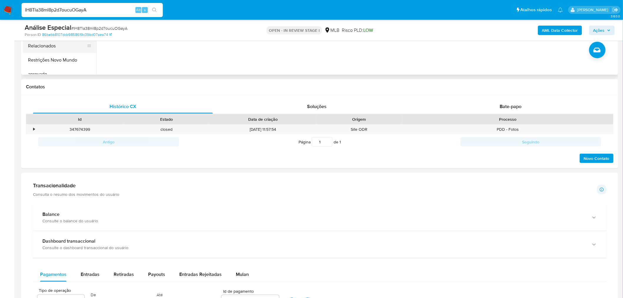
scroll to position [287, 0]
click at [62, 71] on button "Restrições Novo Mundo" at bounding box center [57, 71] width 69 height 14
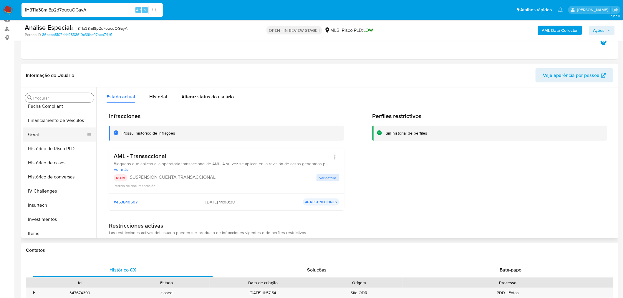
scroll to position [189, 0]
click at [47, 139] on button "Geral" at bounding box center [57, 135] width 69 height 14
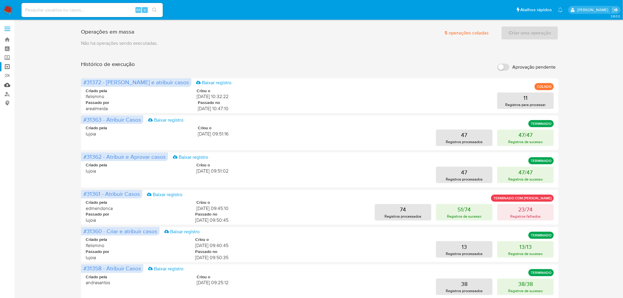
click at [10, 87] on link "Mulan" at bounding box center [35, 84] width 70 height 9
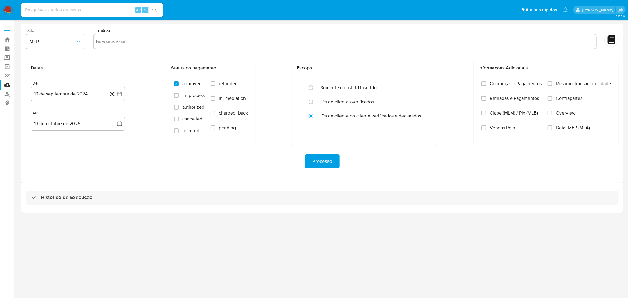
click at [136, 205] on div "Histórico de Execução" at bounding box center [322, 197] width 602 height 30
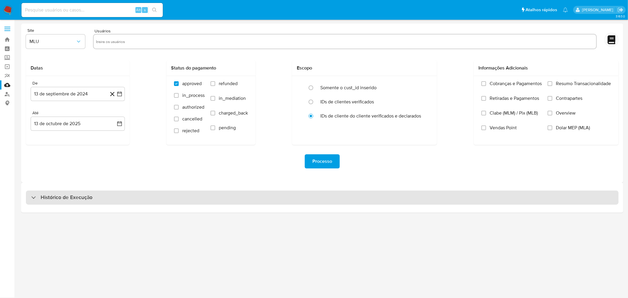
click at [136, 198] on div "Histórico de Execução" at bounding box center [322, 197] width 593 height 14
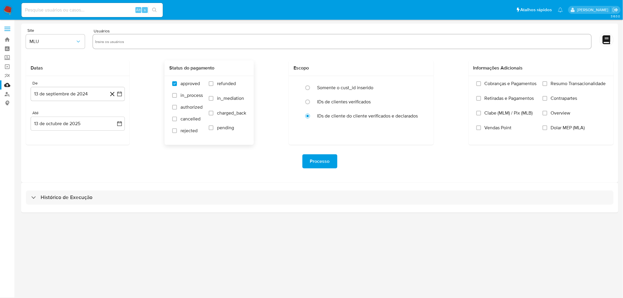
select select "10"
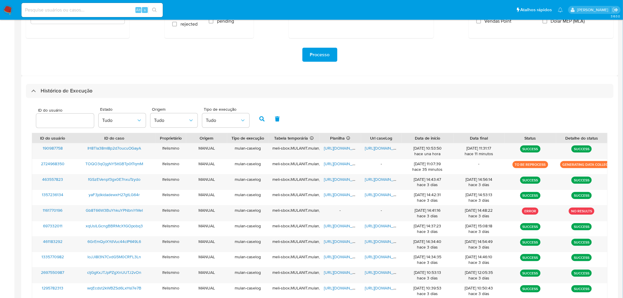
scroll to position [162, 0]
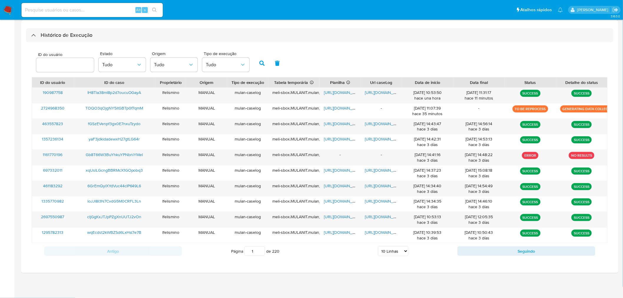
click at [30, 158] on div "ID do usuário Estado Tudo Origem Tudo Tipo de execução Tudo ID do usuário ID do…" at bounding box center [320, 153] width 588 height 223
click at [373, 95] on span "[URL][DOMAIN_NAME]" at bounding box center [385, 92] width 41 height 6
click at [331, 92] on span "[URL][DOMAIN_NAME]" at bounding box center [344, 92] width 41 height 6
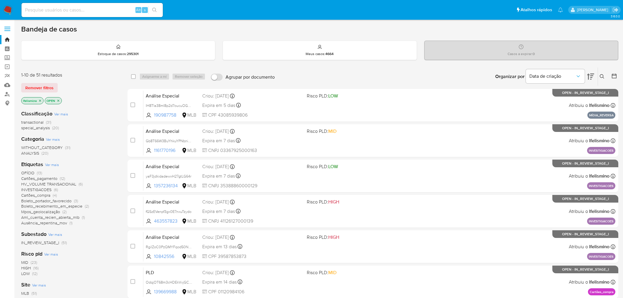
scroll to position [65, 0]
